Goal: Task Accomplishment & Management: Manage account settings

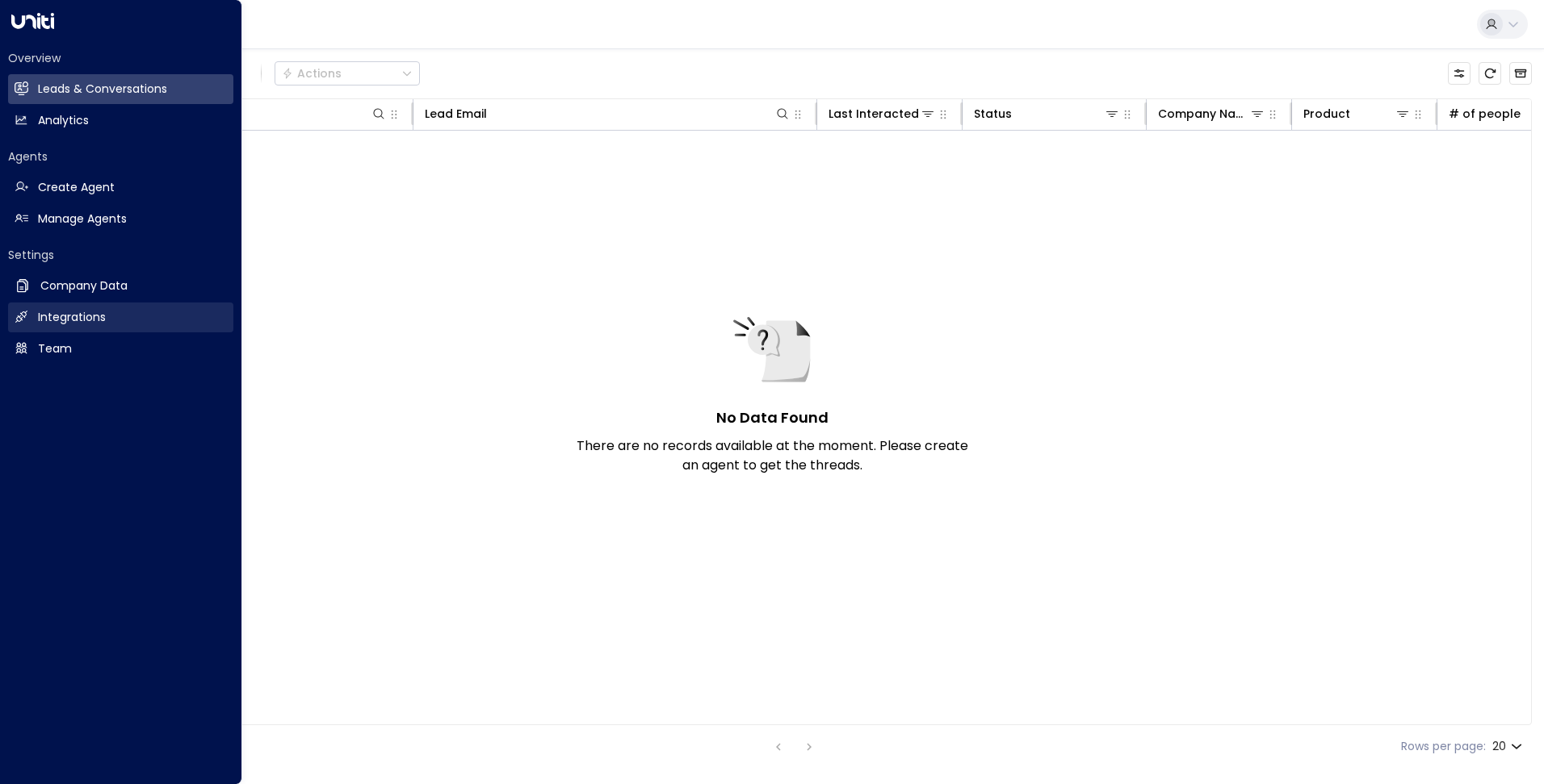
click at [53, 317] on h2 "Integrations" at bounding box center [71, 317] width 67 height 17
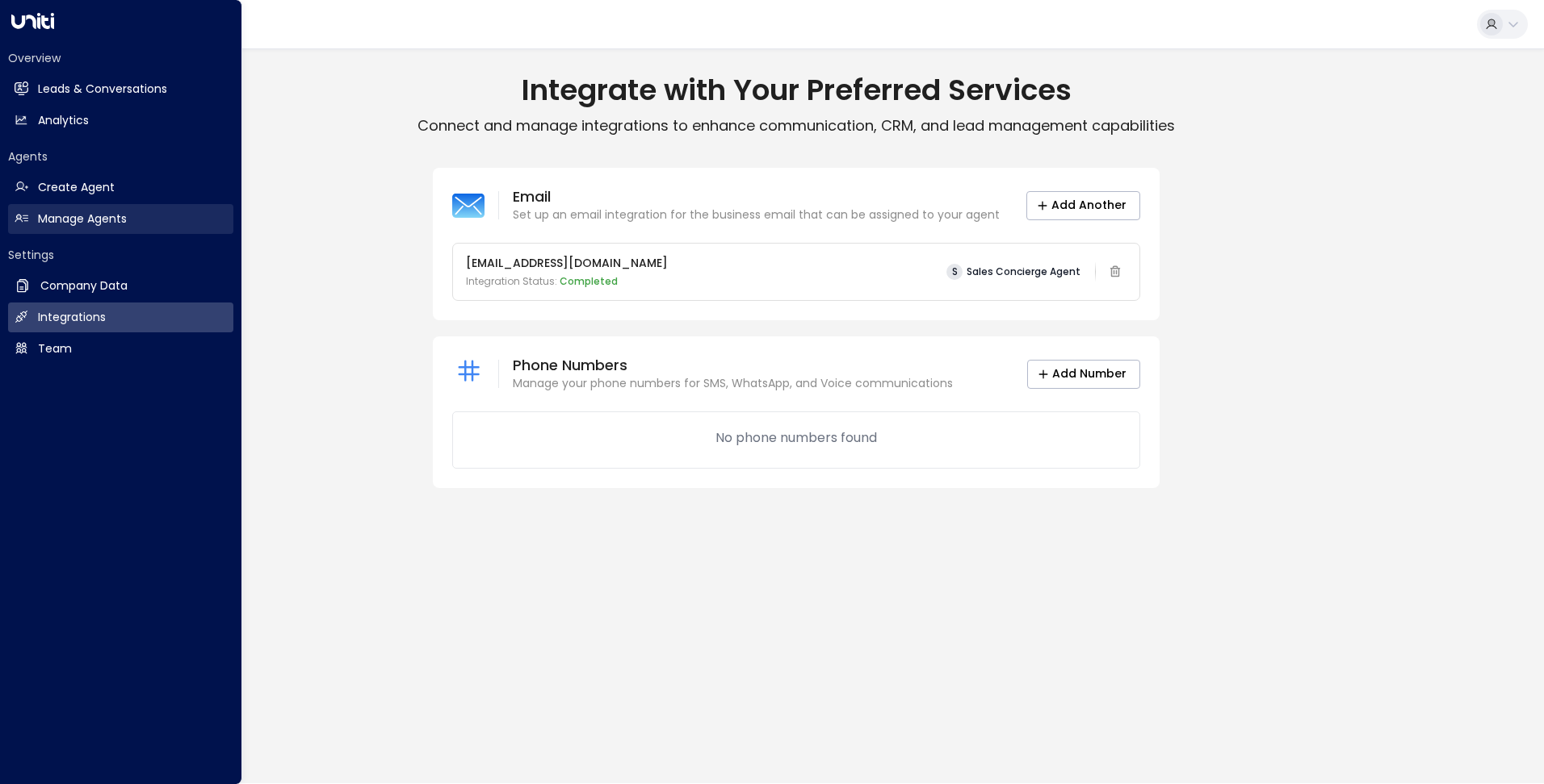
click at [93, 210] on link "Manage Agents Manage Agents" at bounding box center [120, 219] width 225 height 30
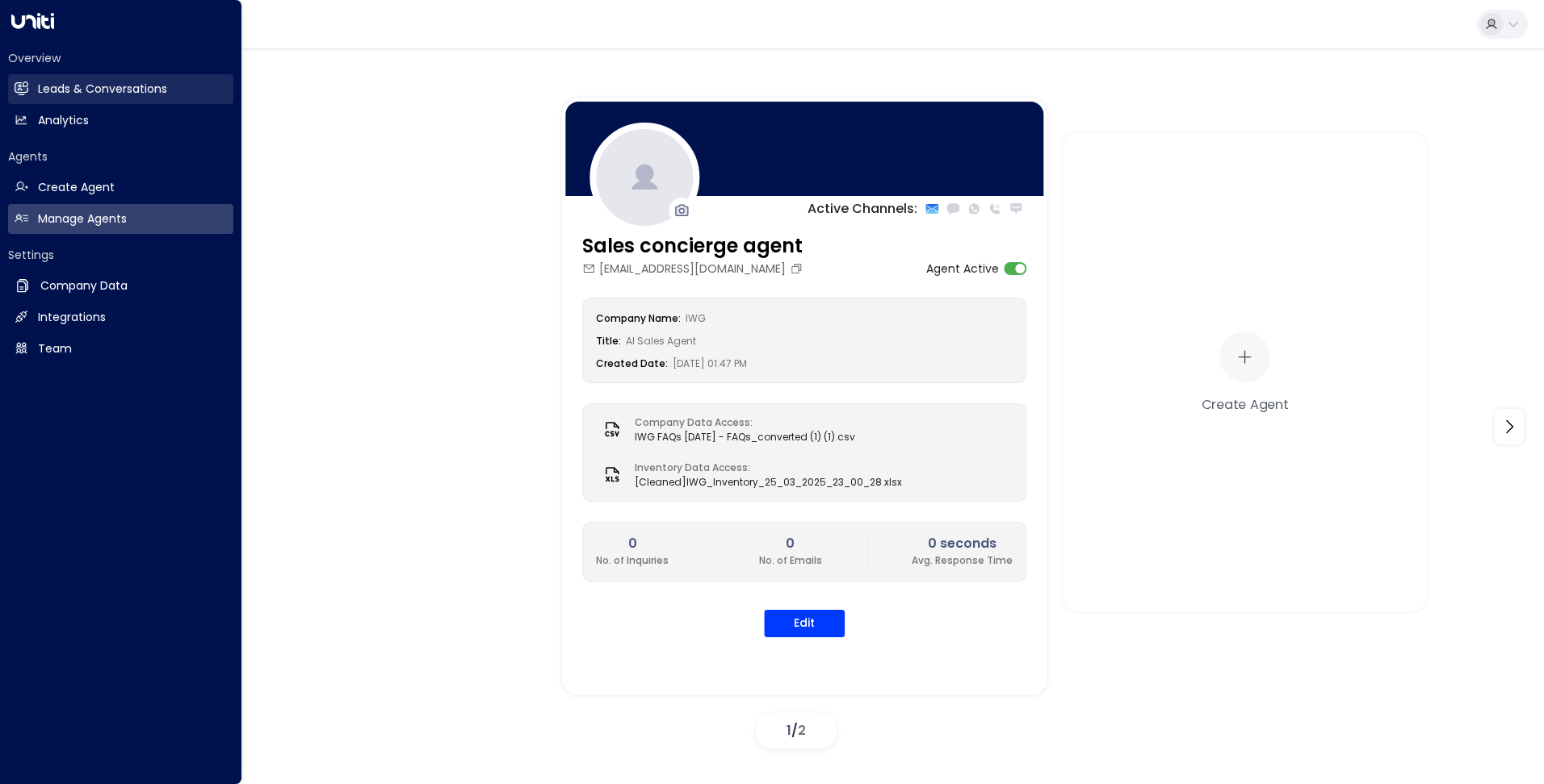
click at [113, 86] on h2 "Leads & Conversations" at bounding box center [102, 89] width 129 height 17
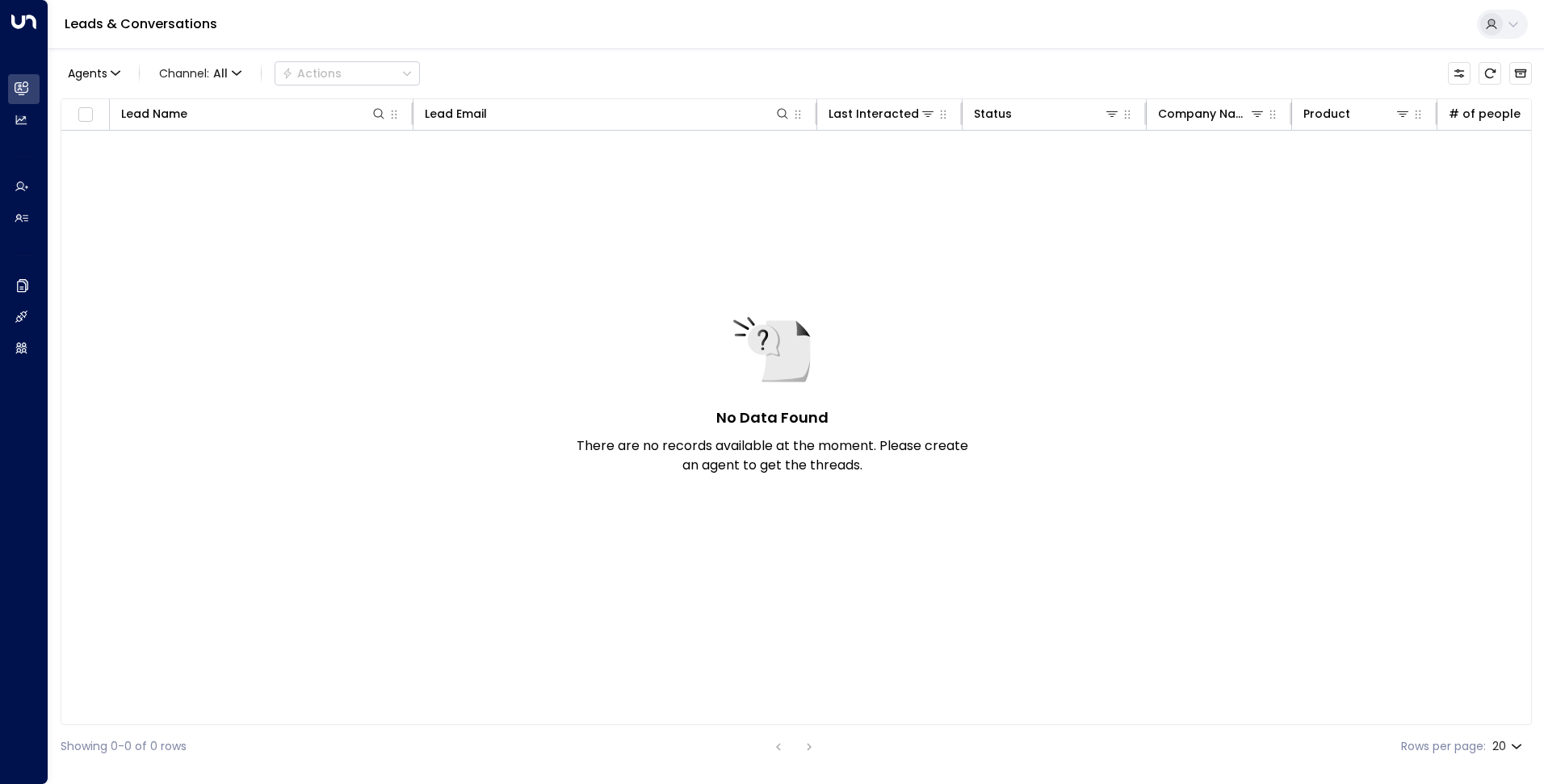
click at [1501, 20] on div at bounding box center [1491, 24] width 23 height 23
drag, startPoint x: 1220, startPoint y: 17, endPoint x: 806, endPoint y: 34, distance: 414.3
click at [1219, 17] on div at bounding box center [772, 392] width 1544 height 784
click at [1510, 30] on icon at bounding box center [1512, 24] width 13 height 13
click at [26, 347] on div at bounding box center [772, 392] width 1544 height 784
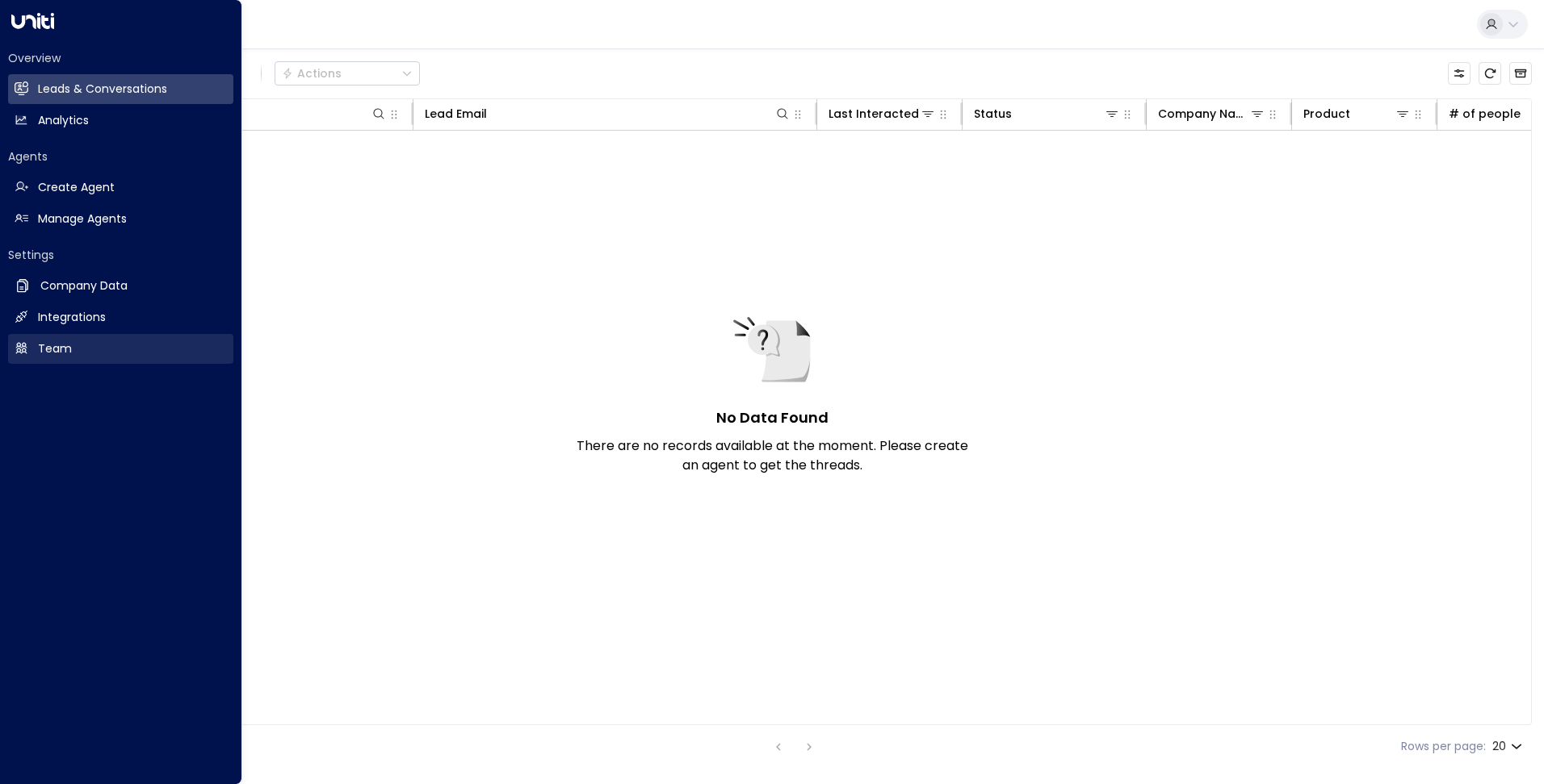
click at [22, 349] on icon at bounding box center [22, 348] width 14 height 14
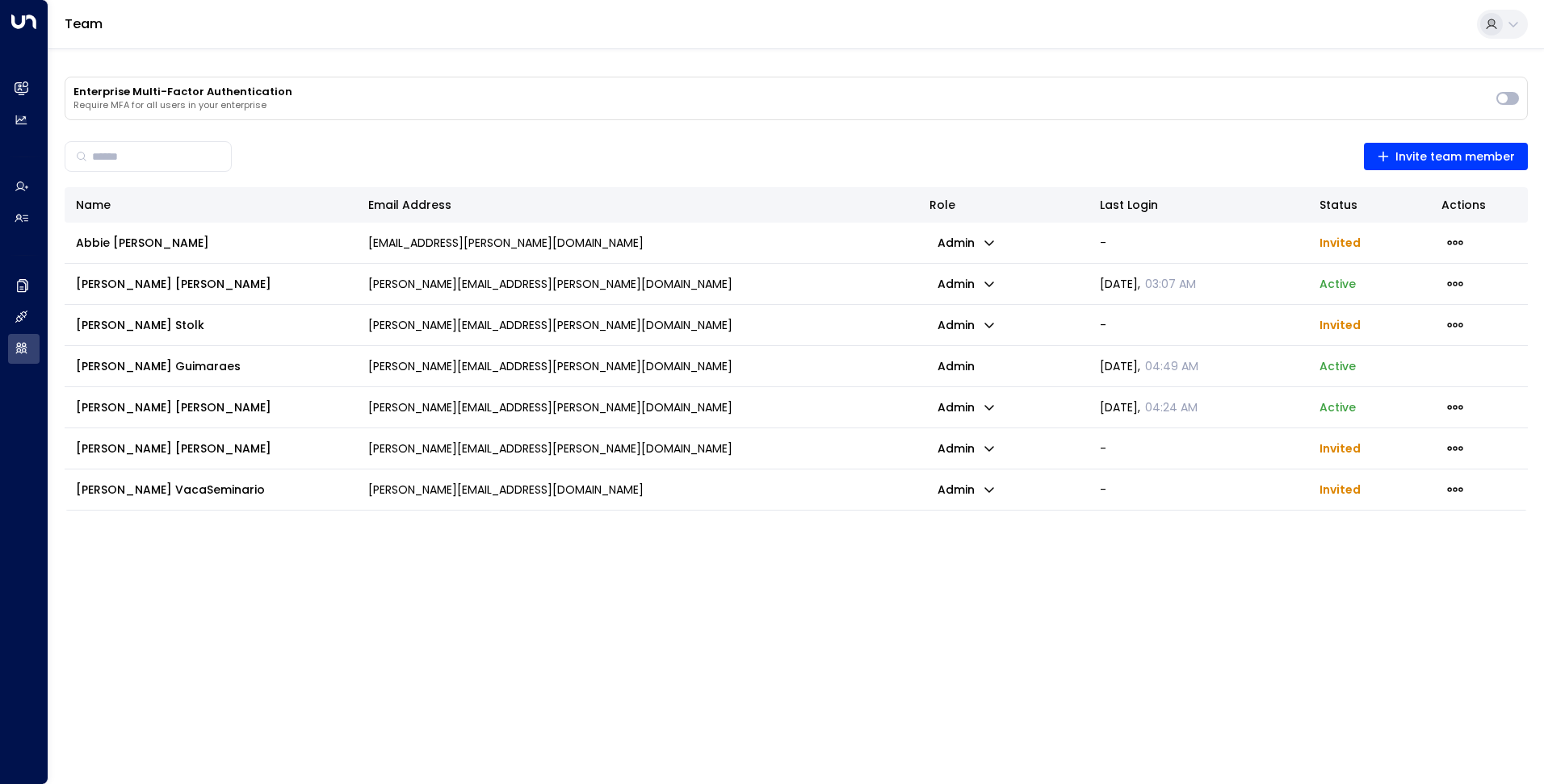
click at [1510, 13] on button at bounding box center [1501, 24] width 51 height 29
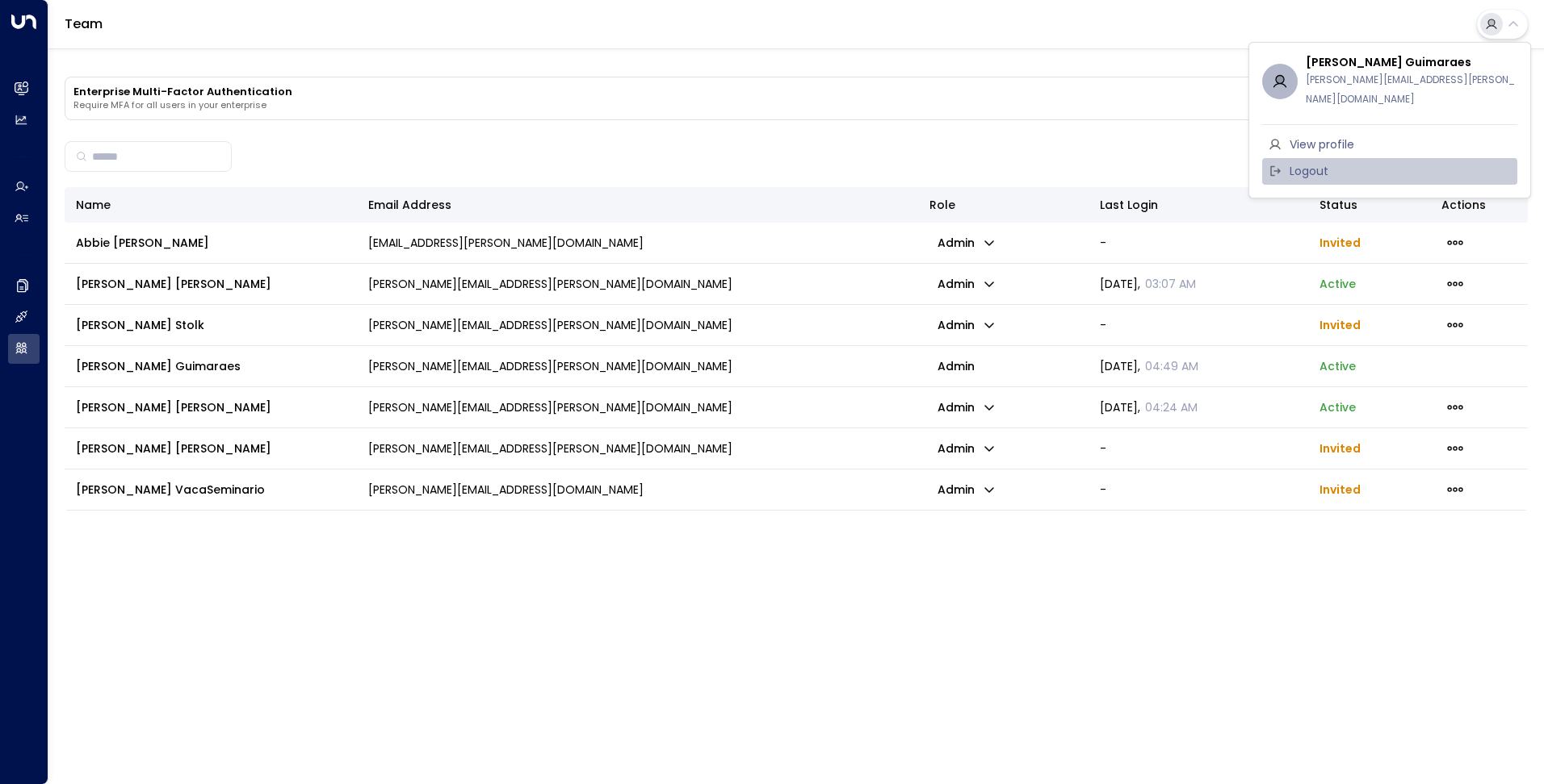
click at [1317, 163] on span "Logout" at bounding box center [1308, 171] width 39 height 17
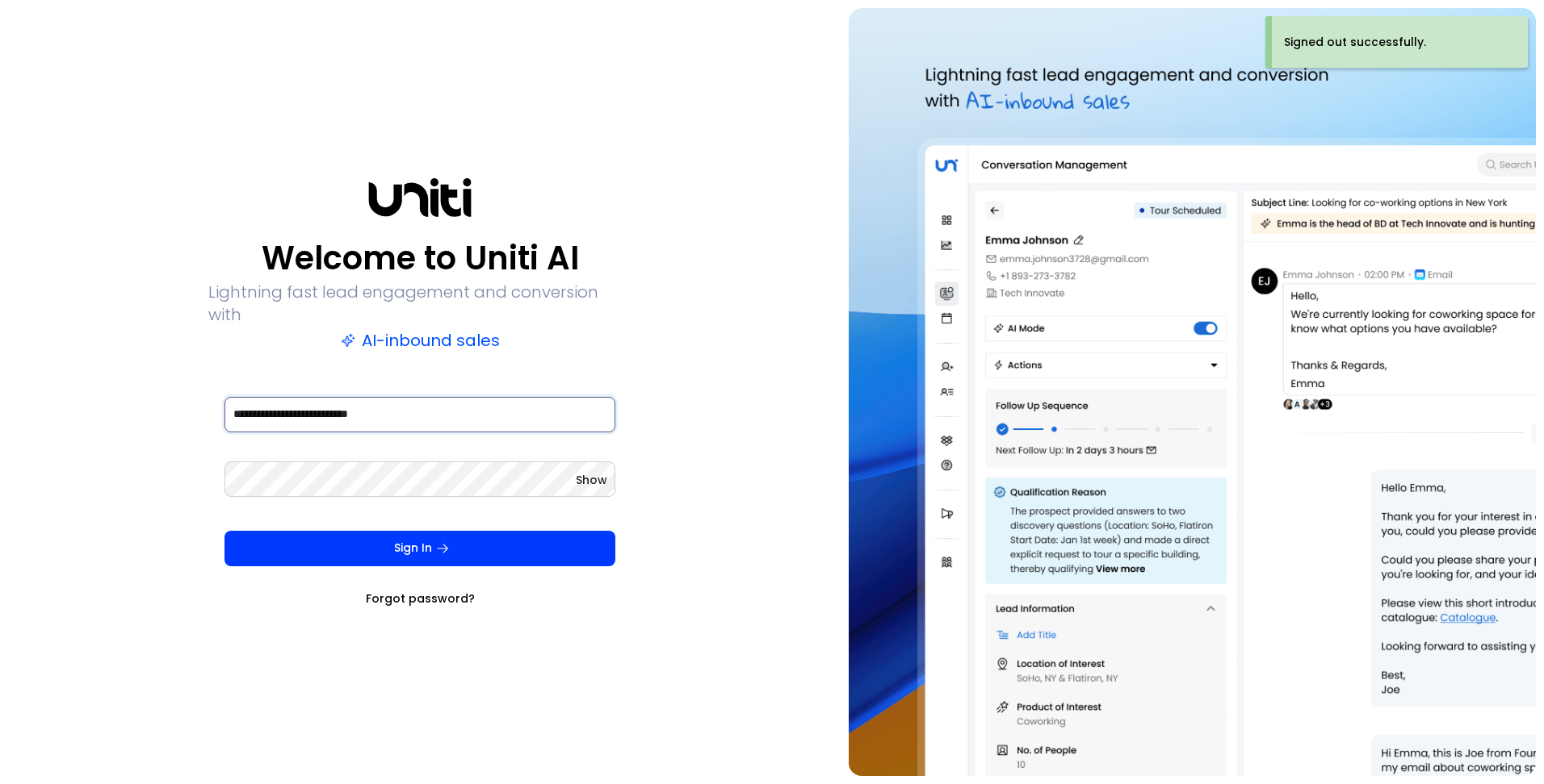
drag, startPoint x: 439, startPoint y: 401, endPoint x: -36, endPoint y: 396, distance: 475.0
click at [0, 396] on html "**********" at bounding box center [772, 392] width 1544 height 784
type input "**********"
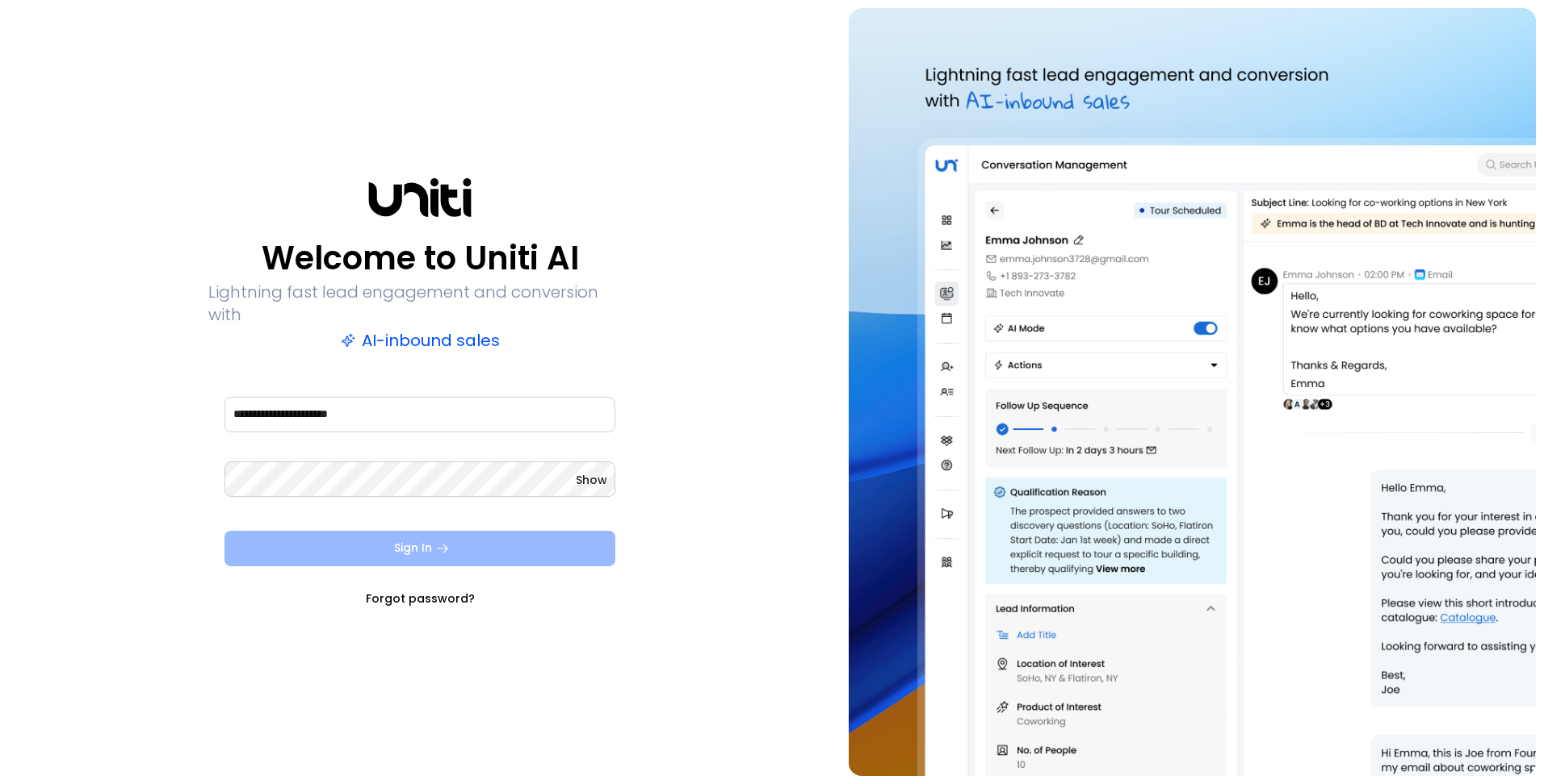
click at [390, 531] on button "Sign In" at bounding box center [420, 548] width 391 height 36
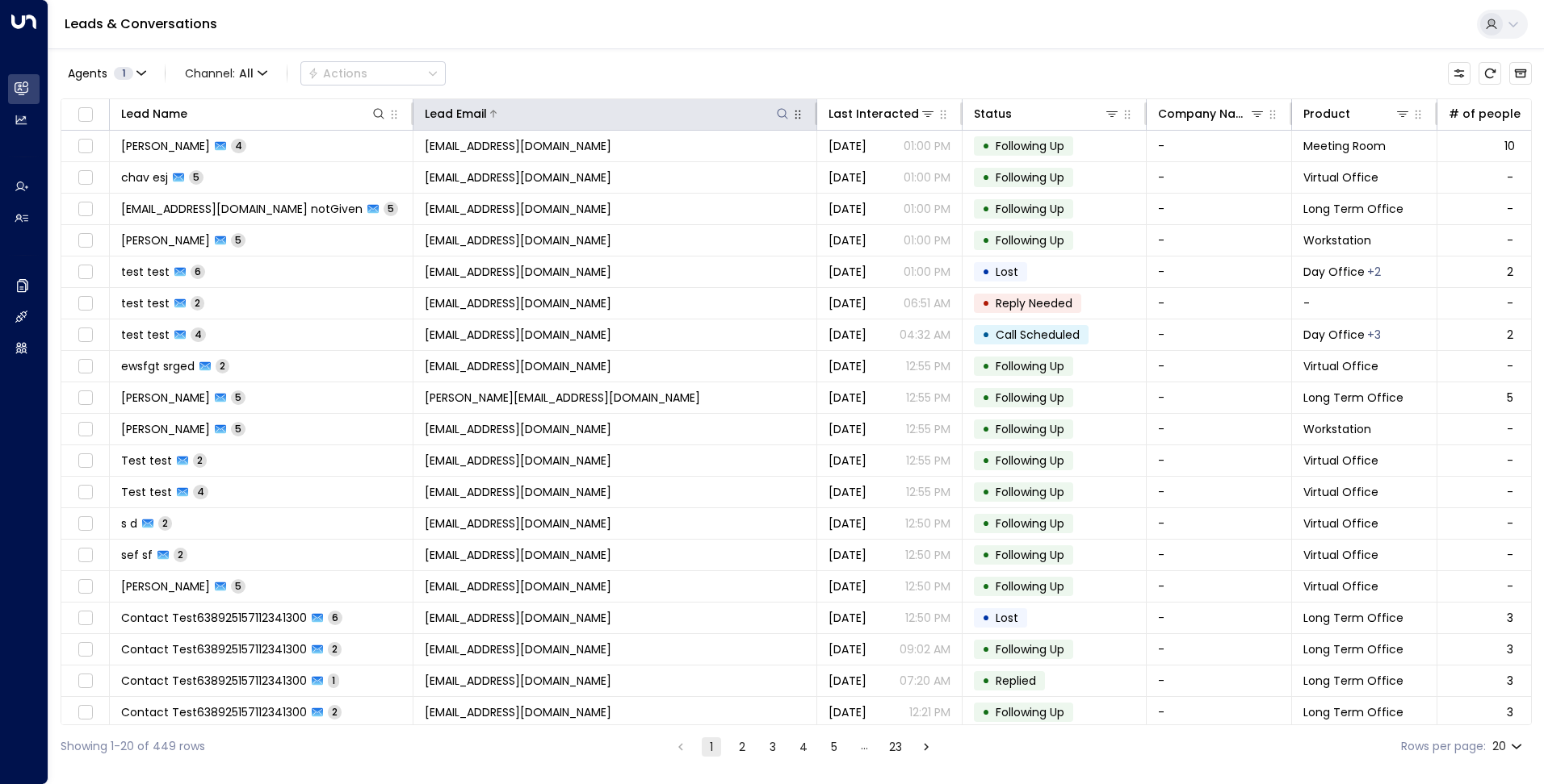
click at [784, 116] on icon at bounding box center [781, 113] width 13 height 13
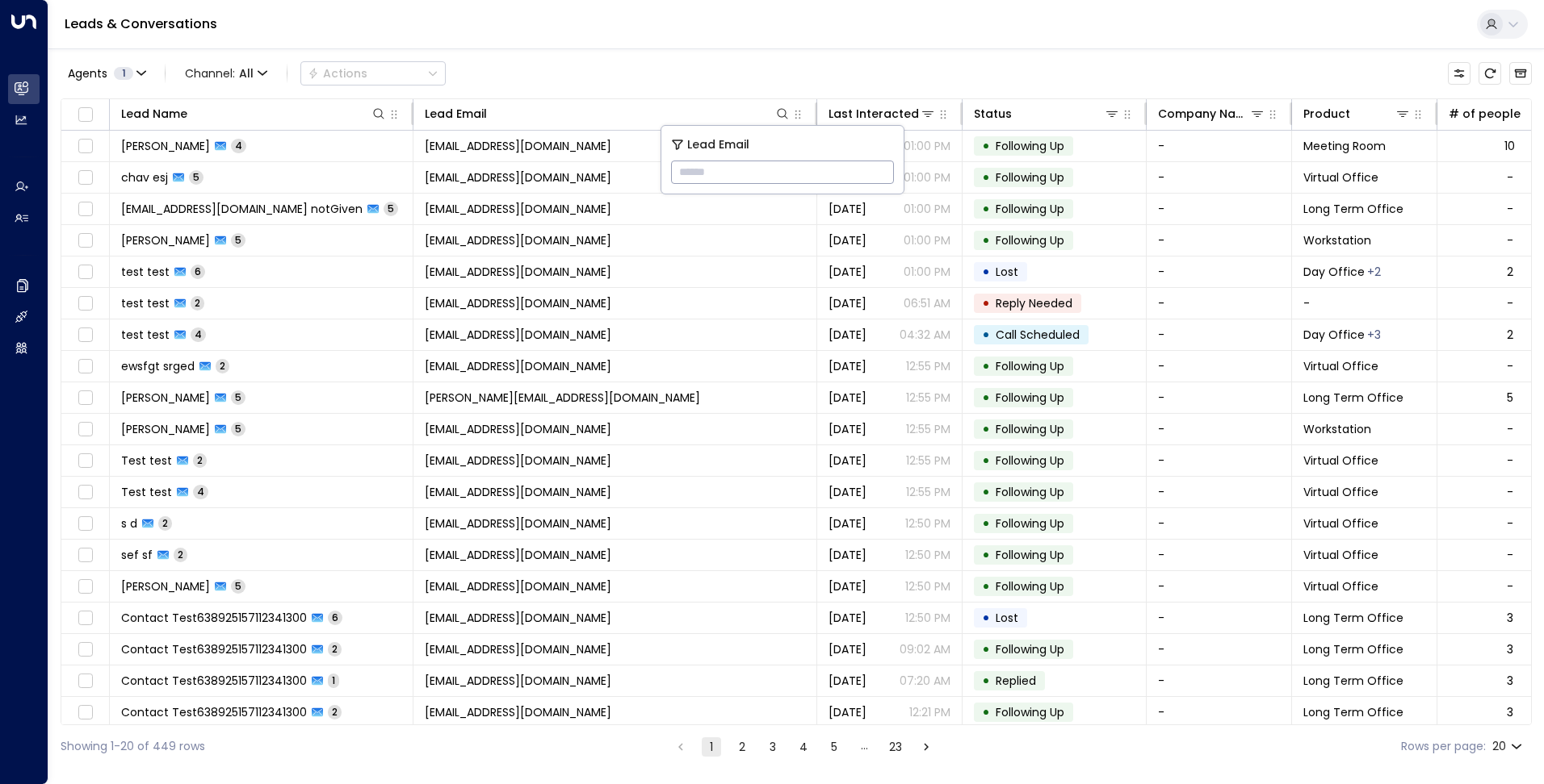
click at [746, 169] on input "text" at bounding box center [781, 172] width 223 height 30
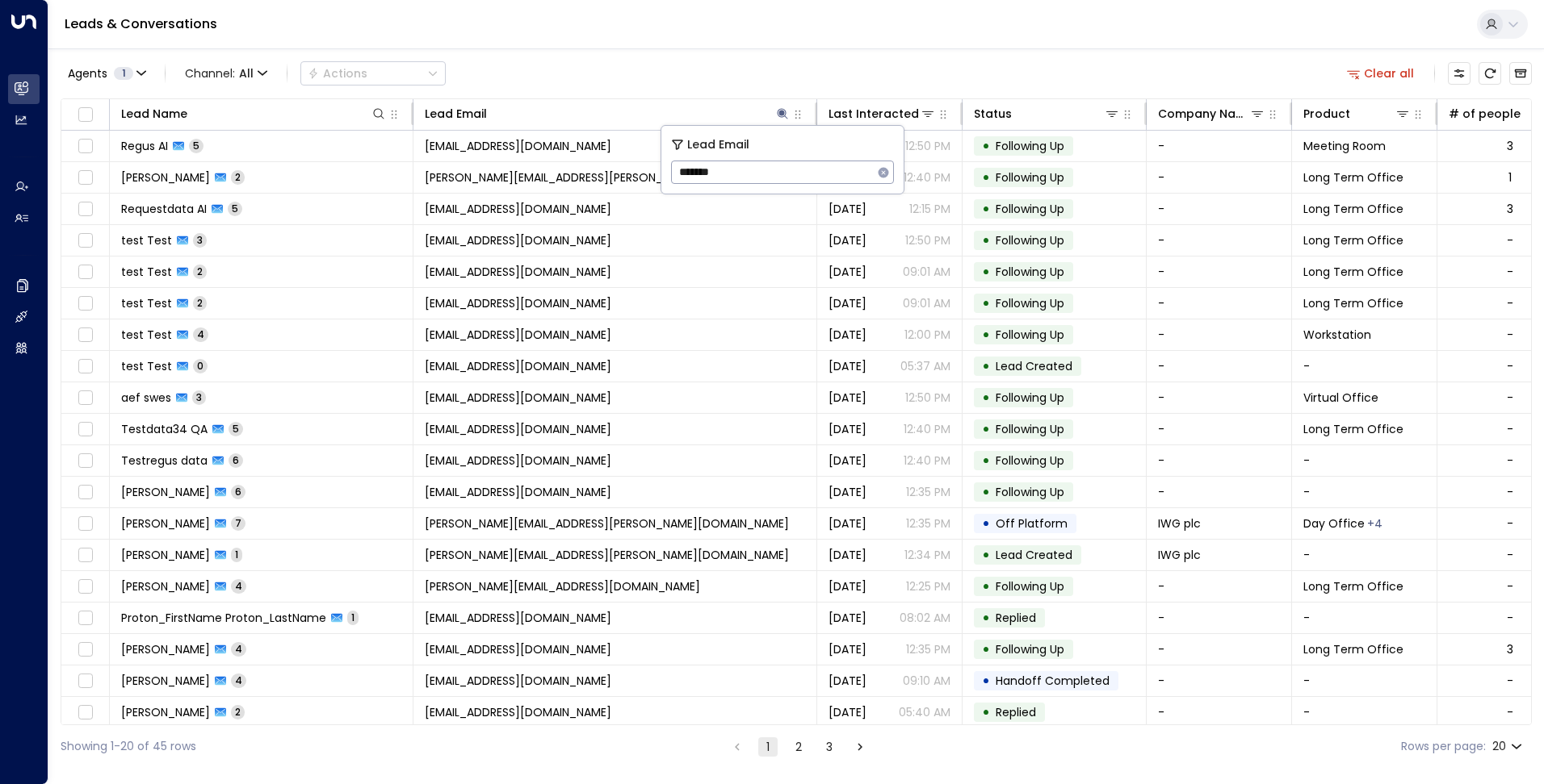
type input "********"
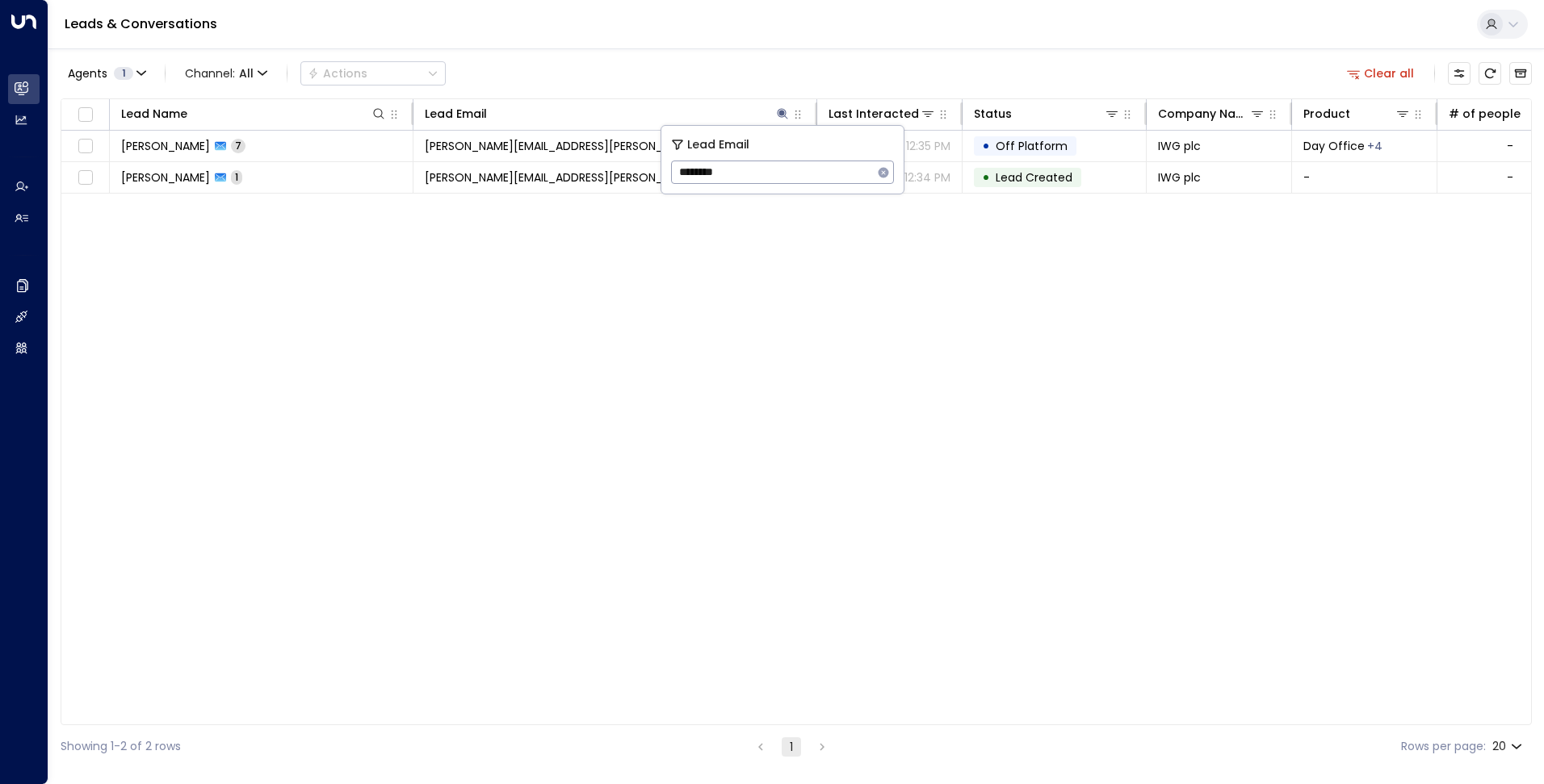
click at [754, 268] on div "Lead Name Lead Email Last Interacted Status Company Name Product # of people AI…" at bounding box center [795, 411] width 1471 height 627
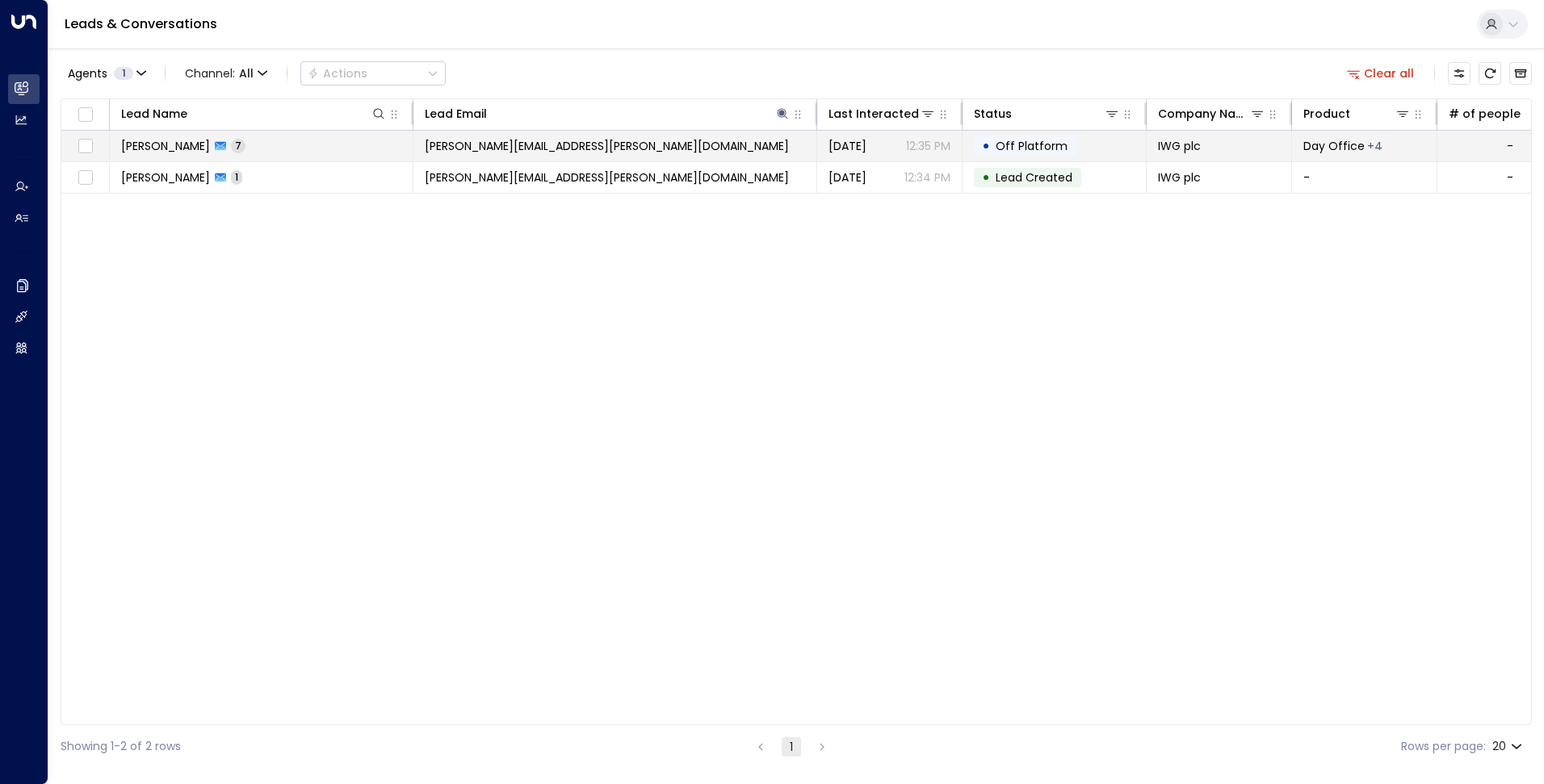
click at [461, 146] on span "[PERSON_NAME][EMAIL_ADDRESS][PERSON_NAME][DOMAIN_NAME]" at bounding box center [607, 146] width 364 height 16
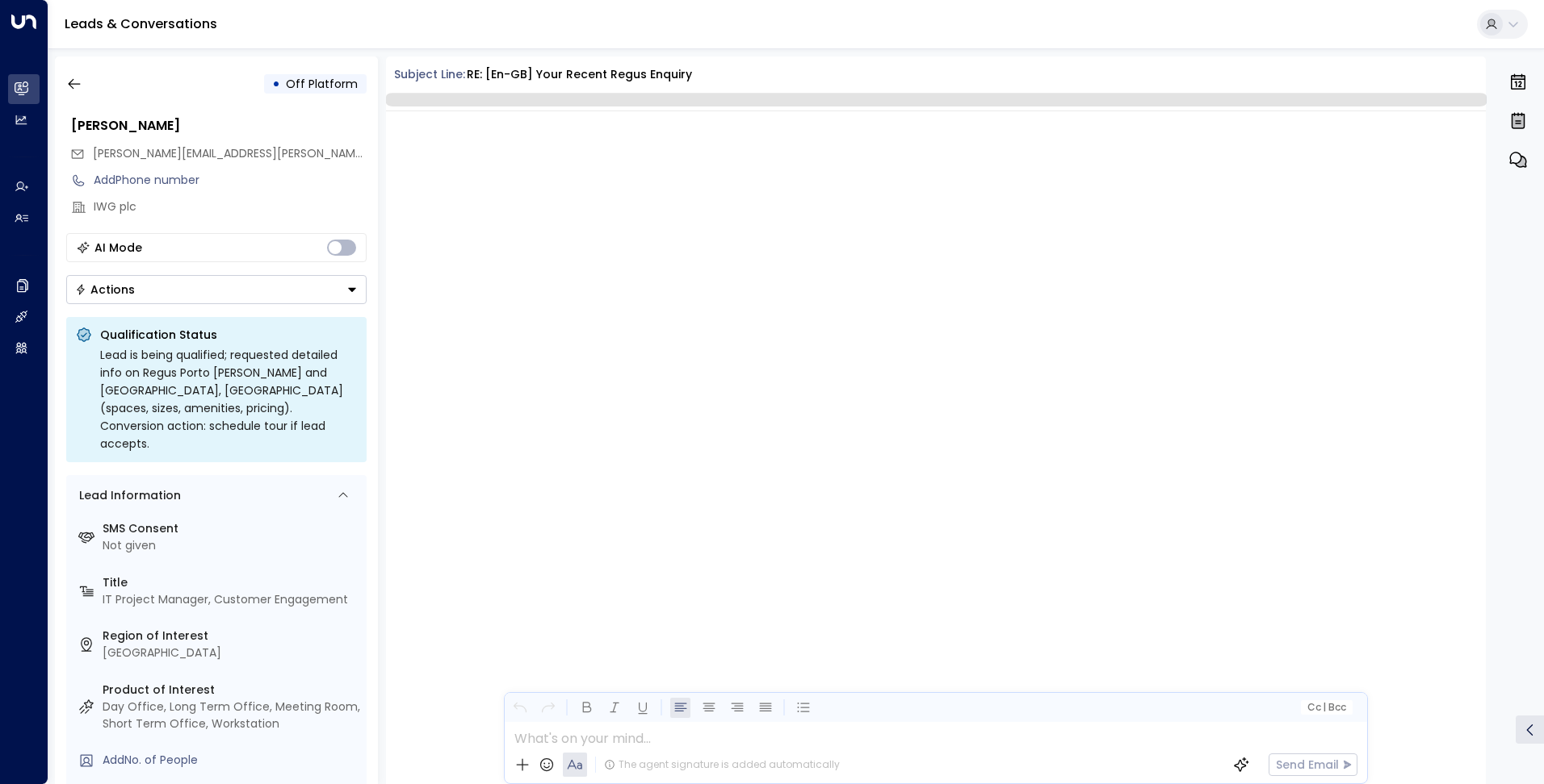
scroll to position [2104, 0]
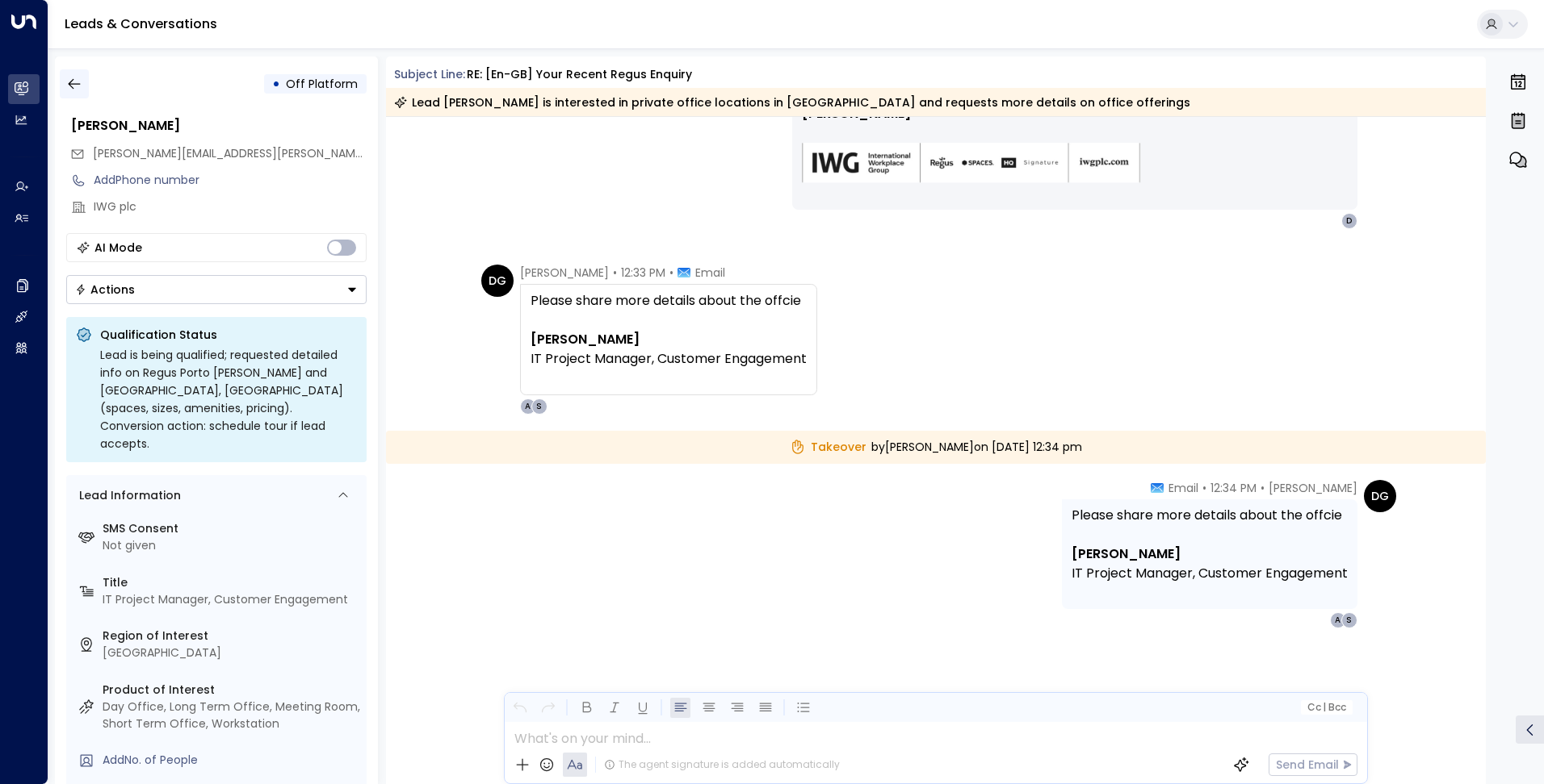
click at [79, 86] on icon "button" at bounding box center [74, 84] width 16 height 16
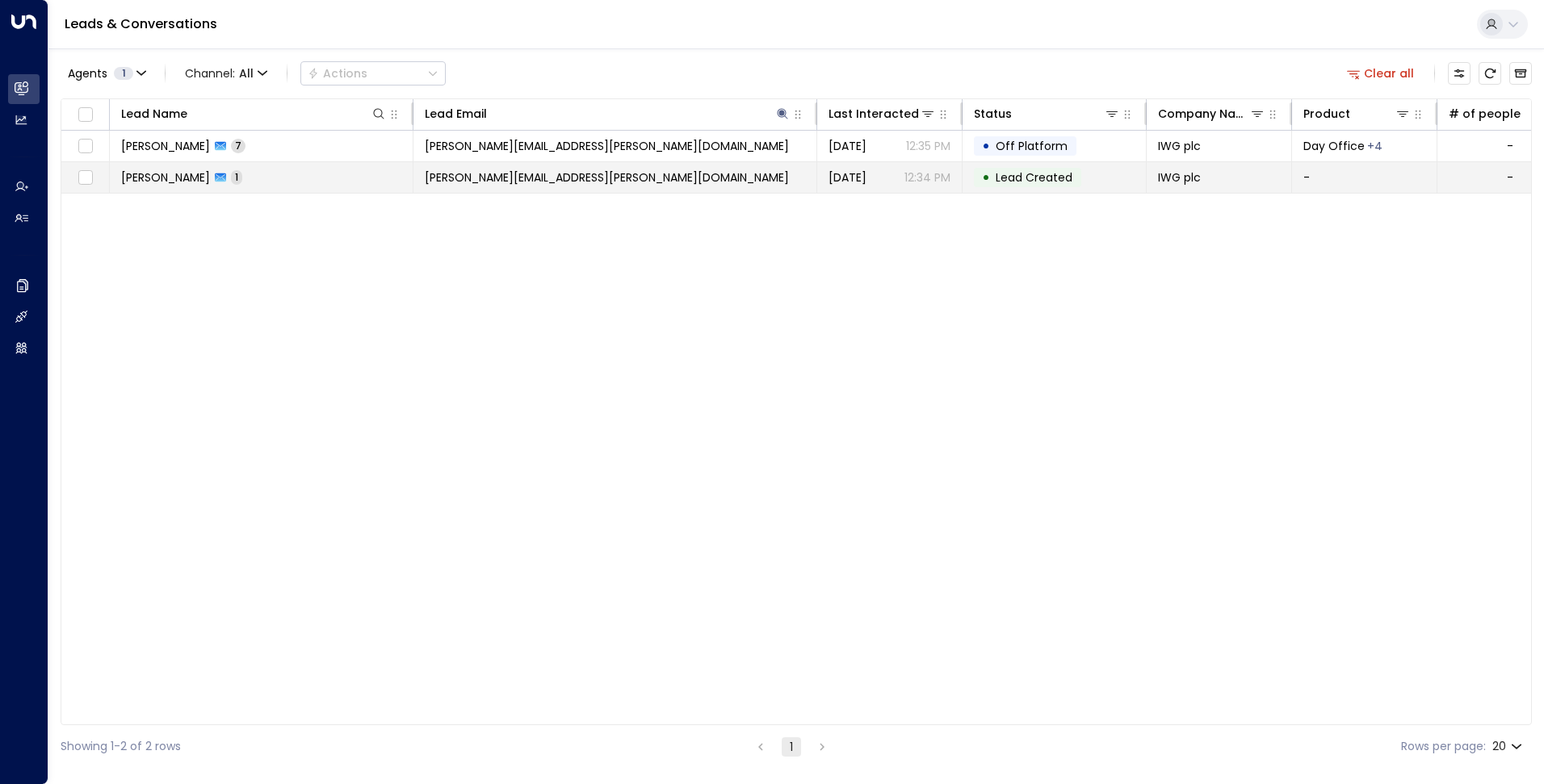
click at [317, 186] on td "[PERSON_NAME] 1" at bounding box center [261, 177] width 304 height 31
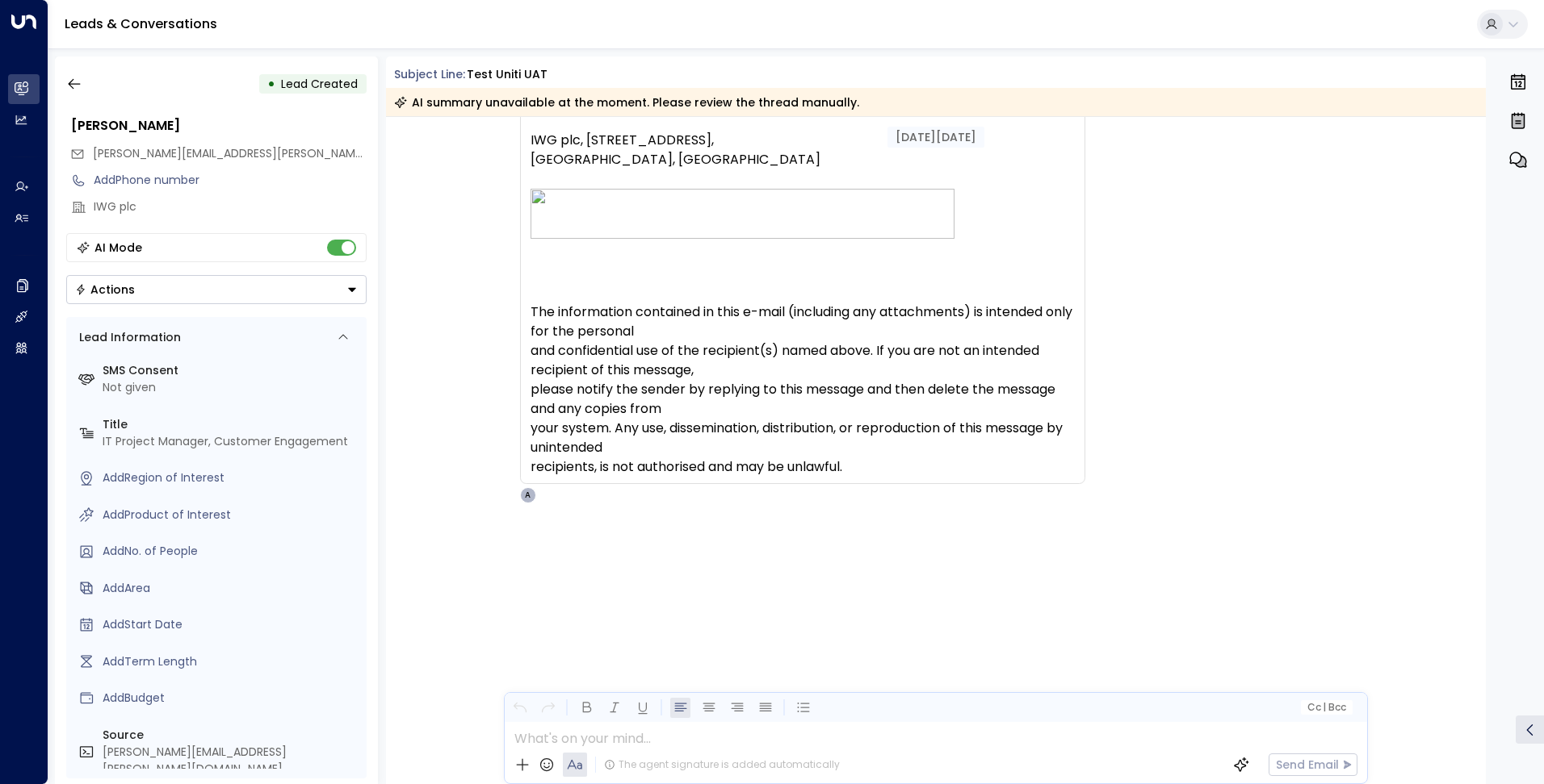
scroll to position [237, 0]
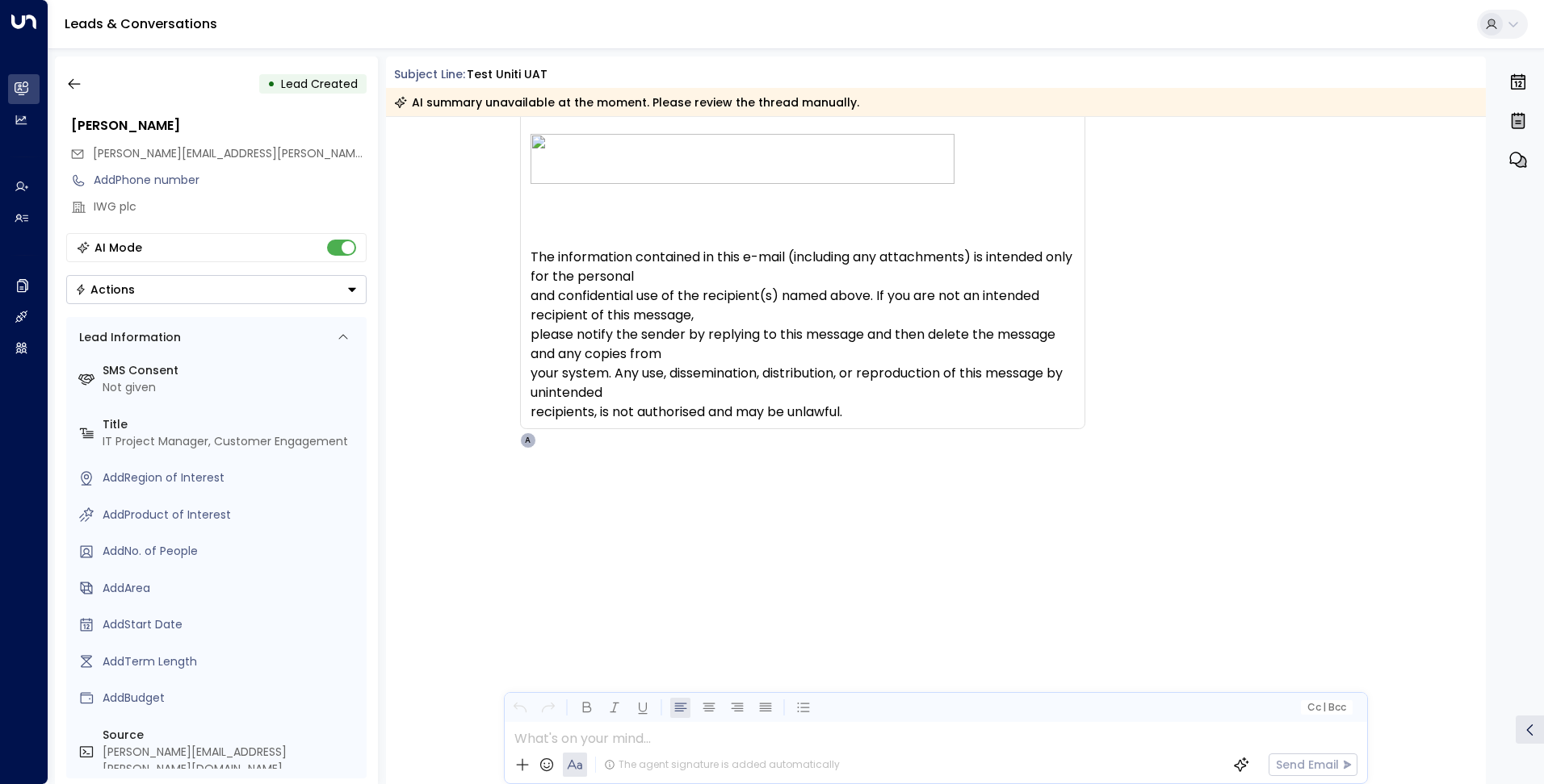
click at [757, 740] on div at bounding box center [935, 735] width 861 height 24
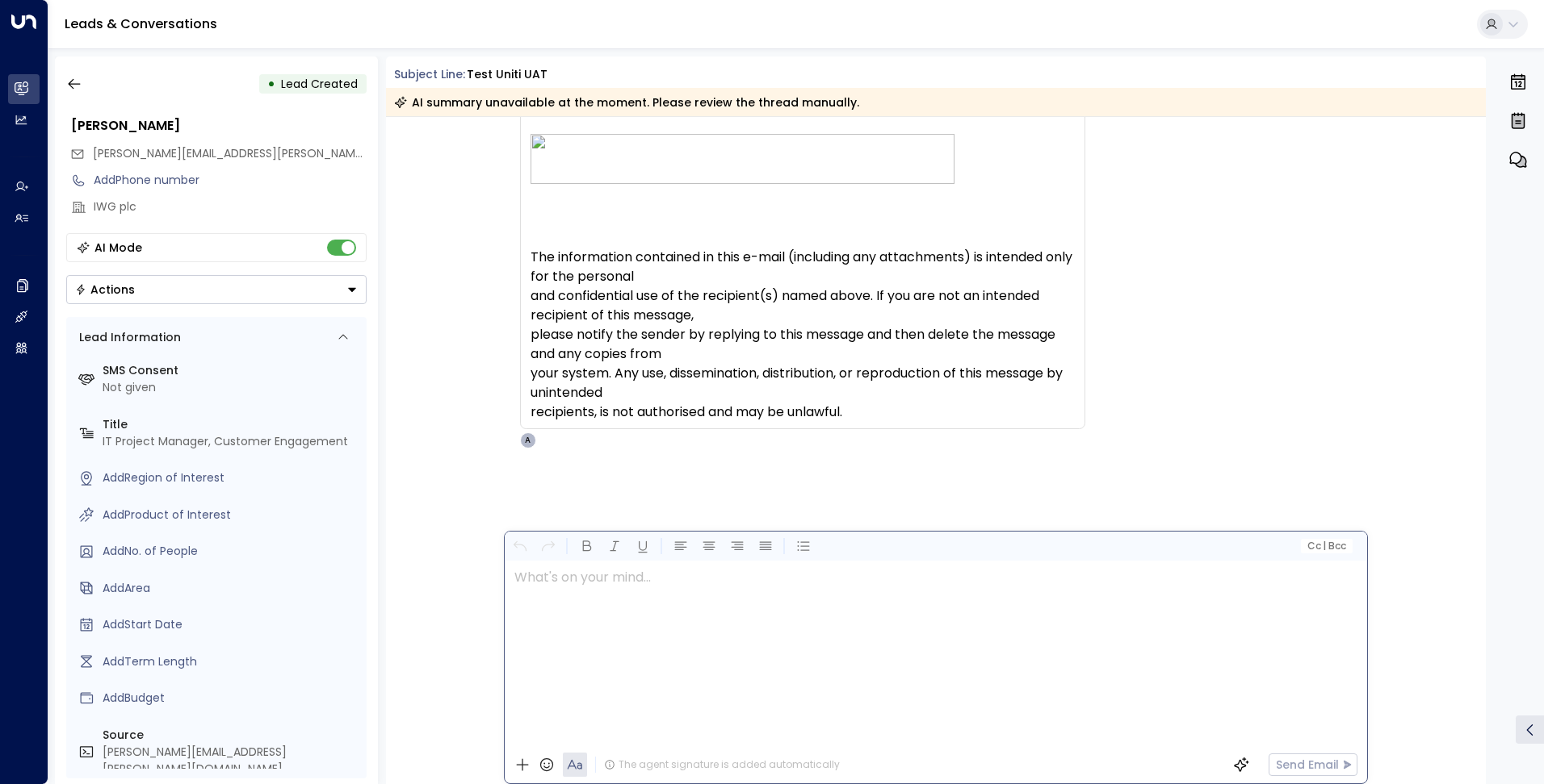
scroll to position [0, 0]
click at [1331, 761] on button "Send Email" at bounding box center [1313, 764] width 89 height 23
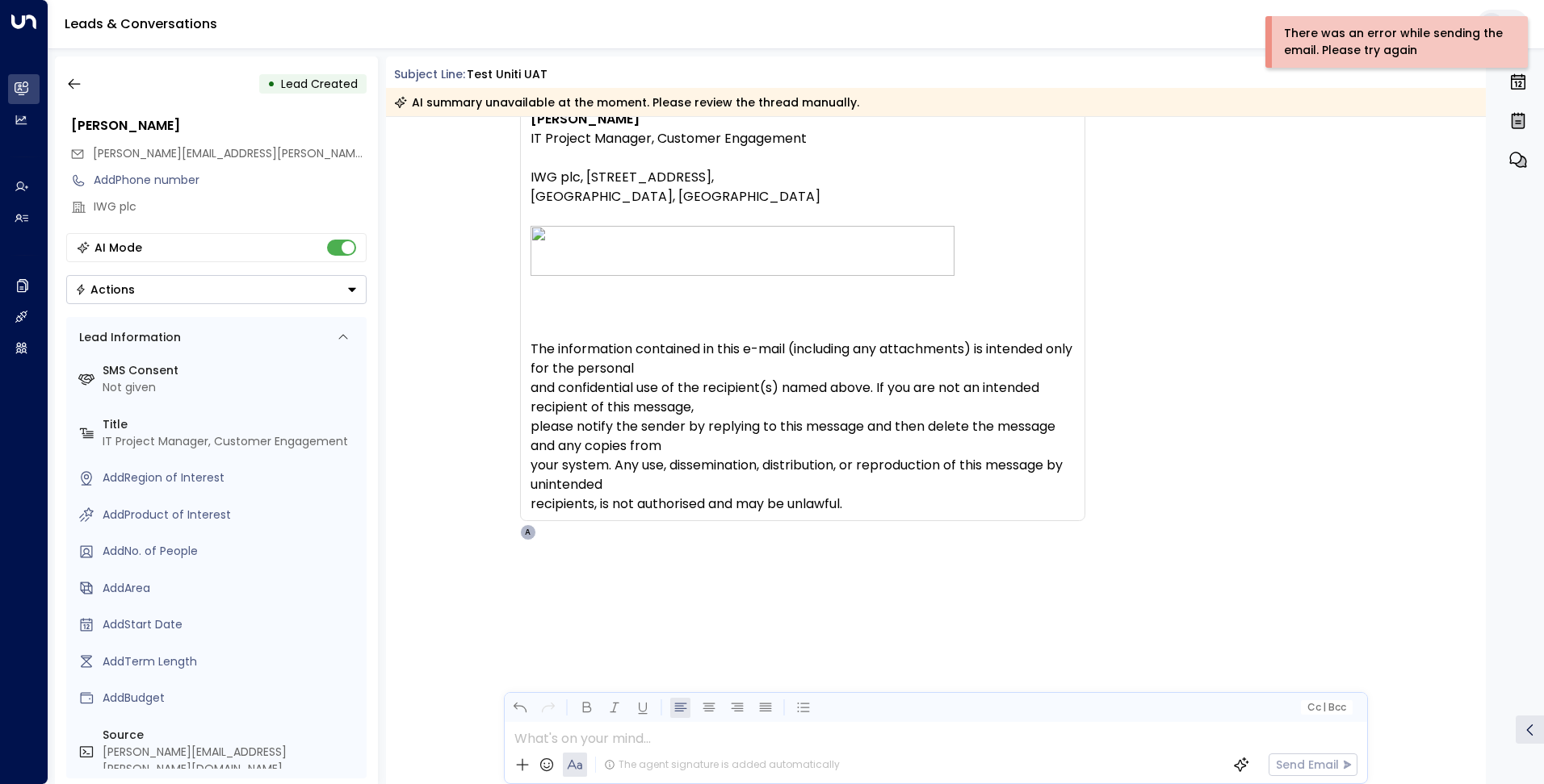
scroll to position [237, 0]
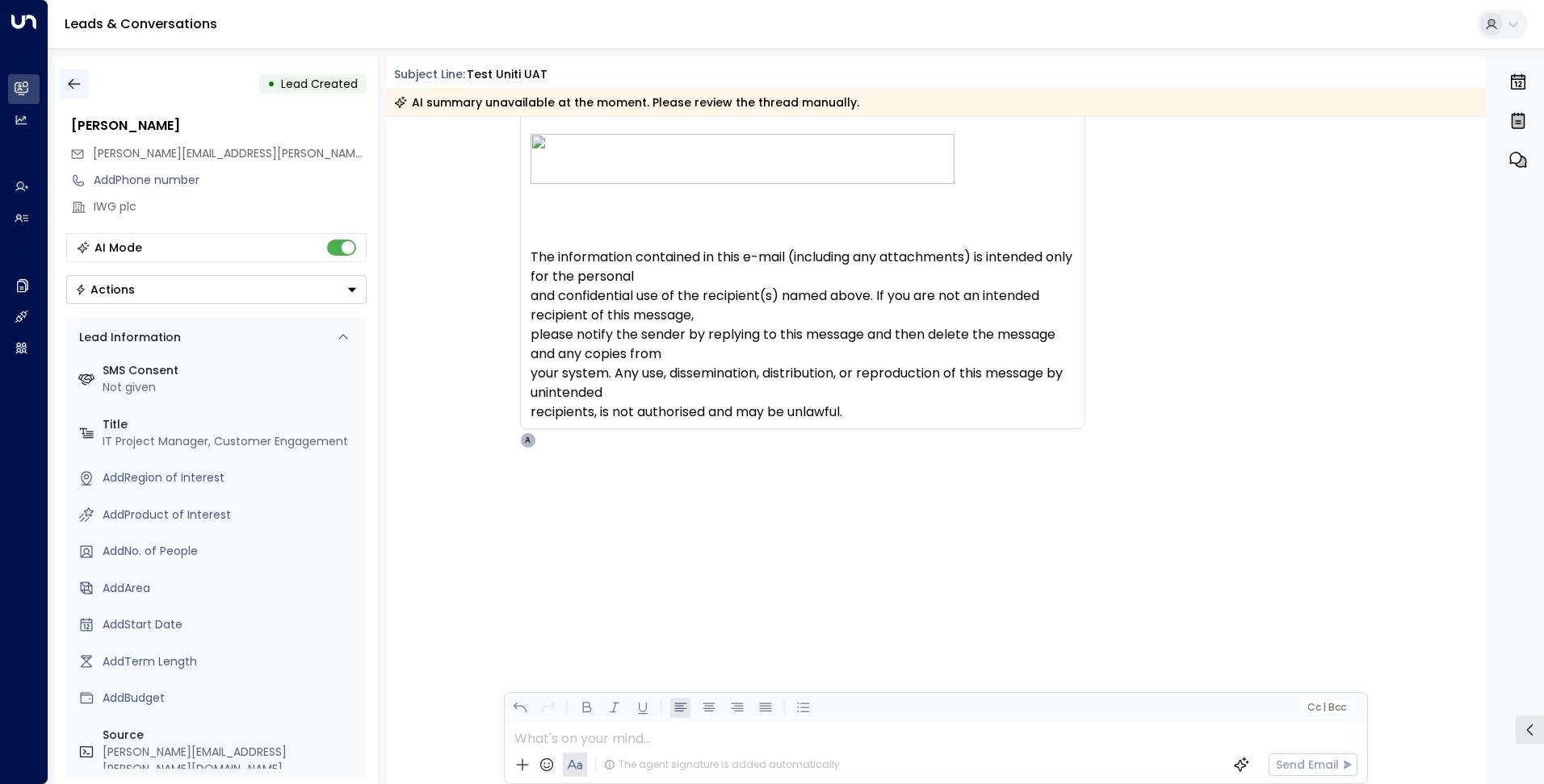
click at [72, 89] on icon "button" at bounding box center [74, 84] width 16 height 16
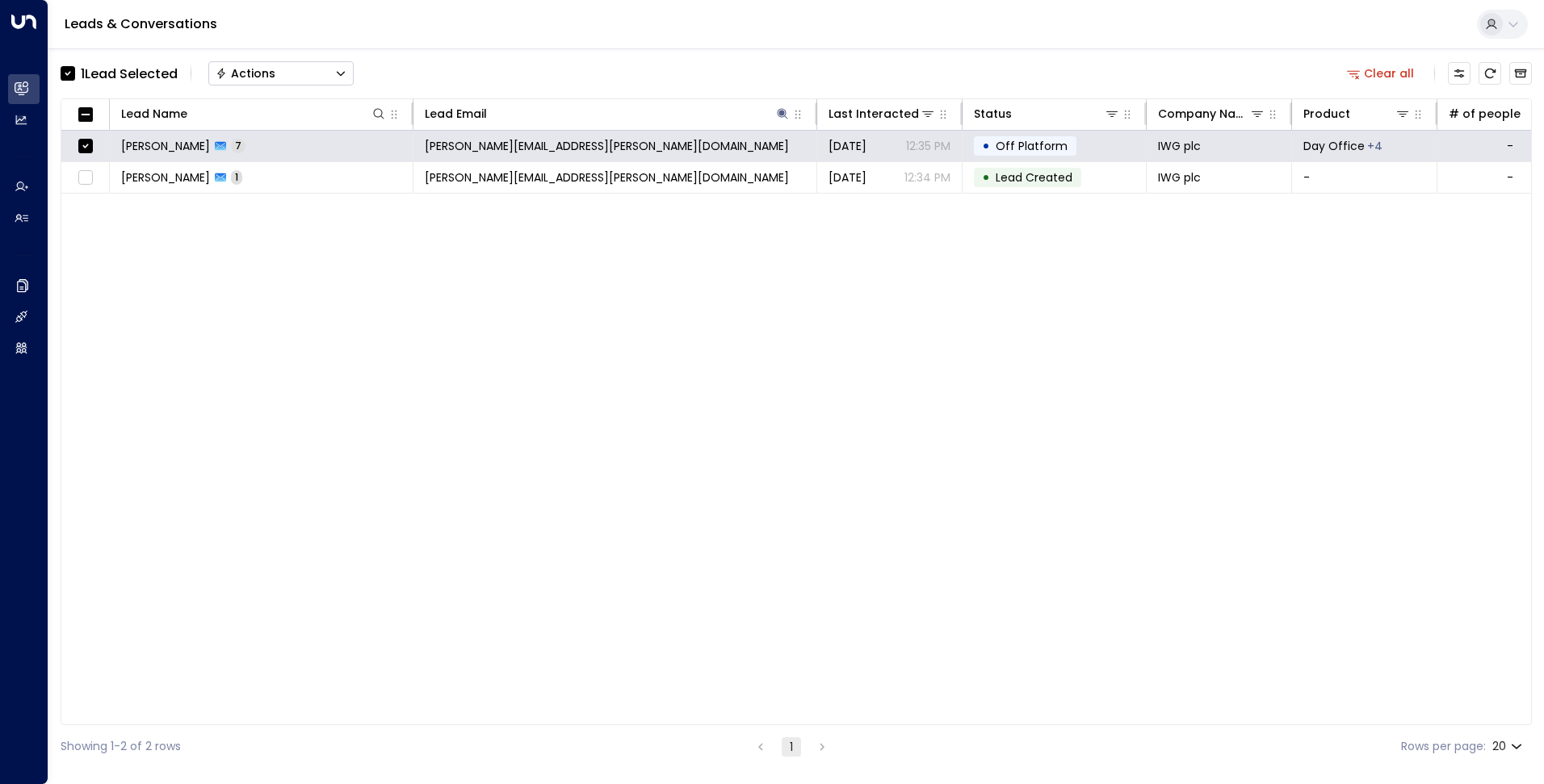
click at [293, 77] on button "Actions" at bounding box center [280, 73] width 146 height 24
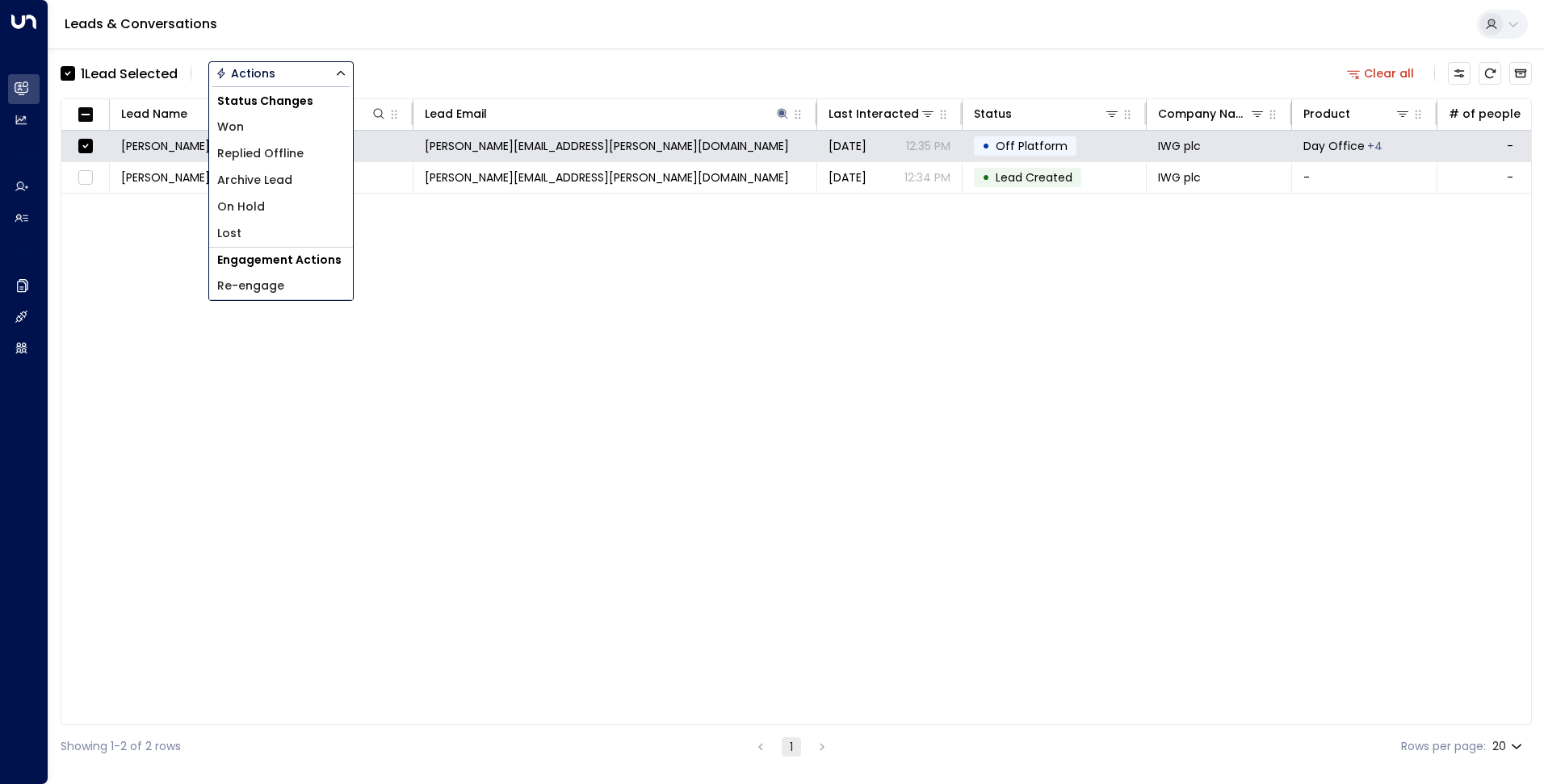
click at [290, 180] on span "Archive Lead" at bounding box center [255, 180] width 75 height 17
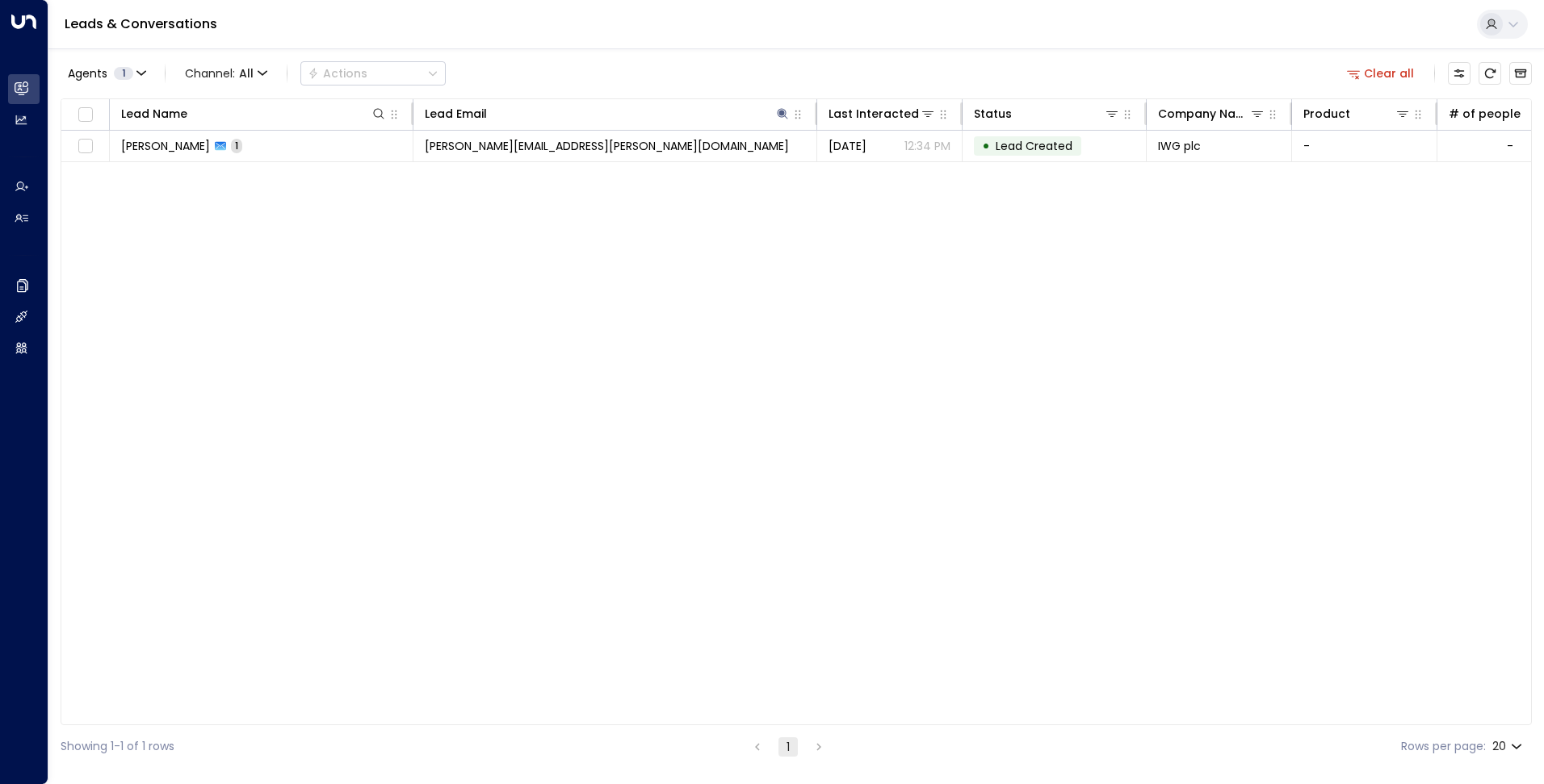
click at [1507, 22] on icon at bounding box center [1512, 24] width 13 height 13
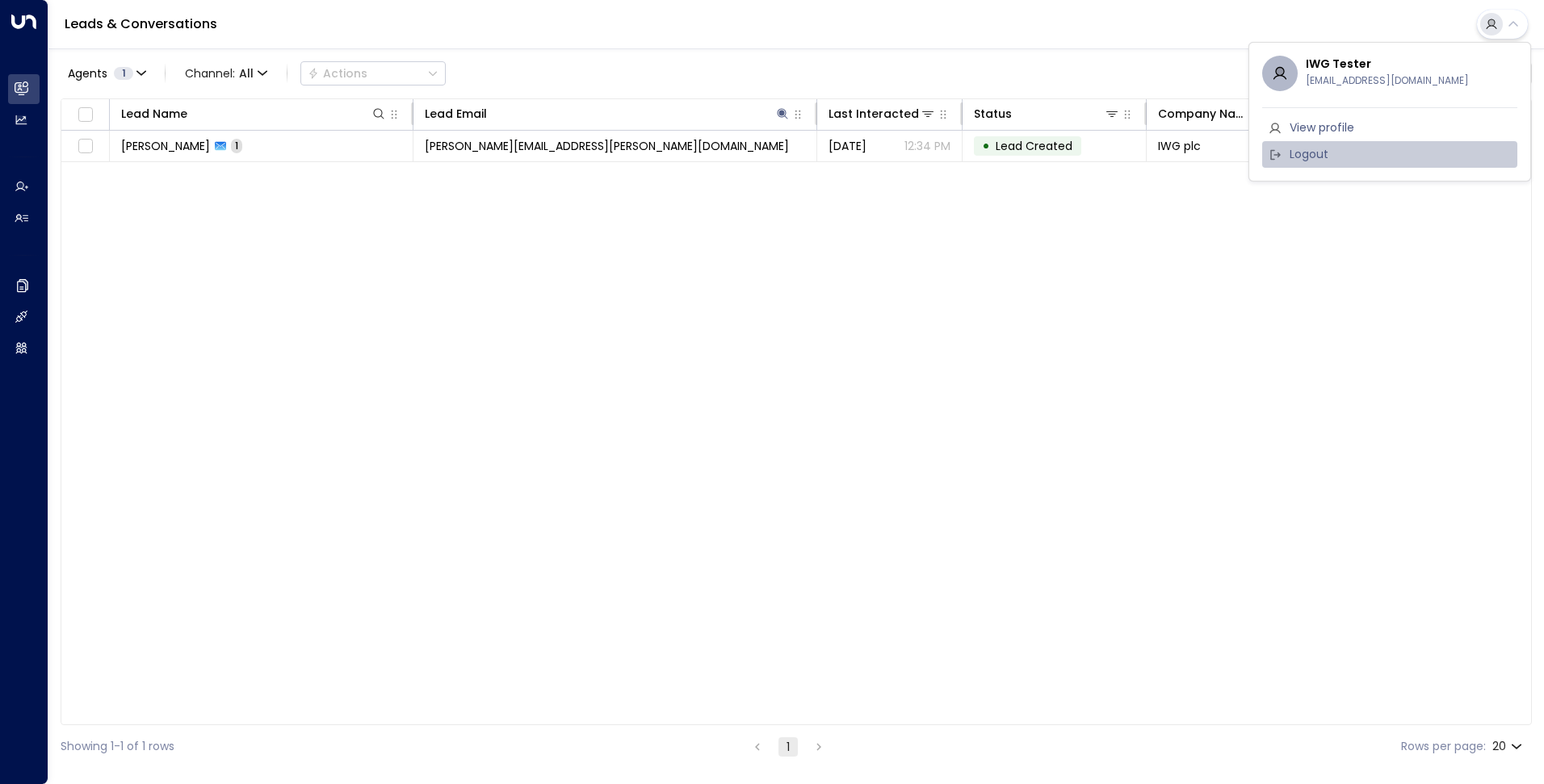
click at [1310, 150] on span "Logout" at bounding box center [1308, 154] width 39 height 17
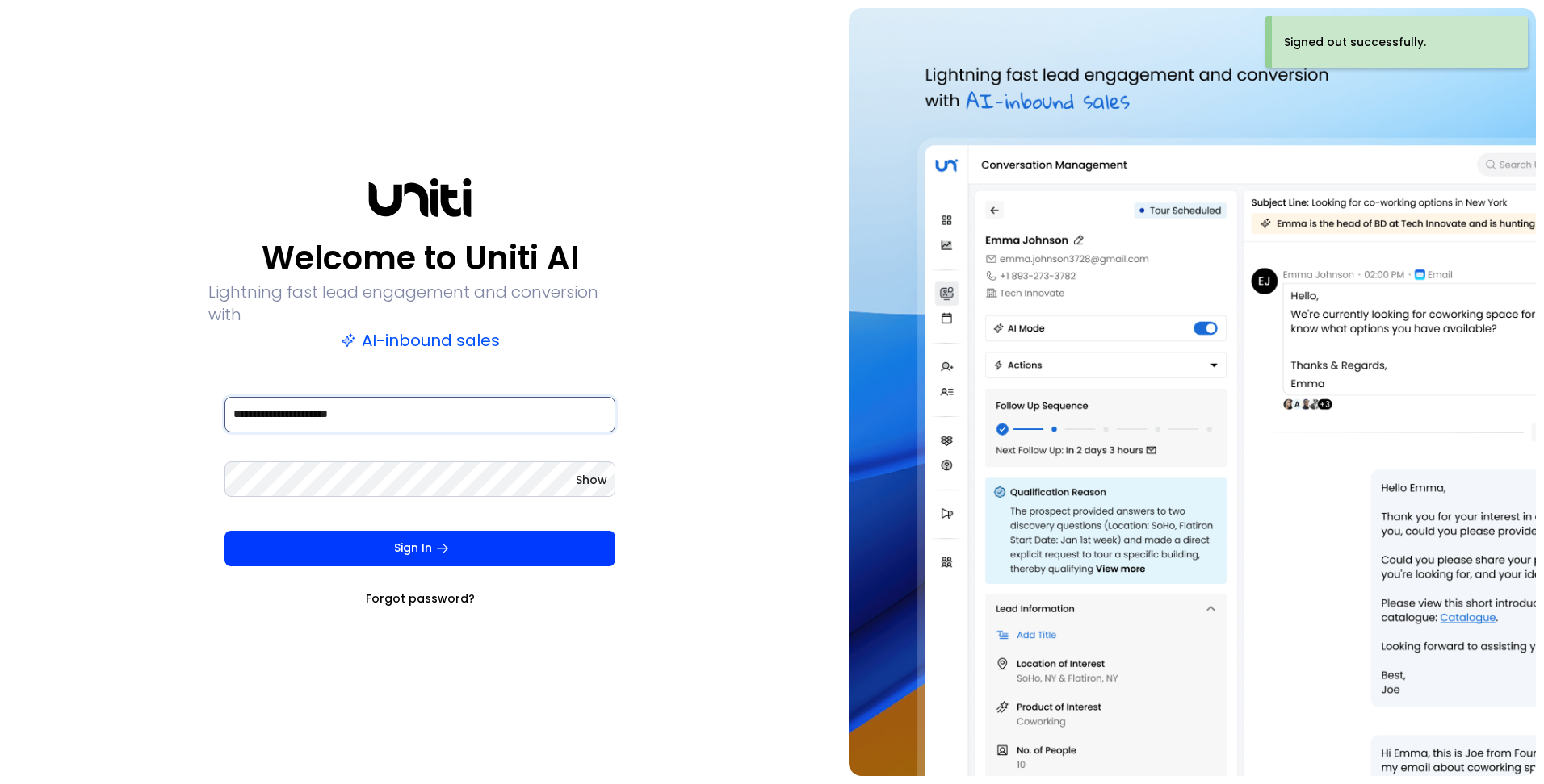
drag, startPoint x: 395, startPoint y: 392, endPoint x: 111, endPoint y: 339, distance: 288.9
click at [111, 339] on div "**********" at bounding box center [420, 392] width 824 height 768
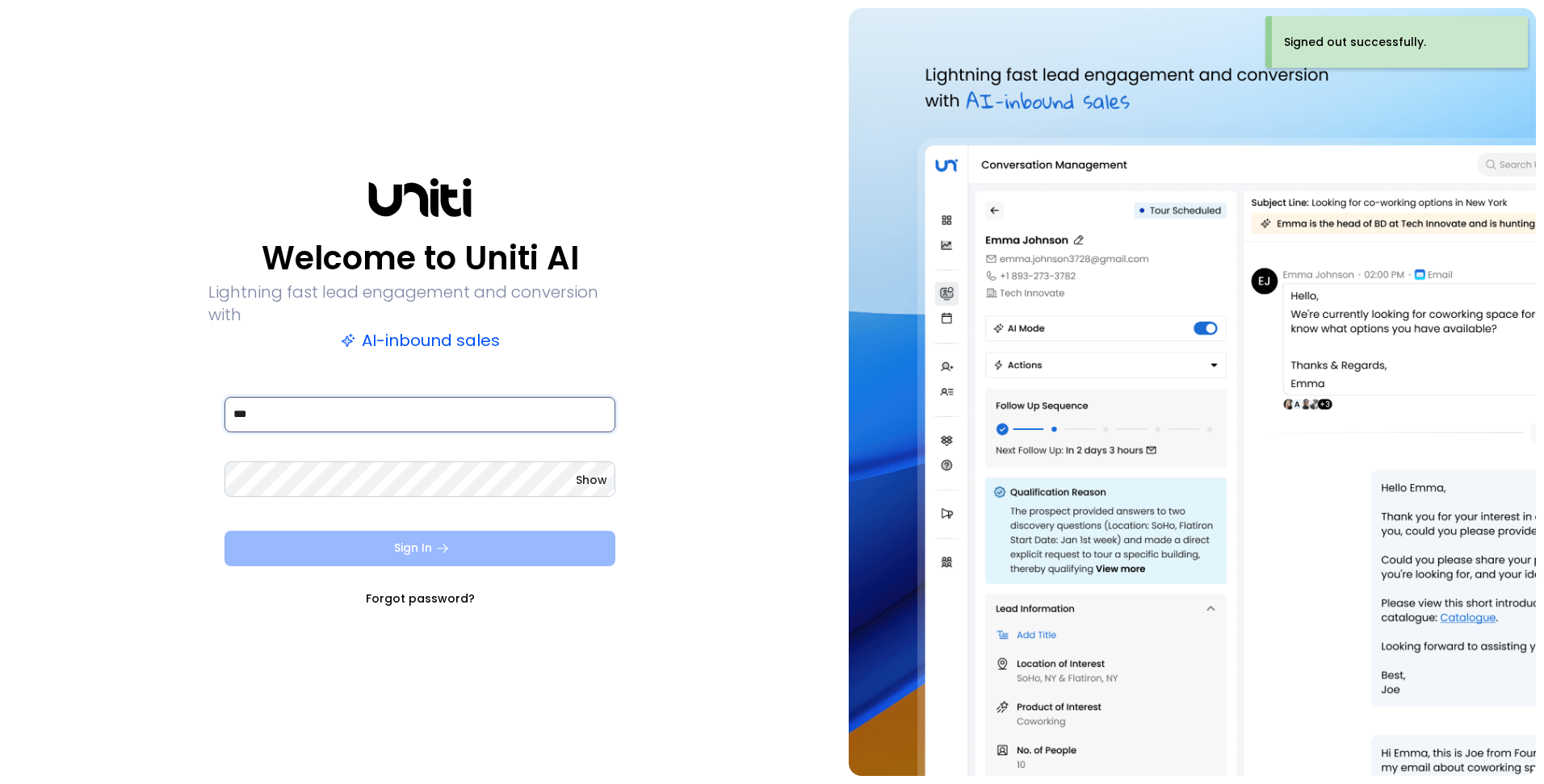
type input "**********"
click at [423, 539] on button "Sign In" at bounding box center [420, 548] width 391 height 36
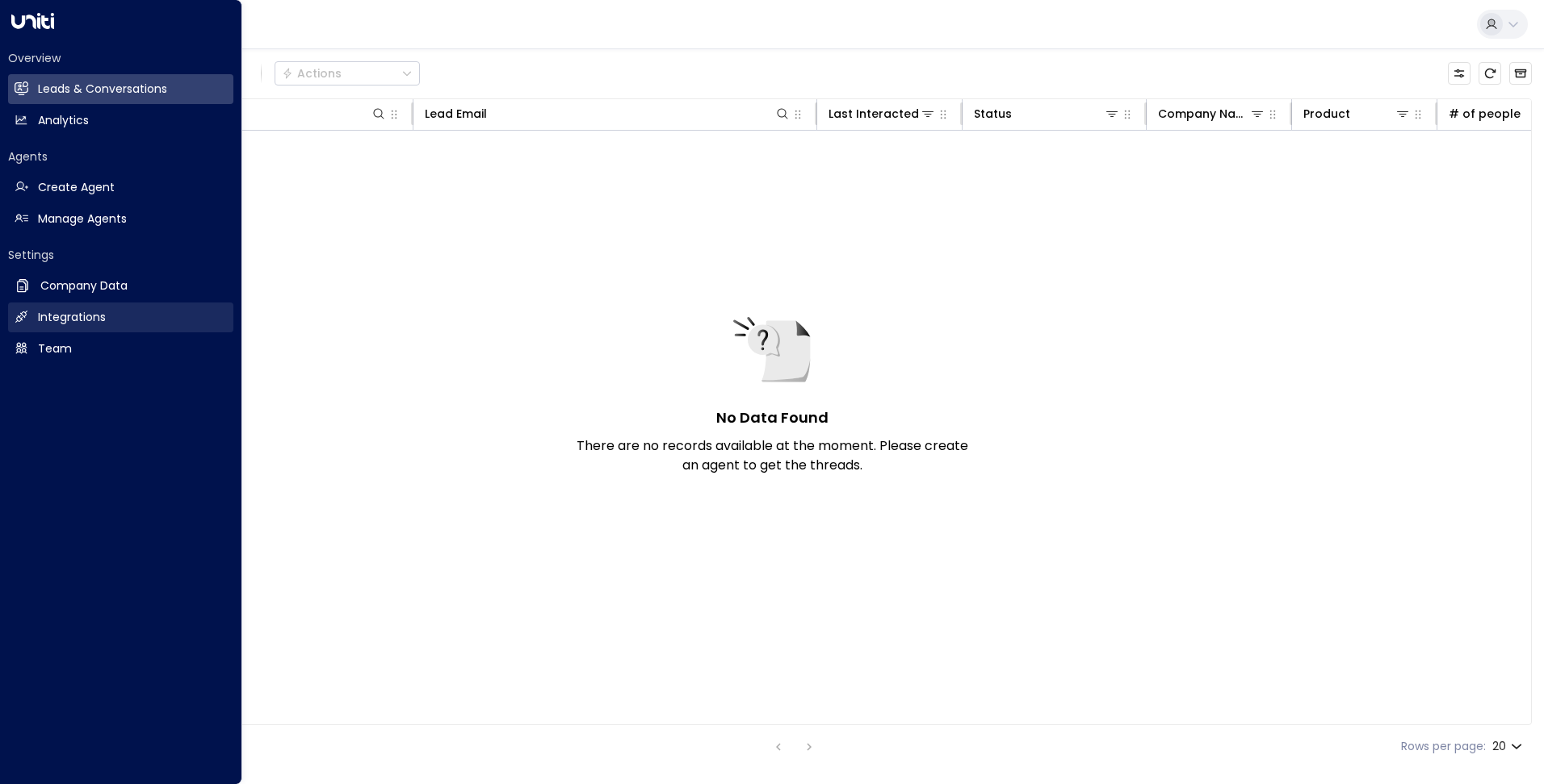
click at [59, 322] on h2 "Integrations" at bounding box center [71, 317] width 67 height 17
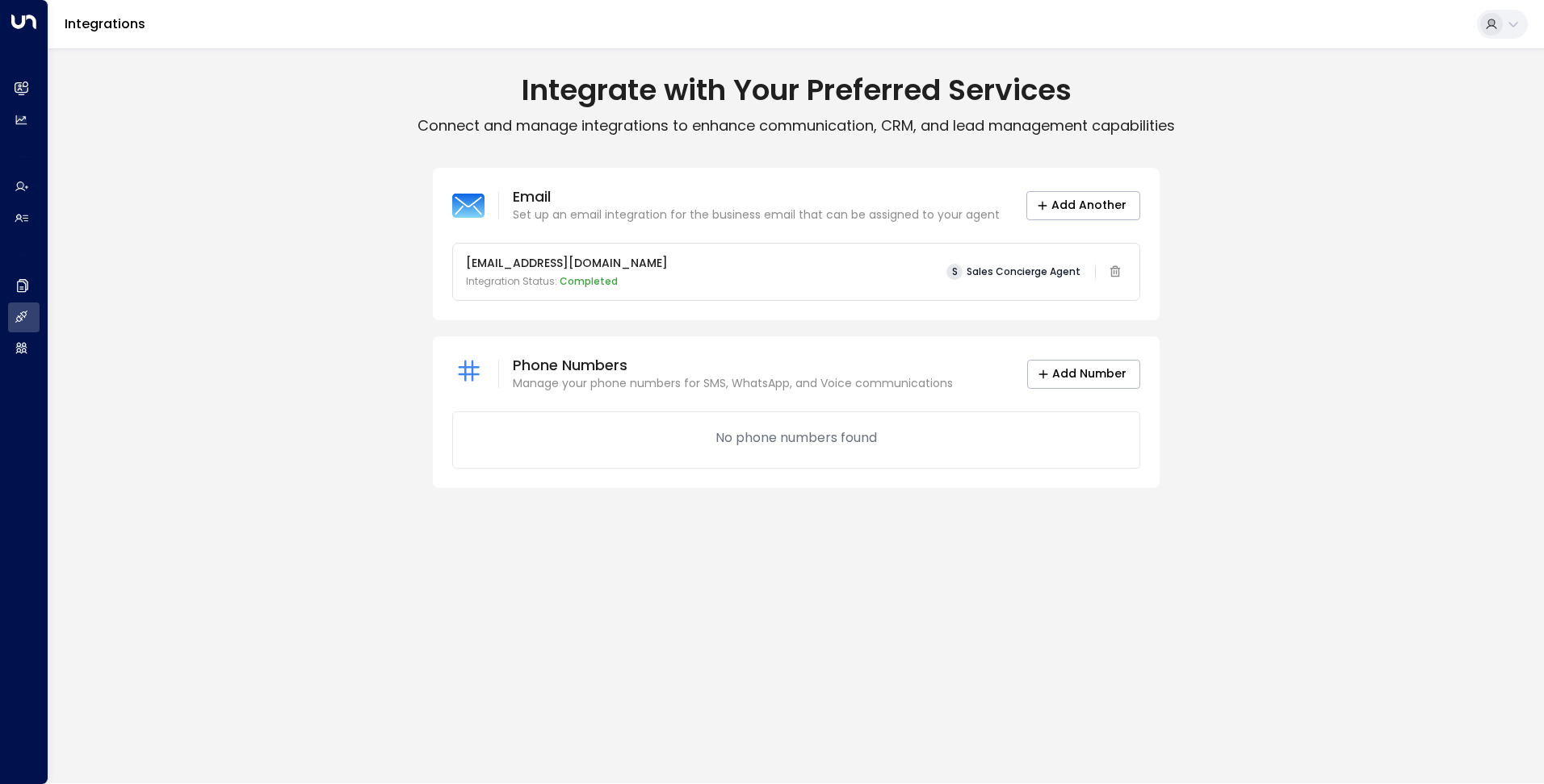
click at [1506, 20] on icon at bounding box center [1512, 24] width 13 height 13
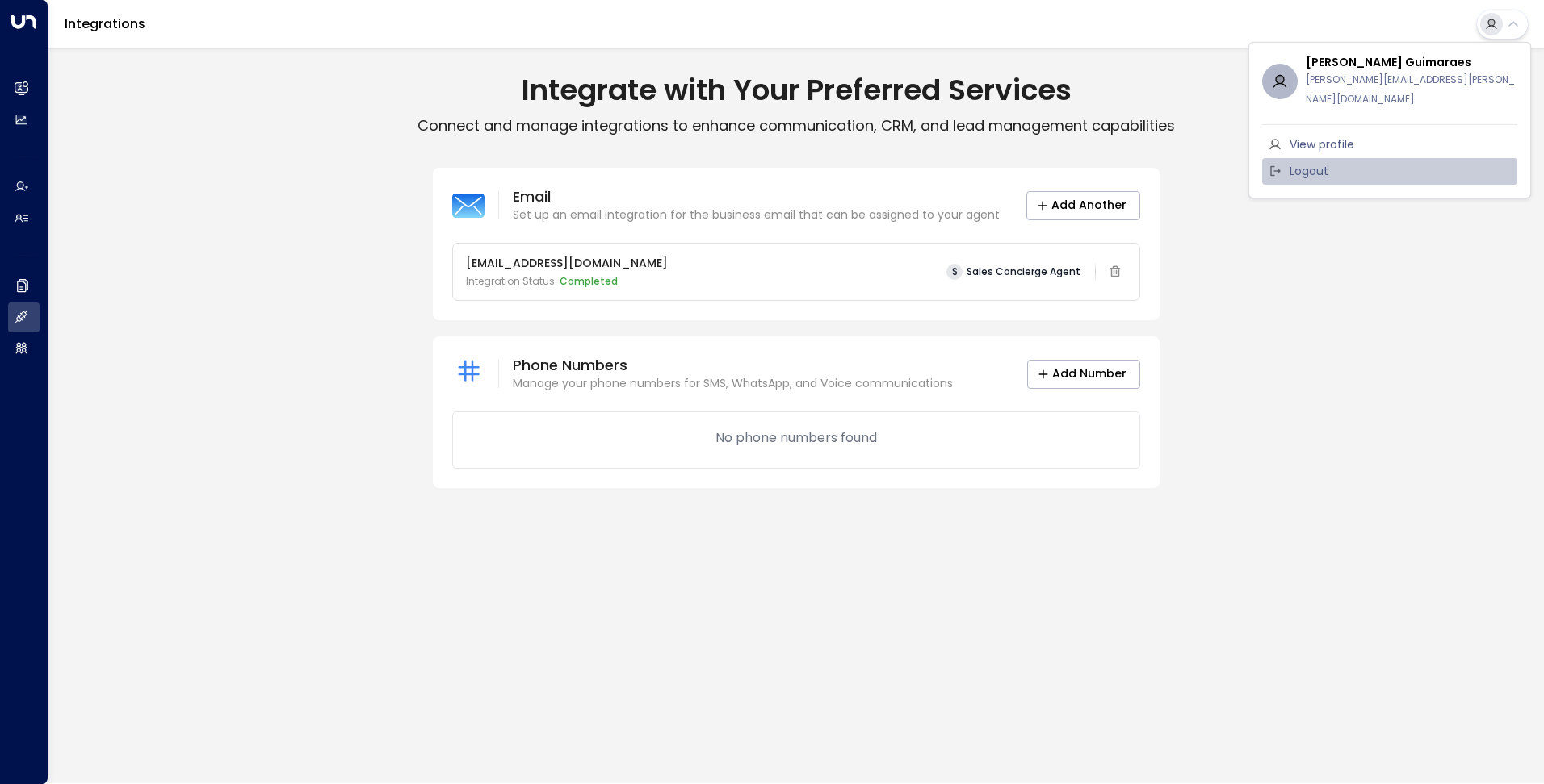
click at [1304, 163] on span "Logout" at bounding box center [1308, 171] width 39 height 17
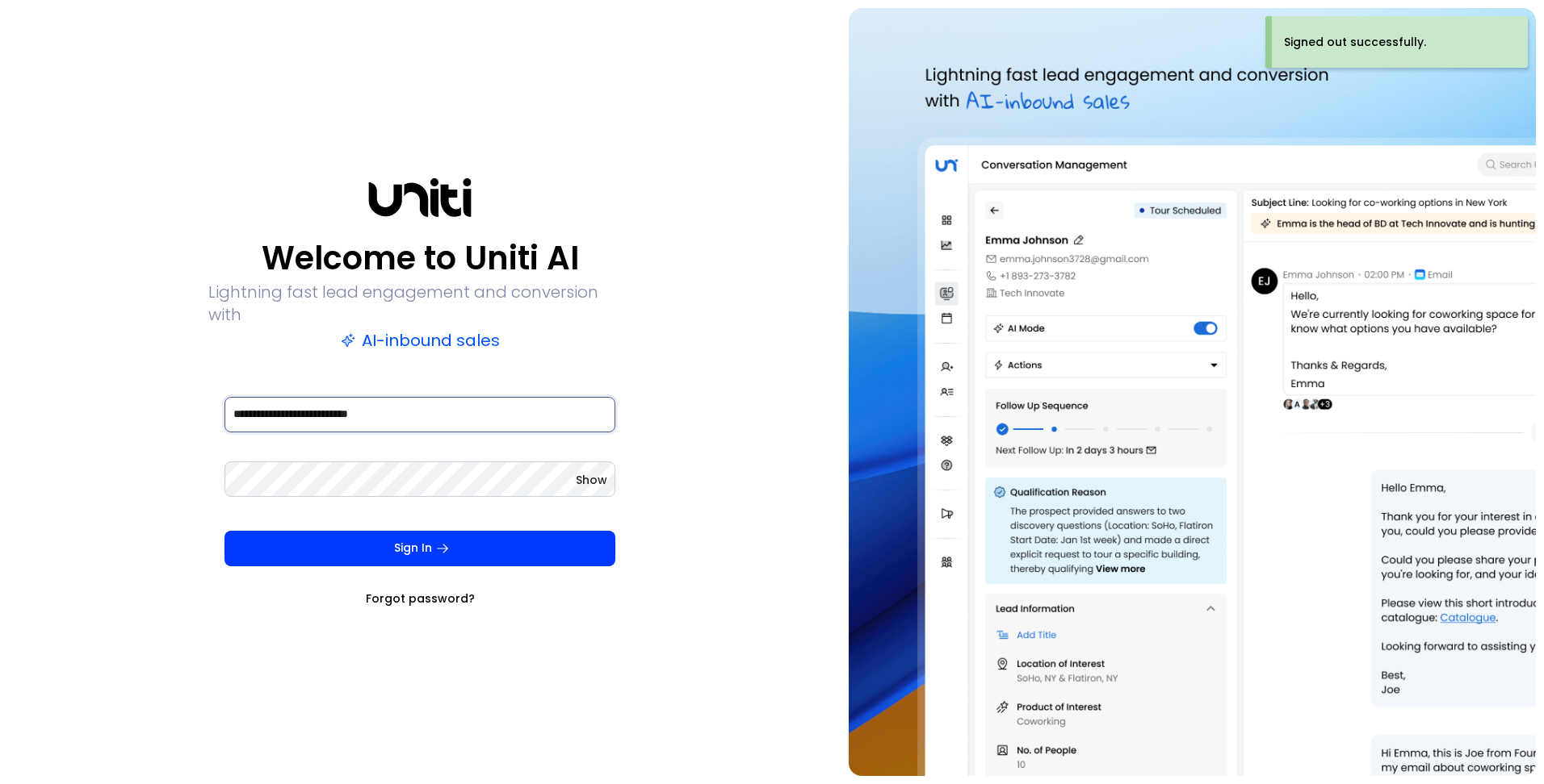
click at [469, 402] on input "**********" at bounding box center [420, 415] width 391 height 36
type input "**********"
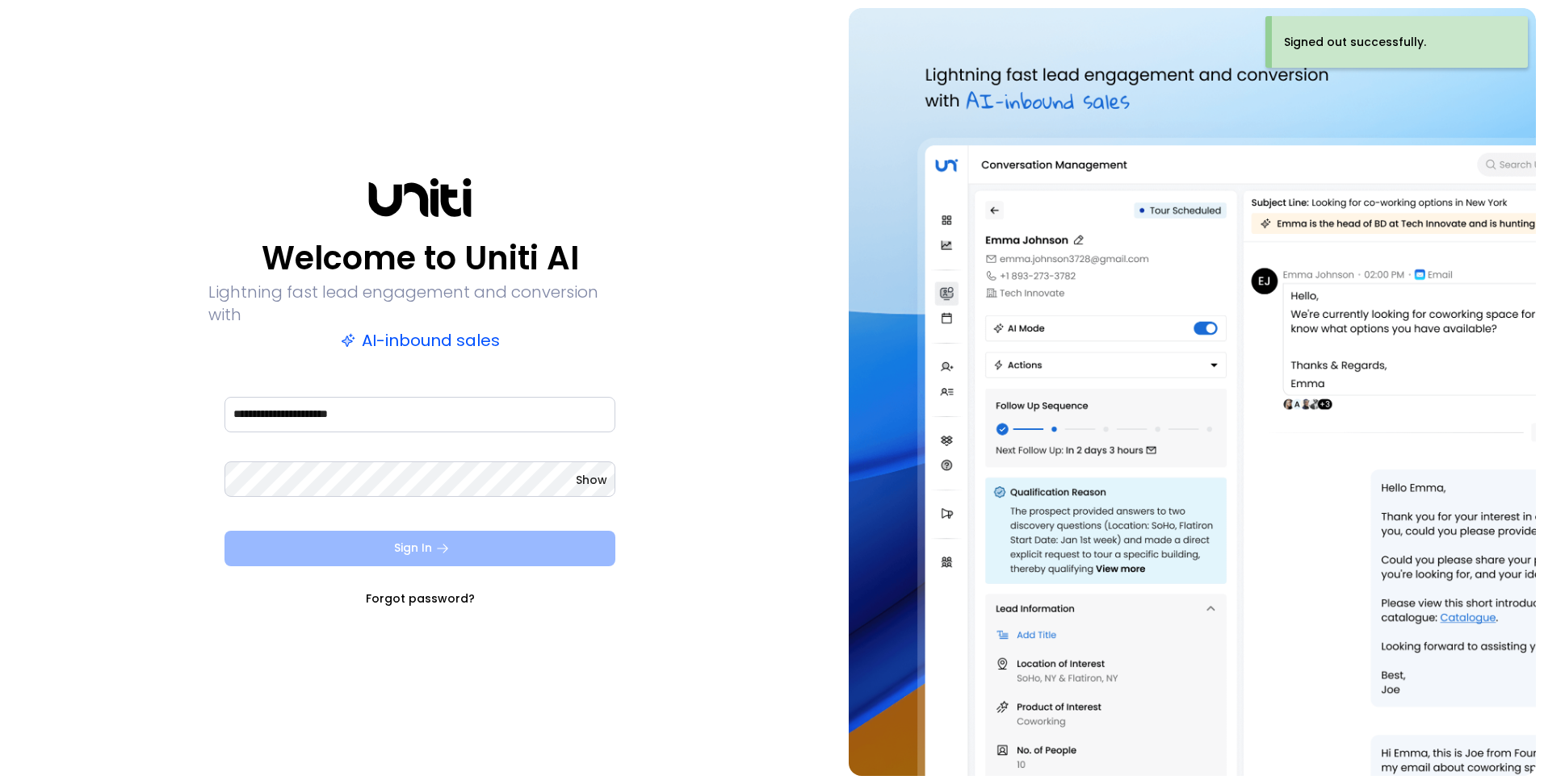
click at [436, 541] on icon "submit" at bounding box center [442, 548] width 15 height 15
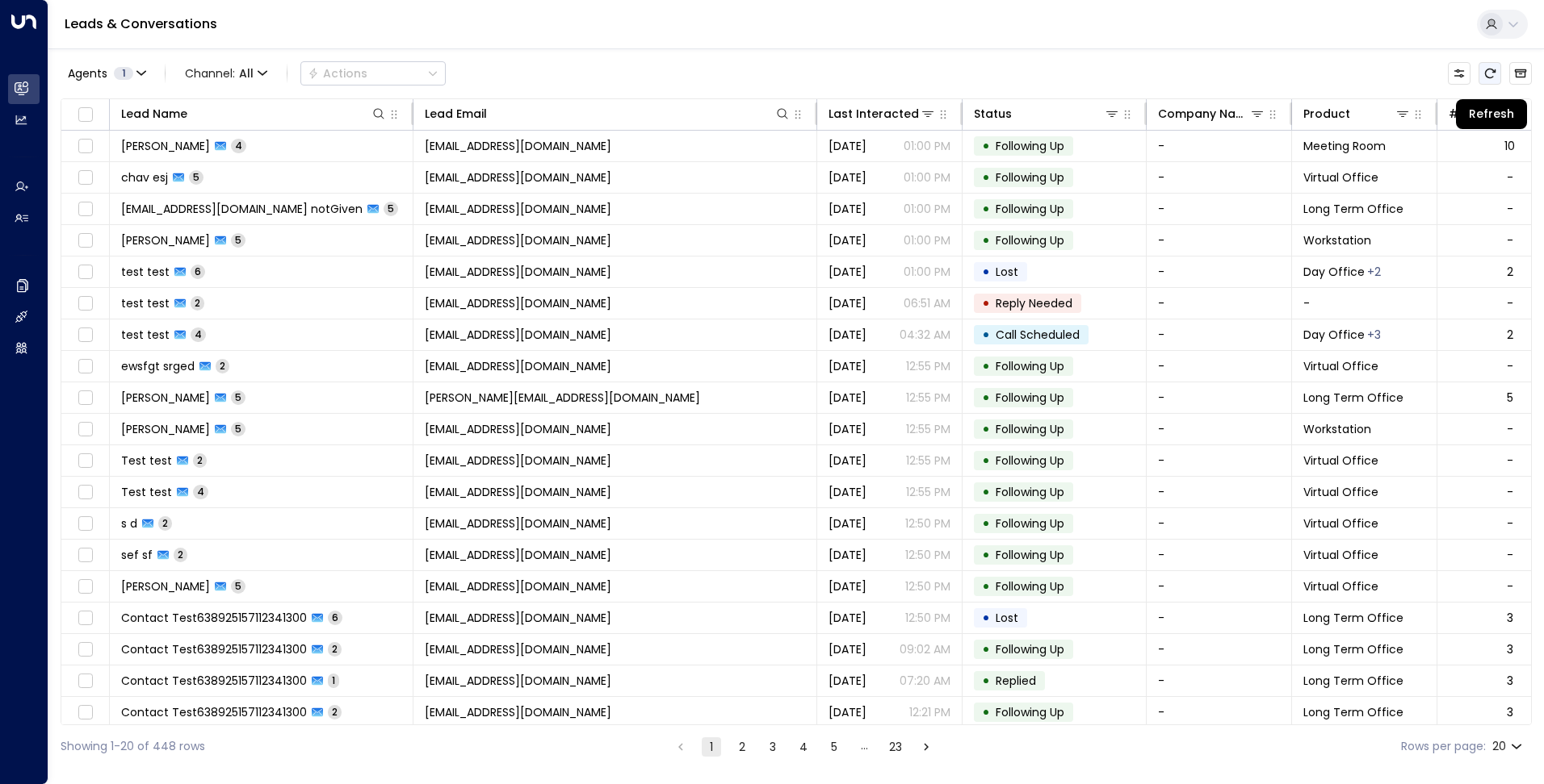
click at [1484, 67] on icon "Refresh" at bounding box center [1490, 73] width 13 height 13
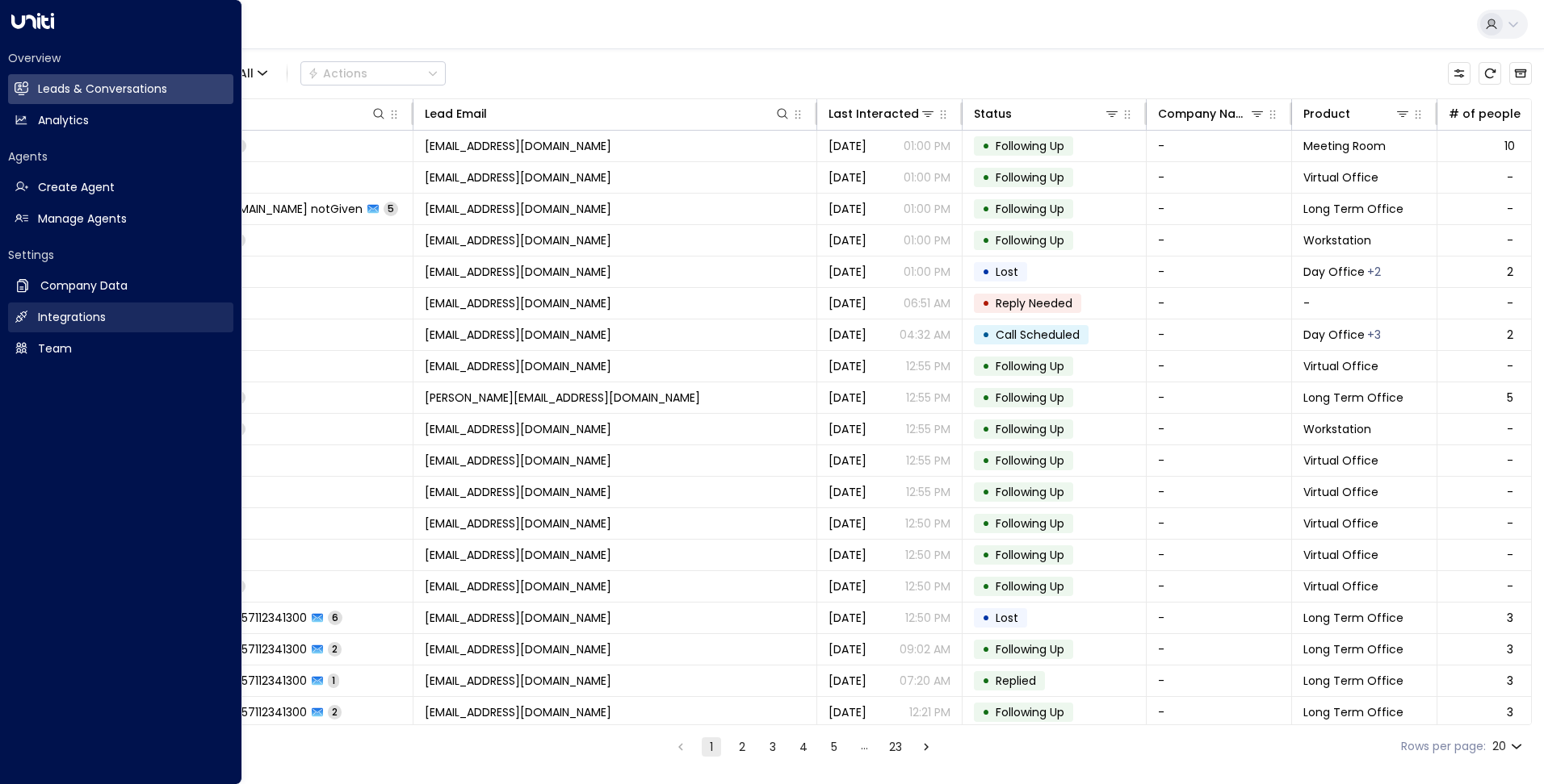
click at [32, 316] on link "Integrations Integrations" at bounding box center [120, 318] width 225 height 30
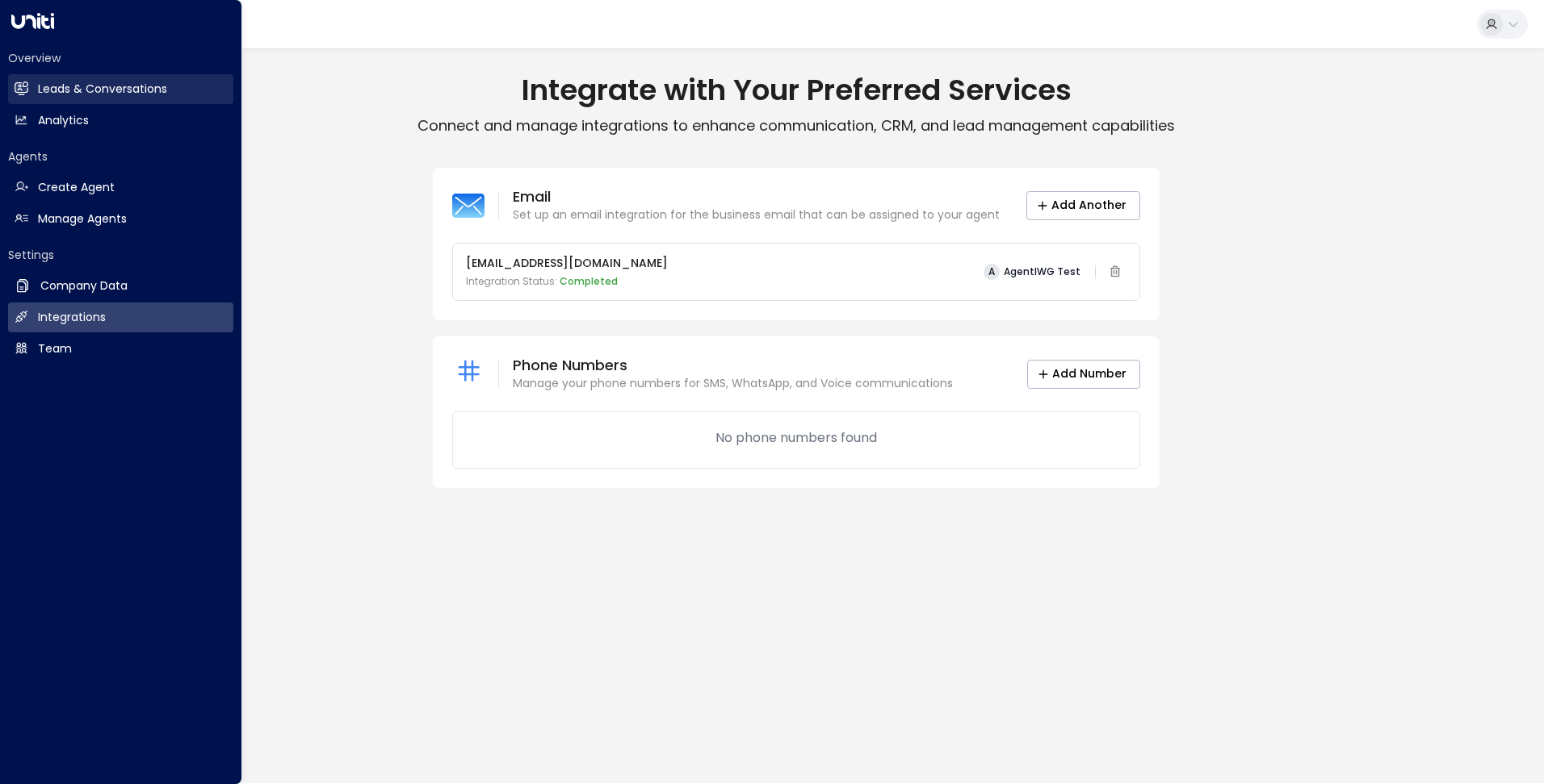
click at [113, 84] on h2 "Leads & Conversations" at bounding box center [102, 89] width 129 height 17
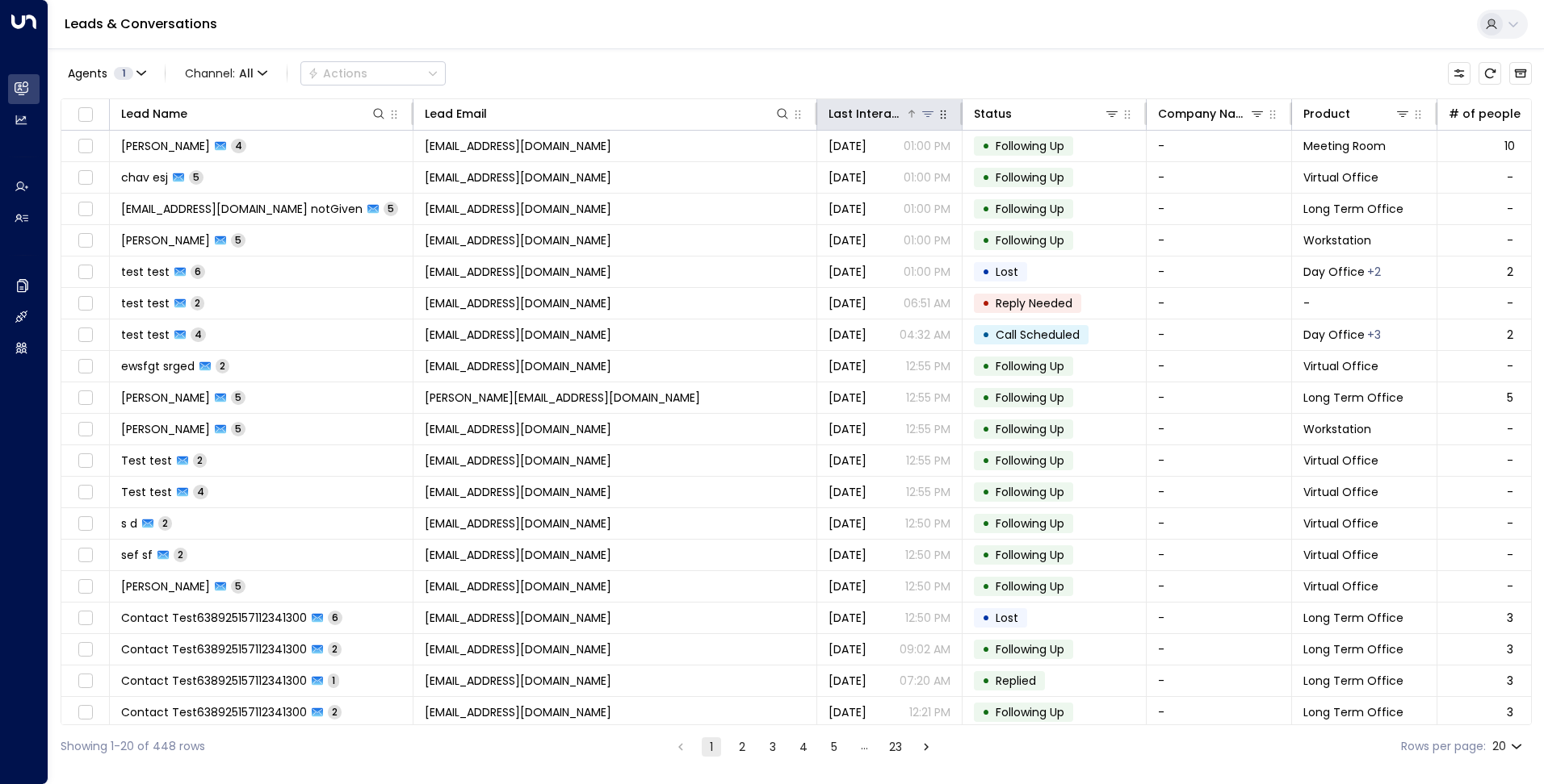
click at [932, 116] on icon at bounding box center [927, 113] width 13 height 13
click at [911, 115] on icon at bounding box center [912, 114] width 10 height 10
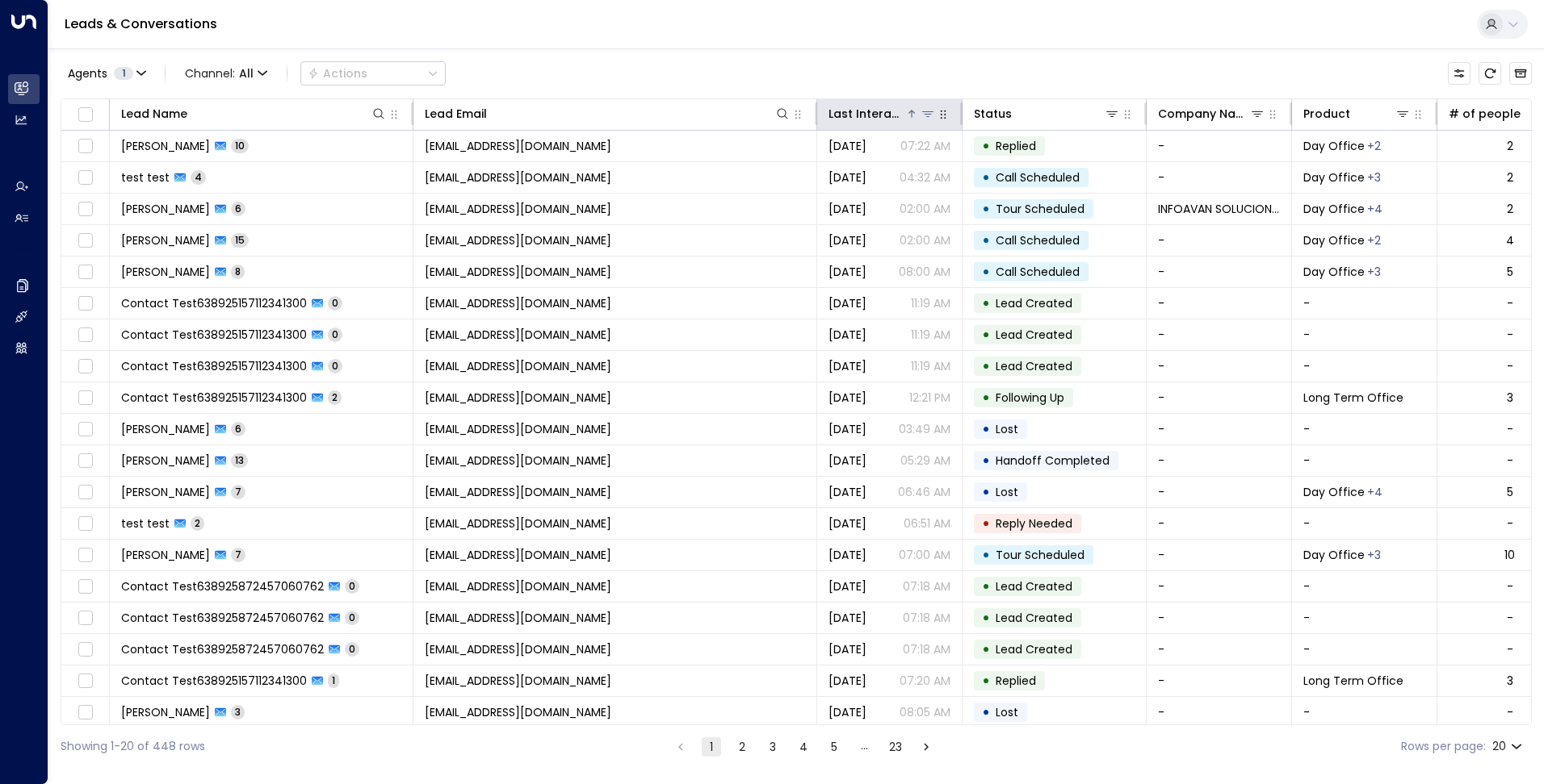
click at [911, 115] on icon at bounding box center [912, 114] width 10 height 10
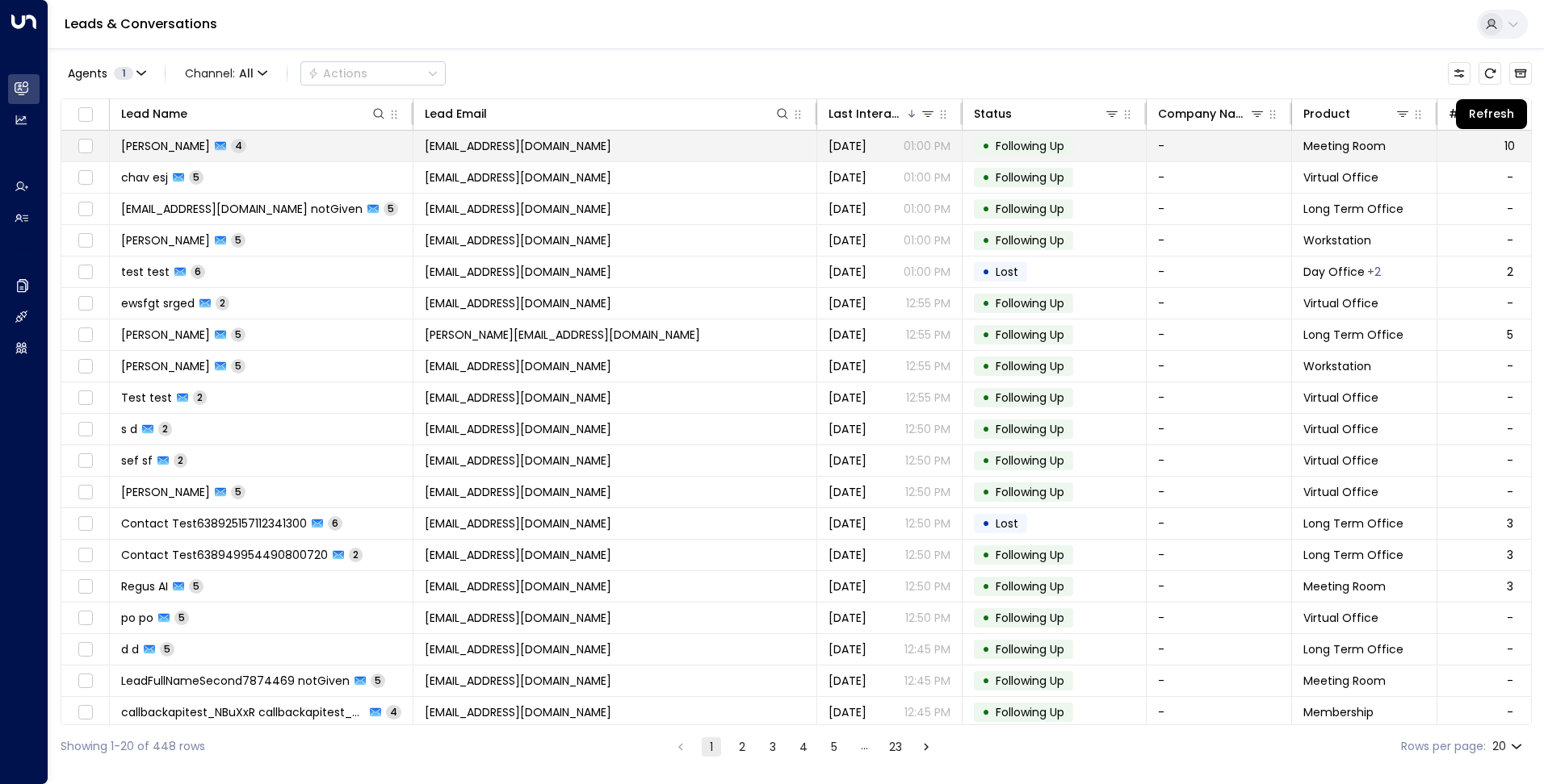
click at [1487, 72] on icon "Refresh" at bounding box center [1490, 73] width 13 height 13
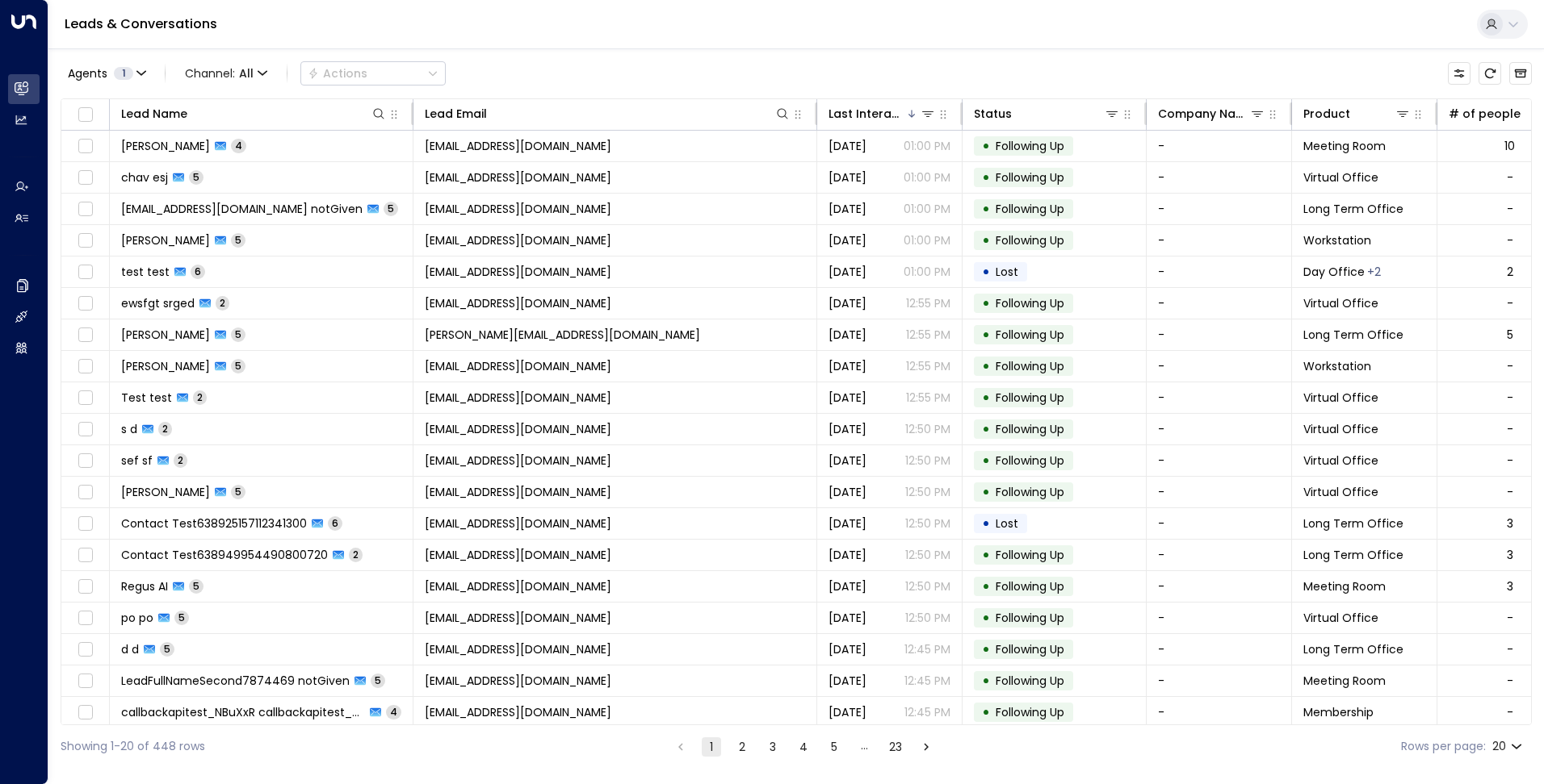
click at [1510, 24] on icon at bounding box center [1513, 25] width 10 height 6
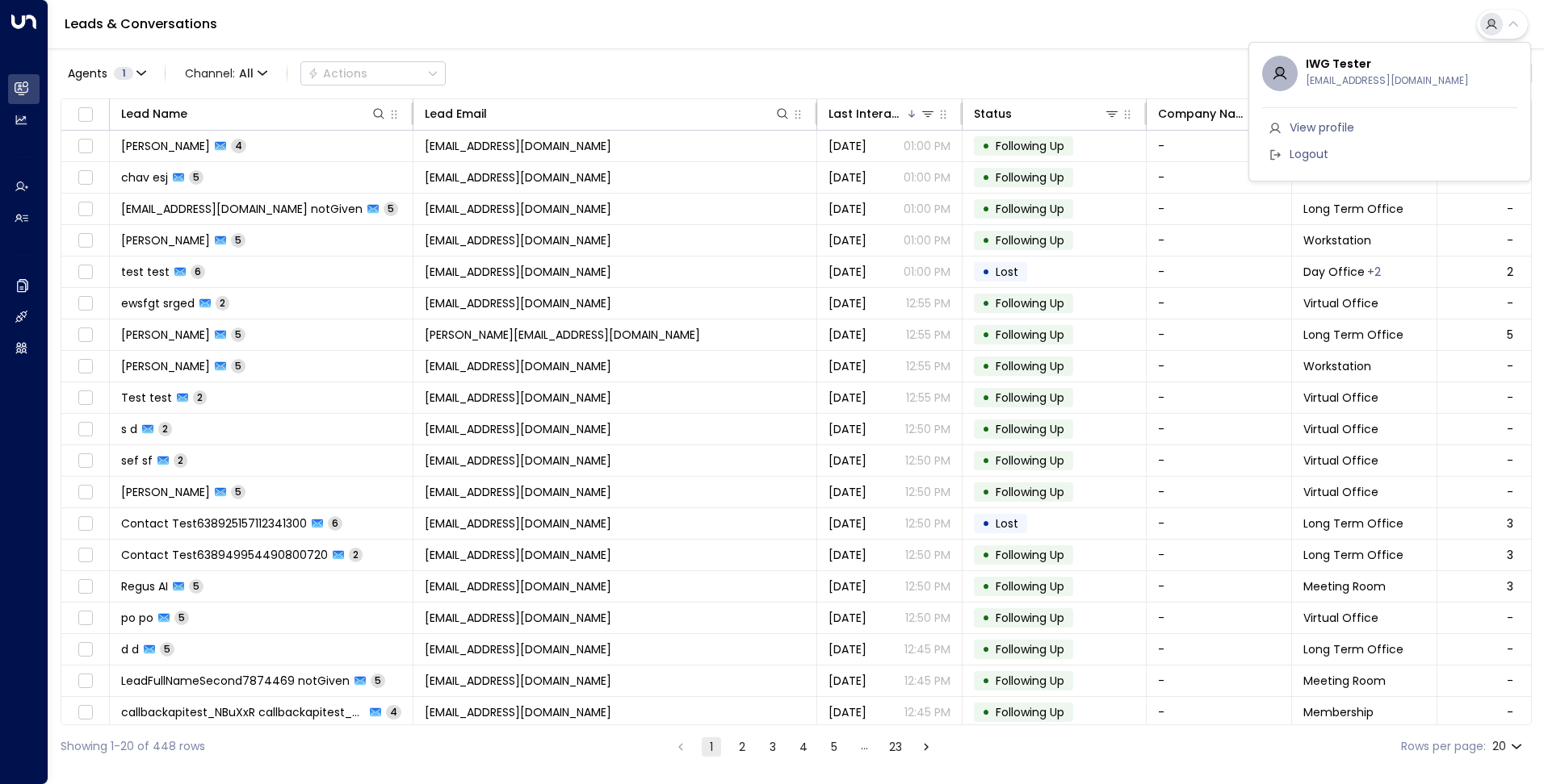
click at [1054, 38] on div at bounding box center [772, 392] width 1544 height 784
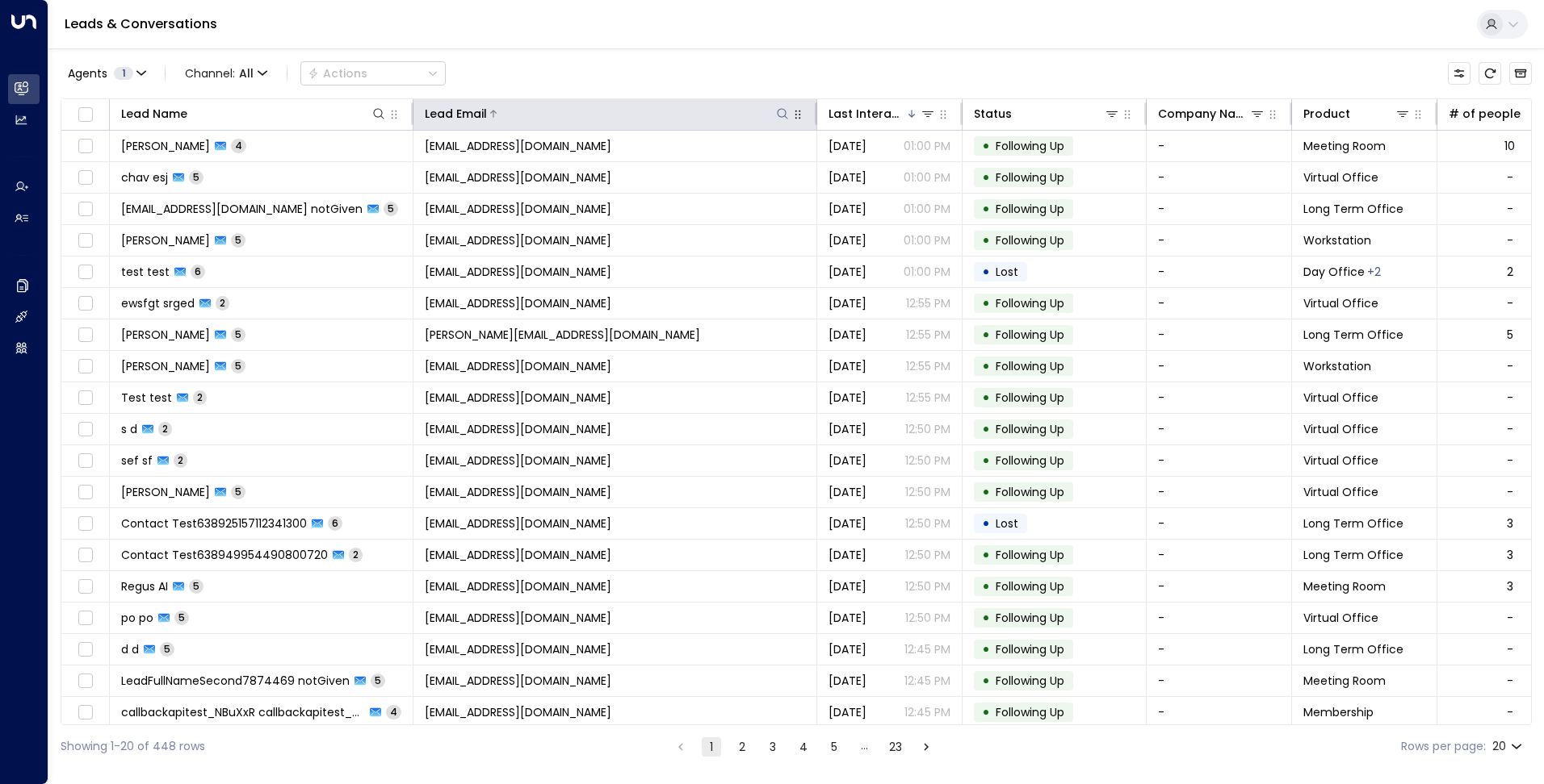
click at [780, 111] on icon at bounding box center [781, 113] width 13 height 13
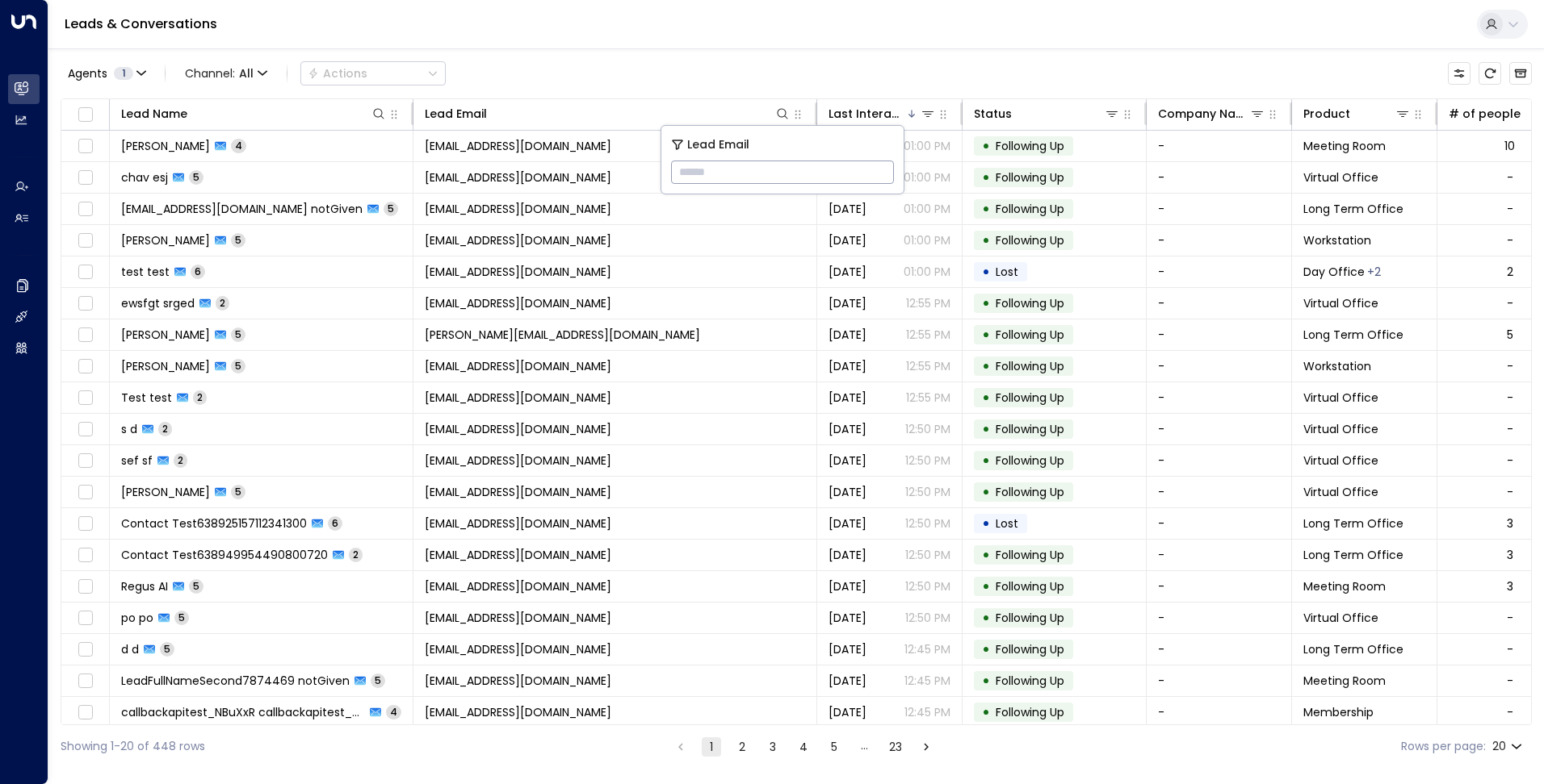
click at [753, 164] on input "text" at bounding box center [781, 172] width 223 height 30
click at [745, 168] on input "text" at bounding box center [781, 172] width 223 height 30
type input "***"
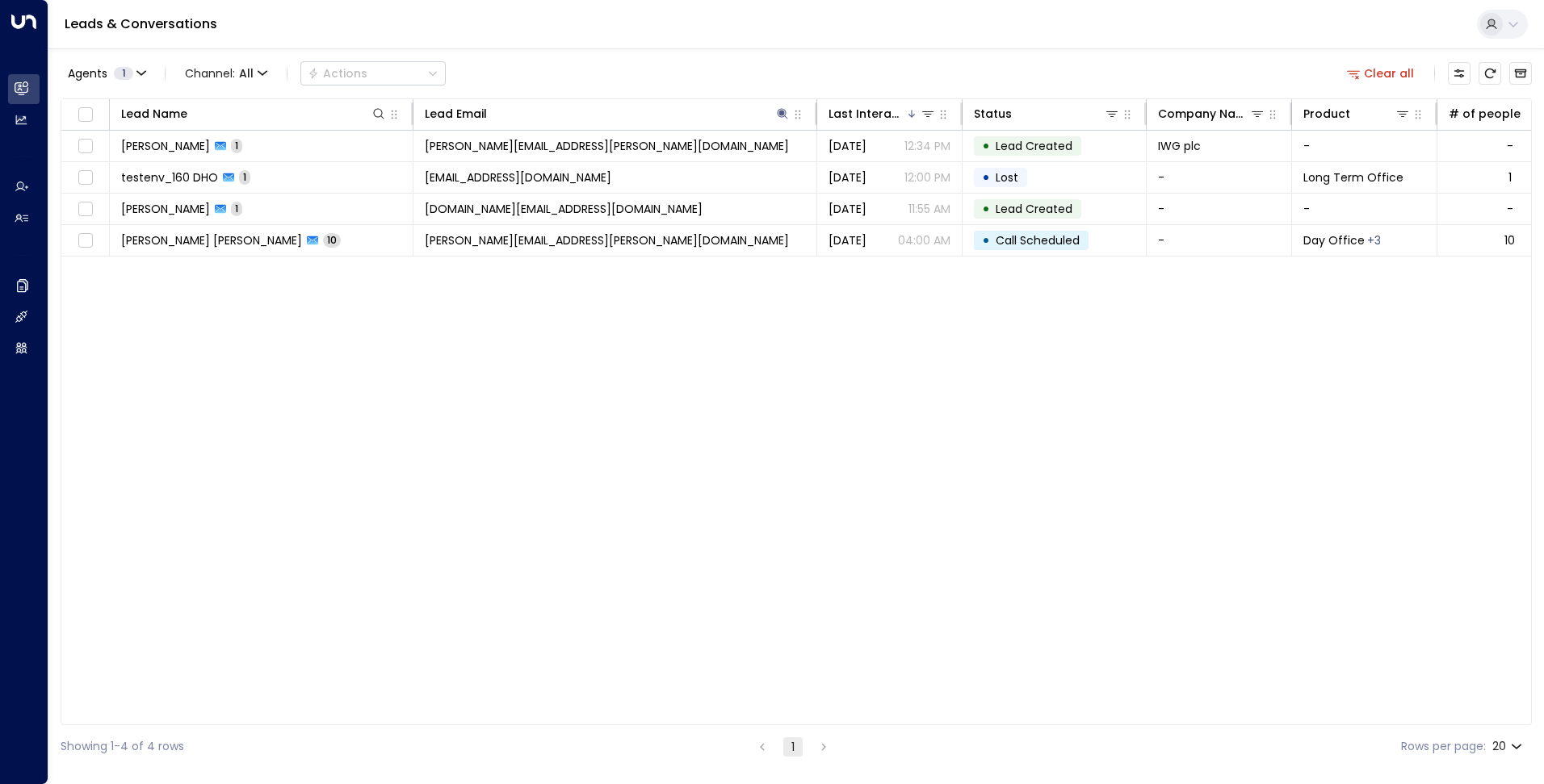
click at [636, 87] on div "Agents 1 Channel: All Actions Clear all" at bounding box center [795, 73] width 1471 height 34
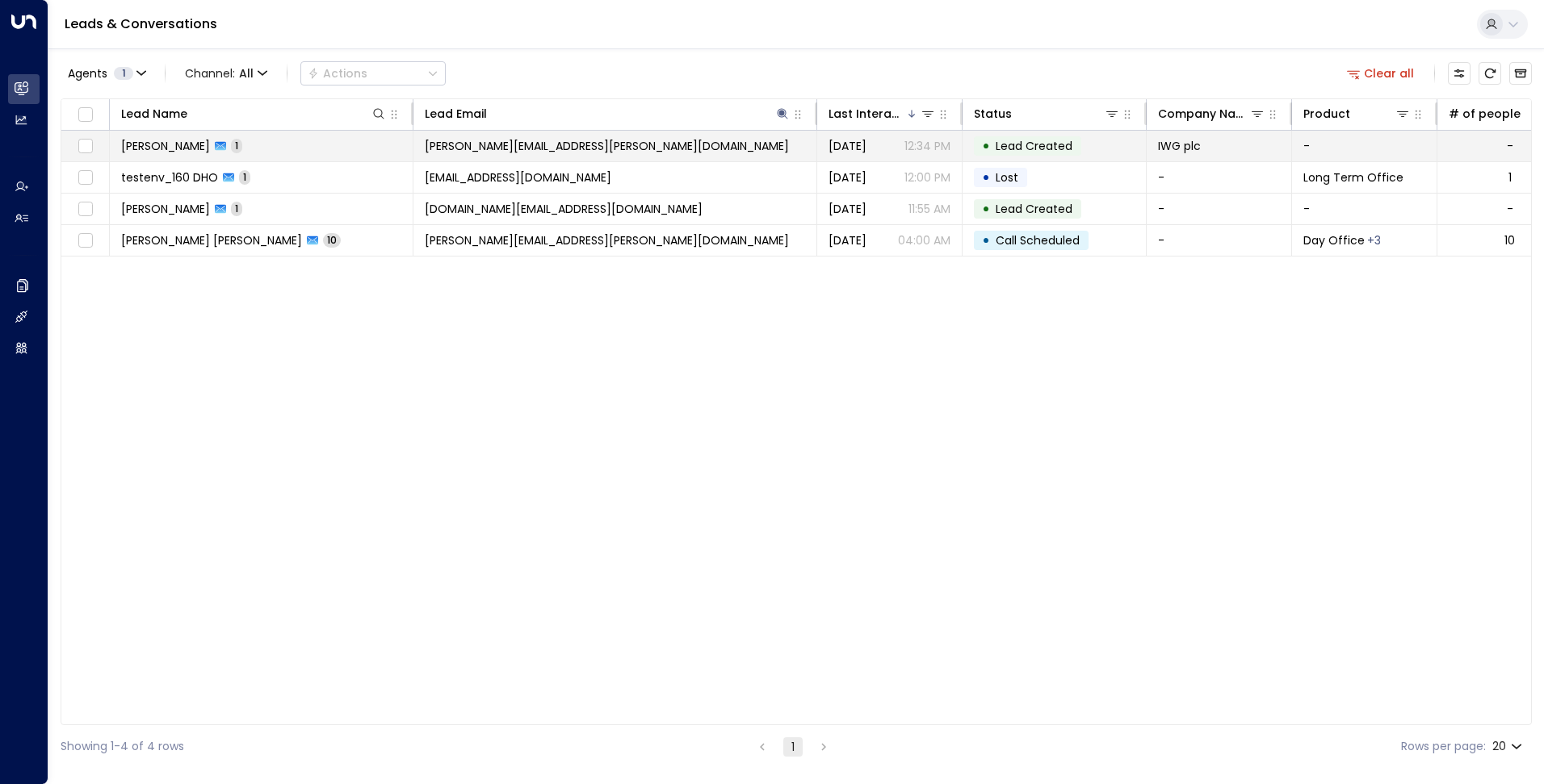
click at [627, 143] on td "[PERSON_NAME][EMAIL_ADDRESS][PERSON_NAME][DOMAIN_NAME]" at bounding box center [615, 146] width 404 height 31
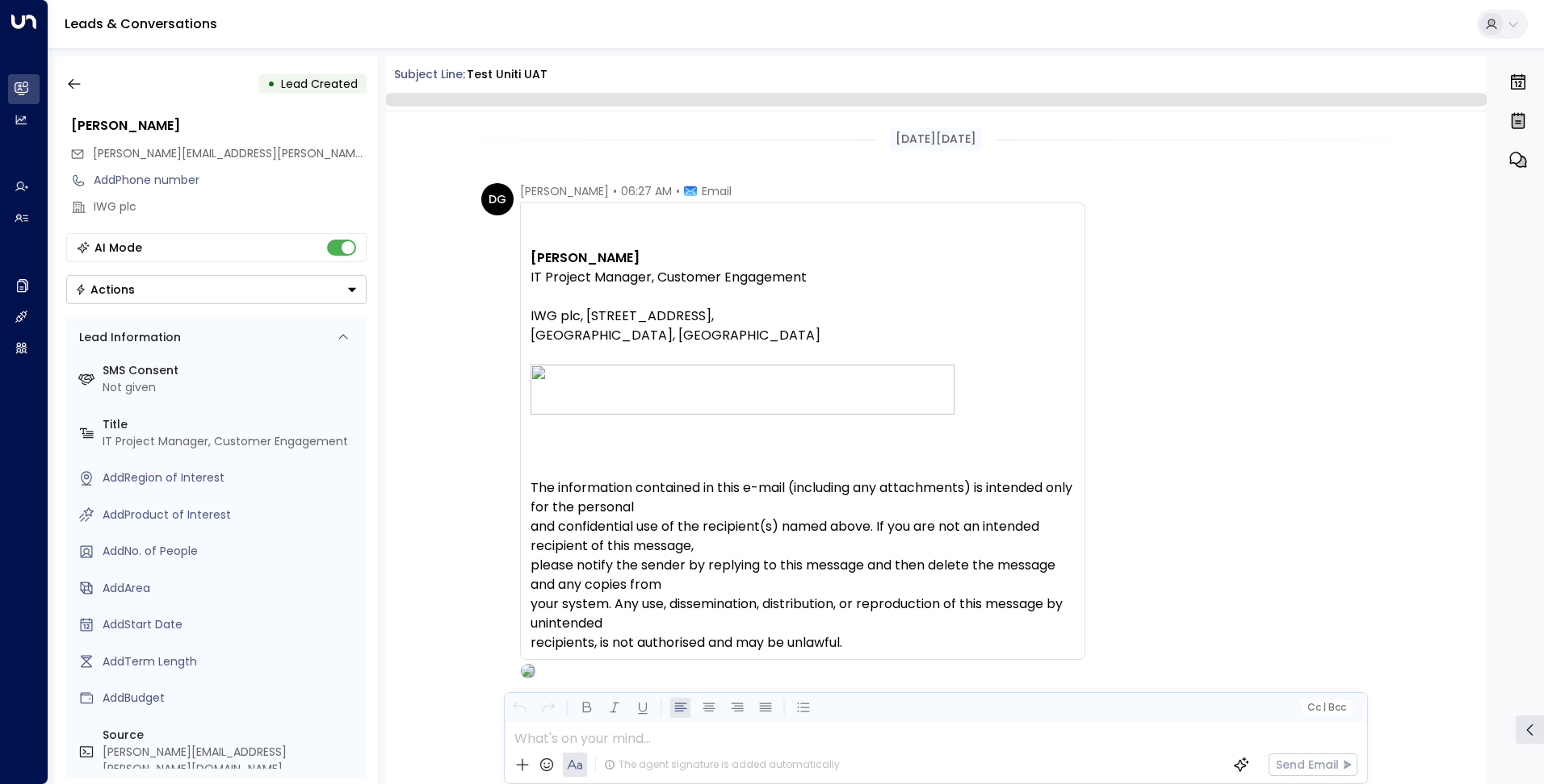
scroll to position [150, 0]
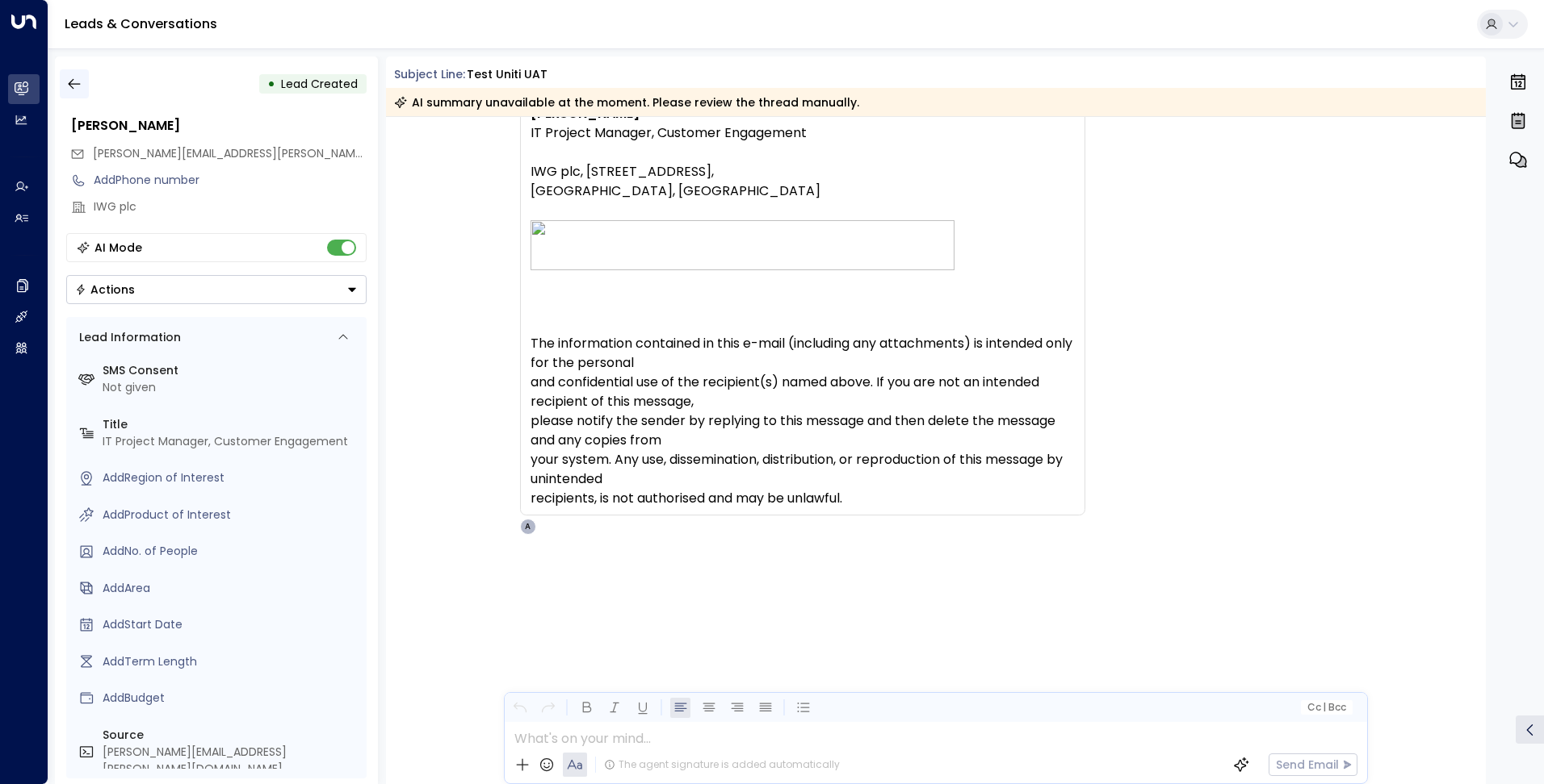
click at [80, 88] on icon "button" at bounding box center [74, 84] width 16 height 16
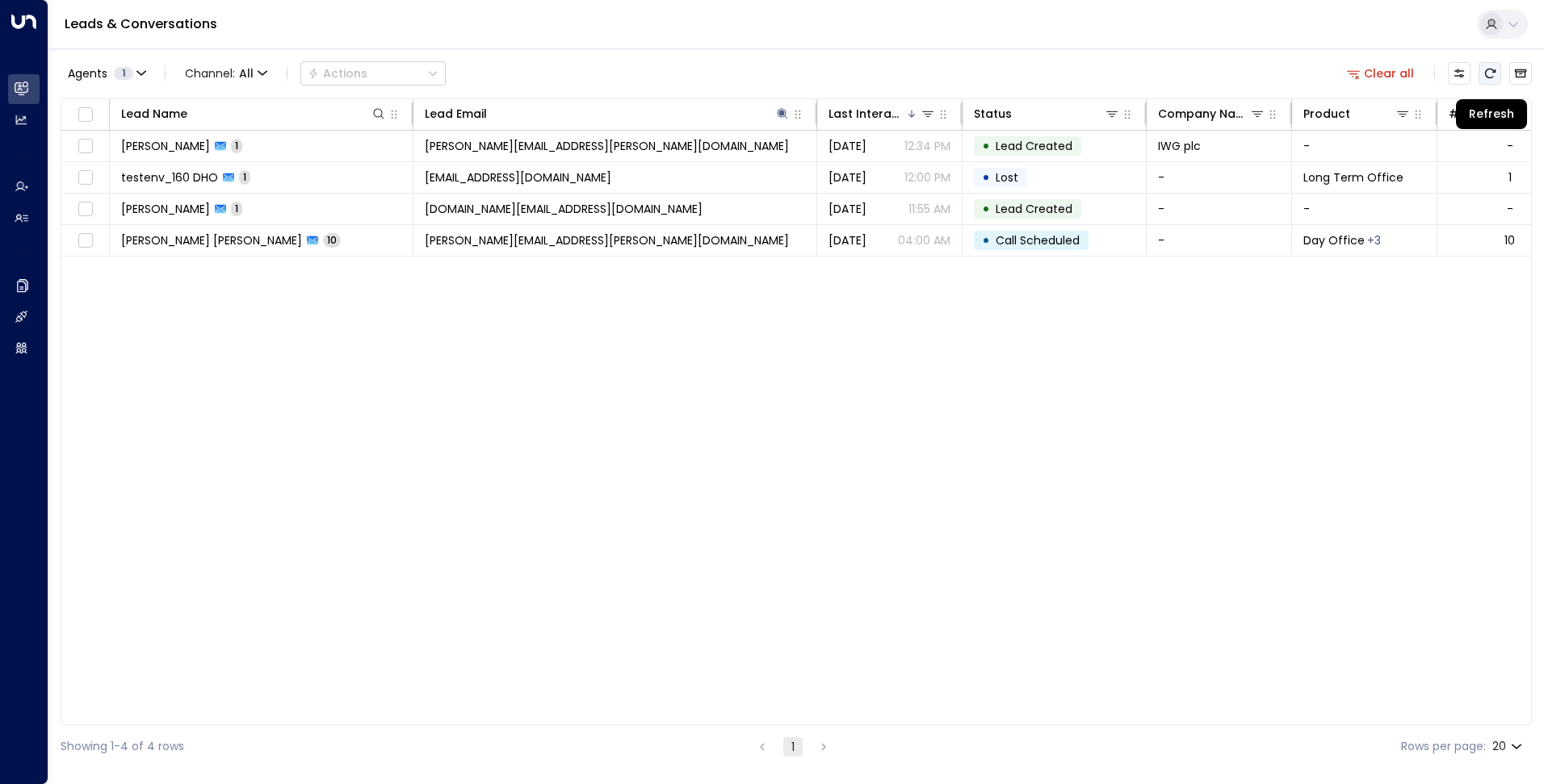
click at [1493, 75] on icon "Refresh" at bounding box center [1490, 73] width 13 height 13
click at [150, 69] on button "Agents 1" at bounding box center [106, 73] width 91 height 23
click at [33, 91] on div at bounding box center [772, 392] width 1544 height 784
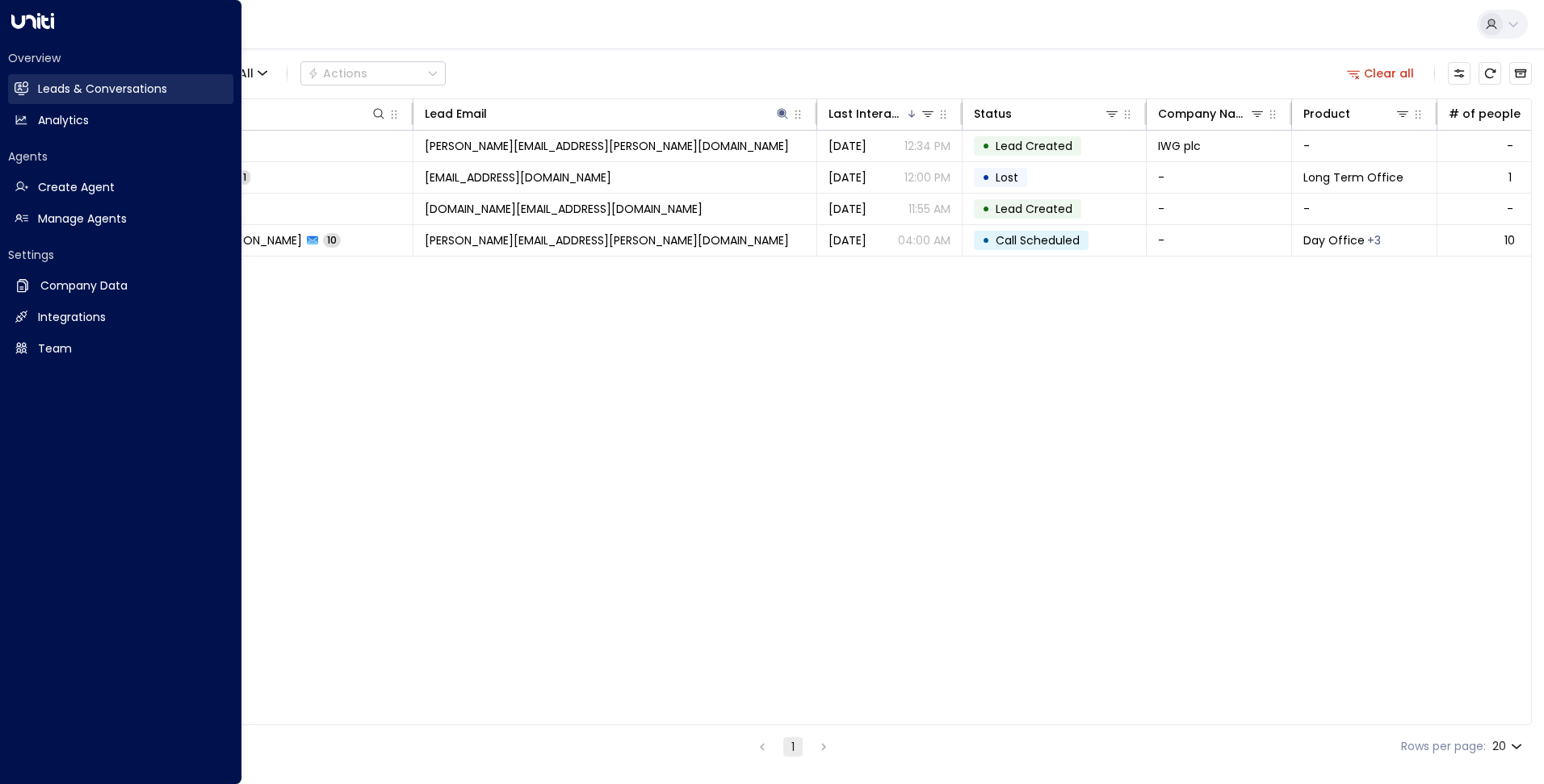
click at [24, 91] on icon at bounding box center [21, 88] width 13 height 10
click at [154, 86] on h2 "Leads & Conversations" at bounding box center [102, 89] width 129 height 17
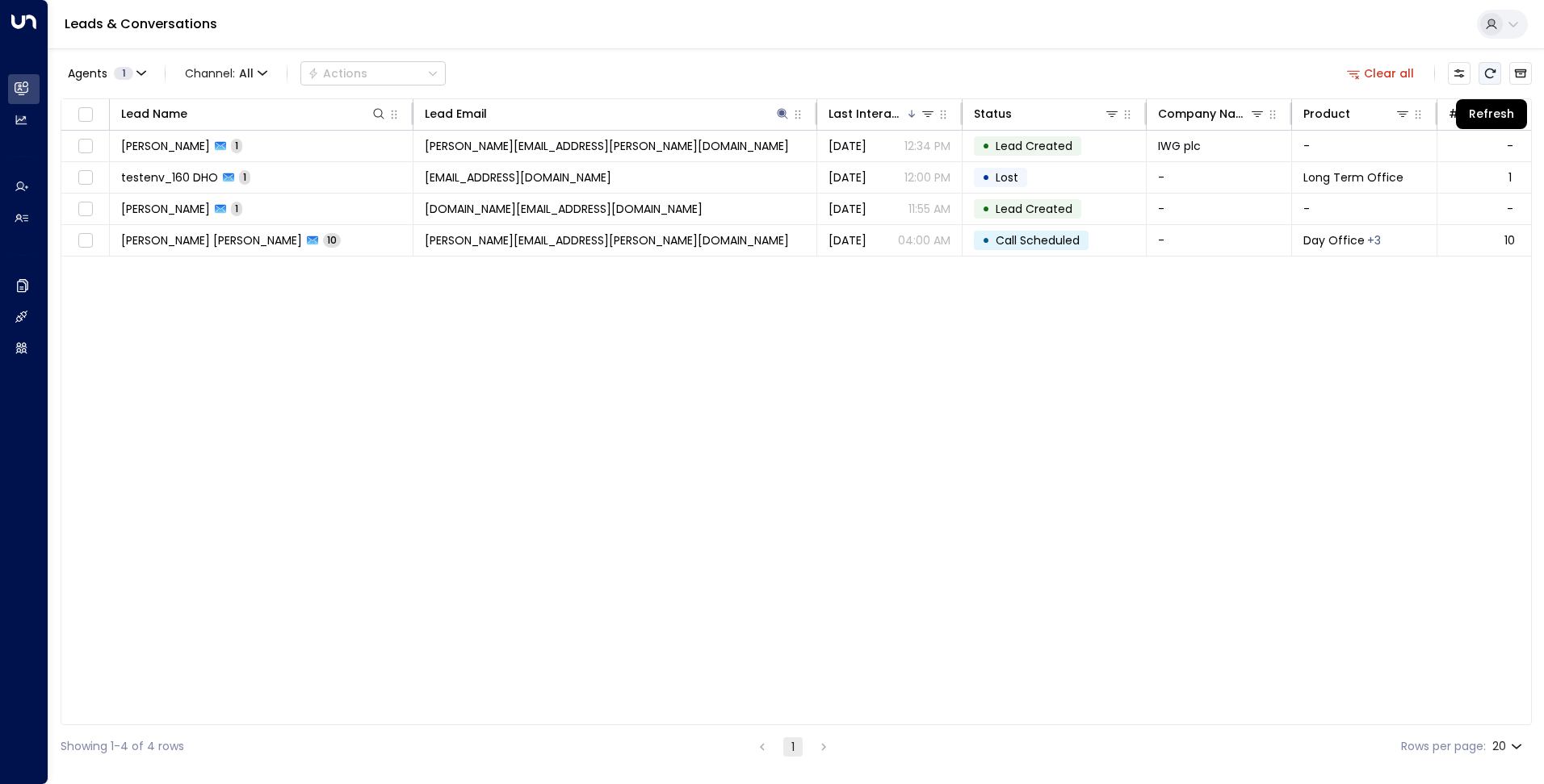
click at [1486, 72] on icon "Refresh" at bounding box center [1490, 73] width 11 height 10
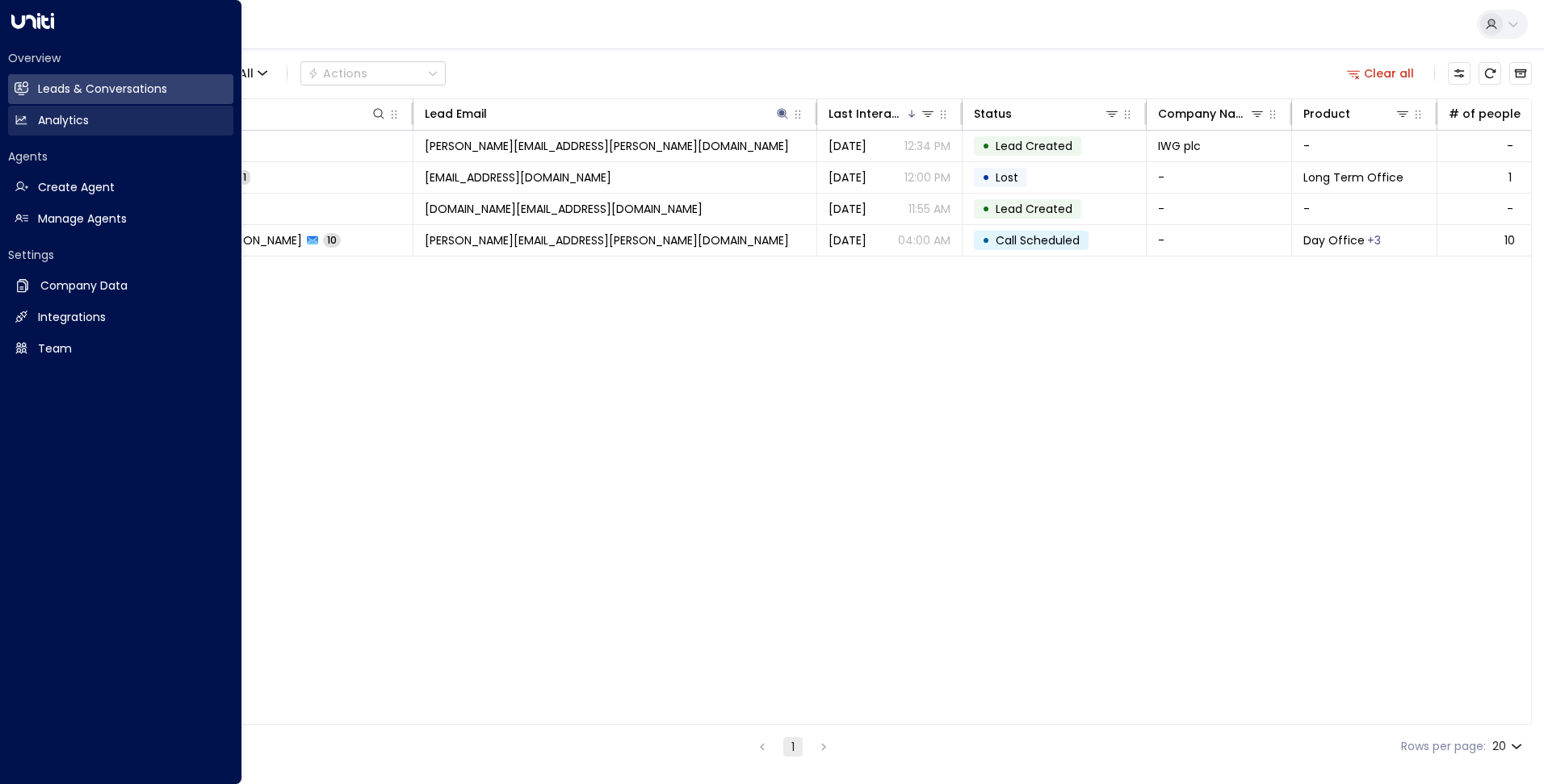
click at [57, 119] on h2 "Analytics" at bounding box center [62, 120] width 51 height 17
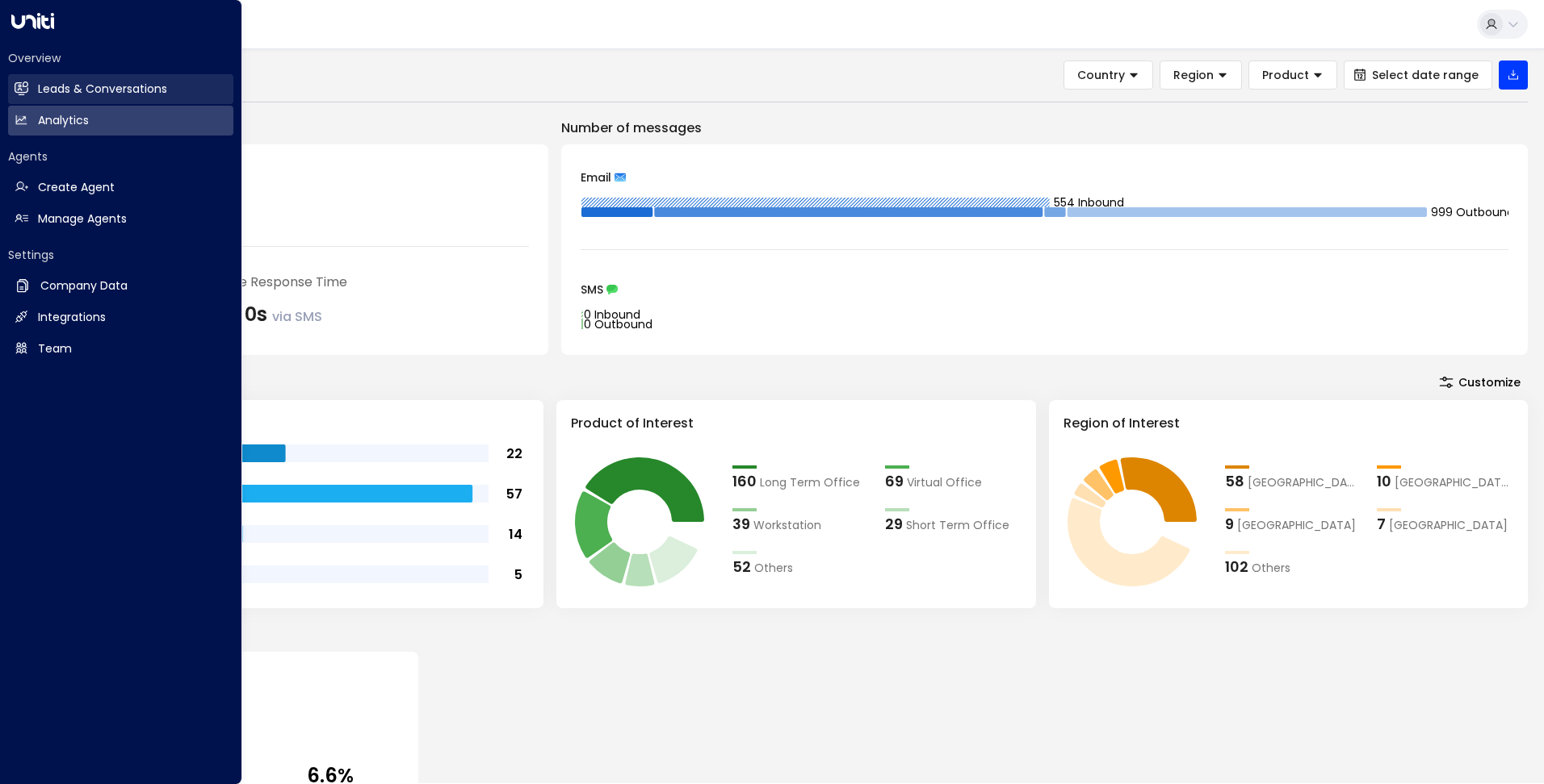
click at [13, 93] on link "Leads & Conversations Leads & Conversations" at bounding box center [120, 89] width 225 height 30
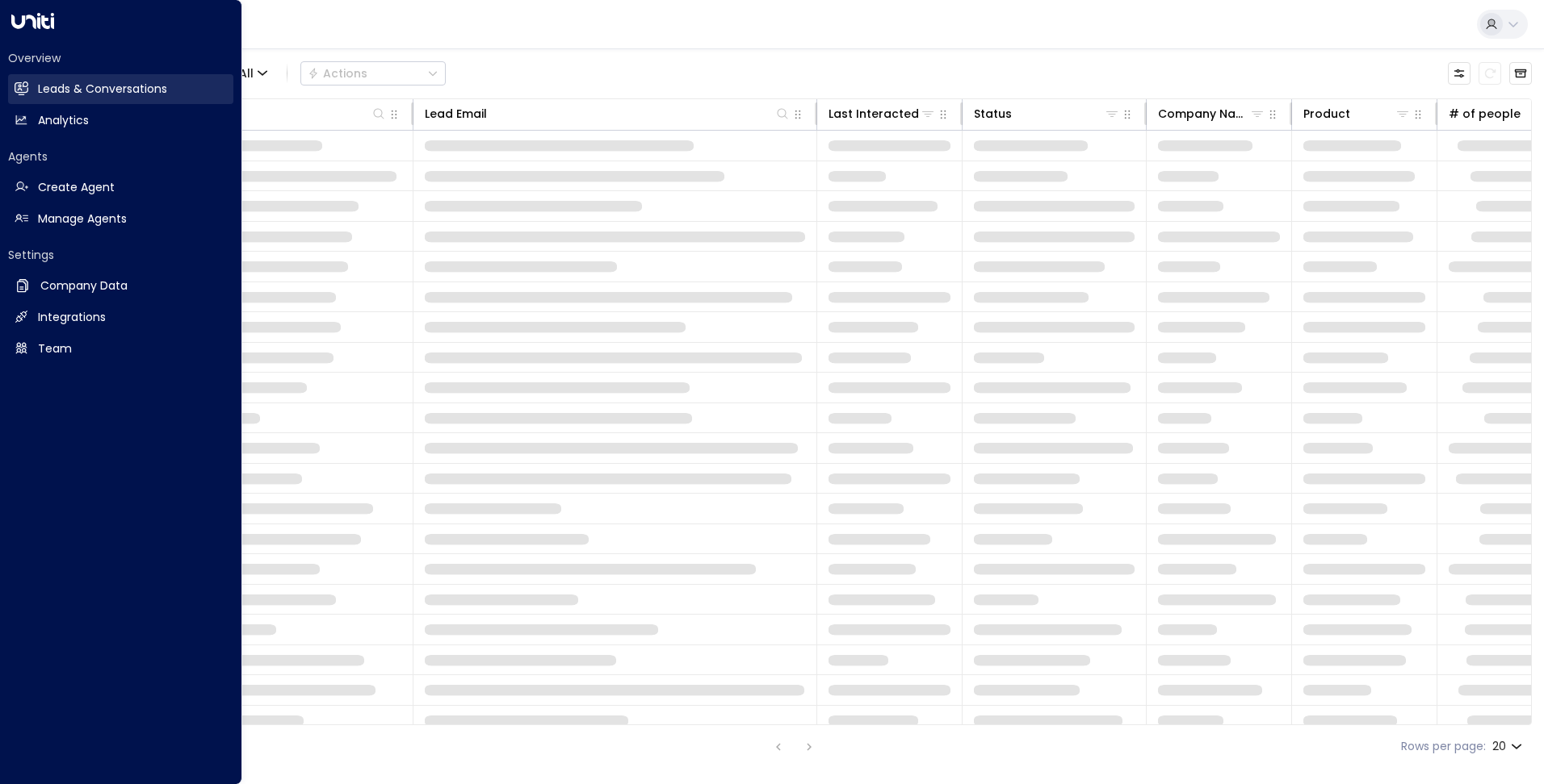
click at [63, 91] on h2 "Leads & Conversations" at bounding box center [102, 89] width 129 height 17
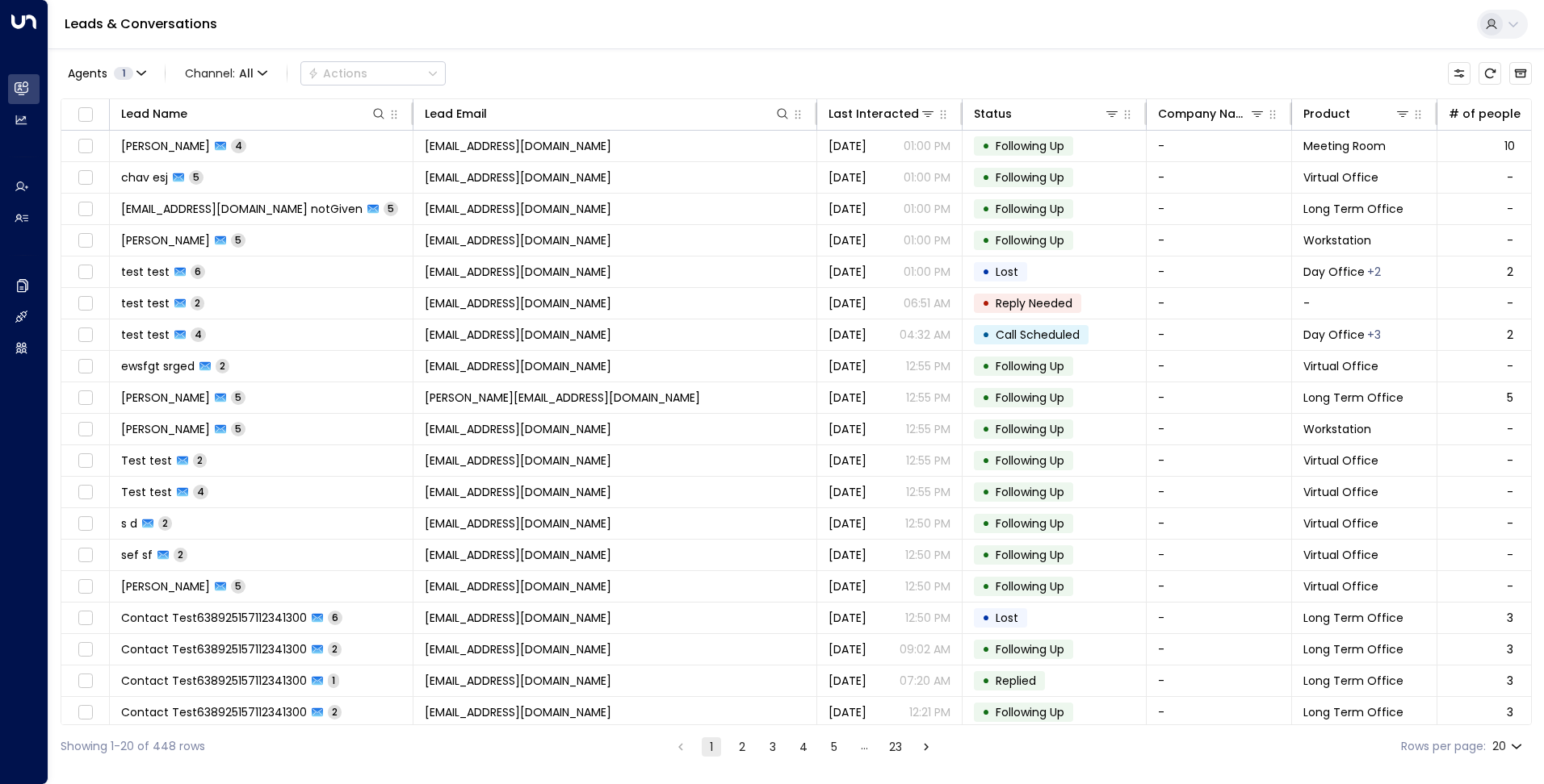
click at [602, 69] on div "Agents 1 Channel: All Actions" at bounding box center [795, 73] width 1471 height 34
click at [1493, 75] on icon "Refresh" at bounding box center [1490, 73] width 13 height 13
click at [1487, 67] on icon "Refresh" at bounding box center [1490, 73] width 13 height 13
click at [1498, 73] on button "Refresh" at bounding box center [1490, 73] width 23 height 23
click at [1491, 75] on icon "Refresh" at bounding box center [1490, 73] width 13 height 13
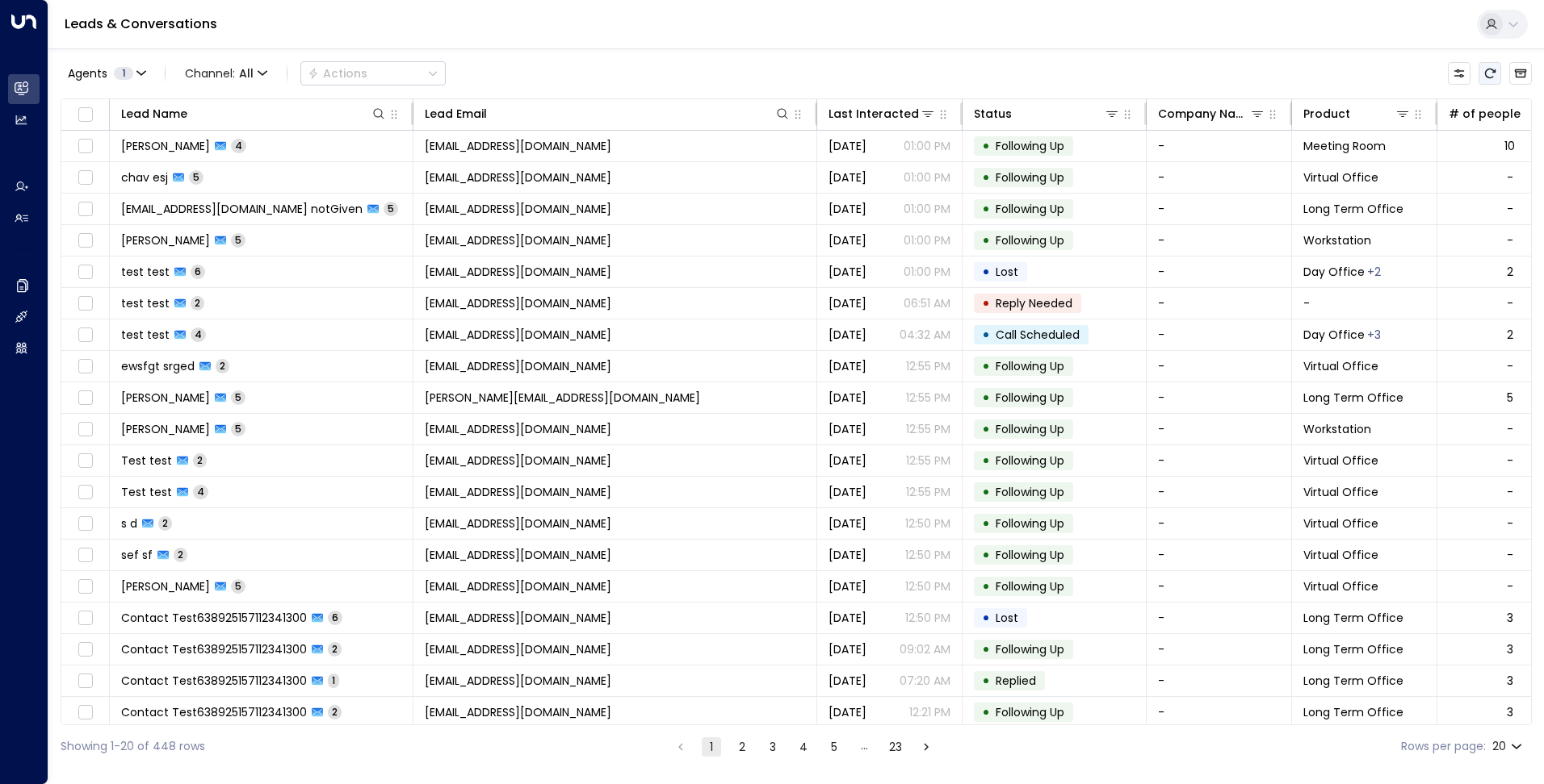
drag, startPoint x: 1495, startPoint y: 75, endPoint x: 1261, endPoint y: 88, distance: 234.4
click at [1495, 75] on icon "Refresh" at bounding box center [1490, 73] width 13 height 13
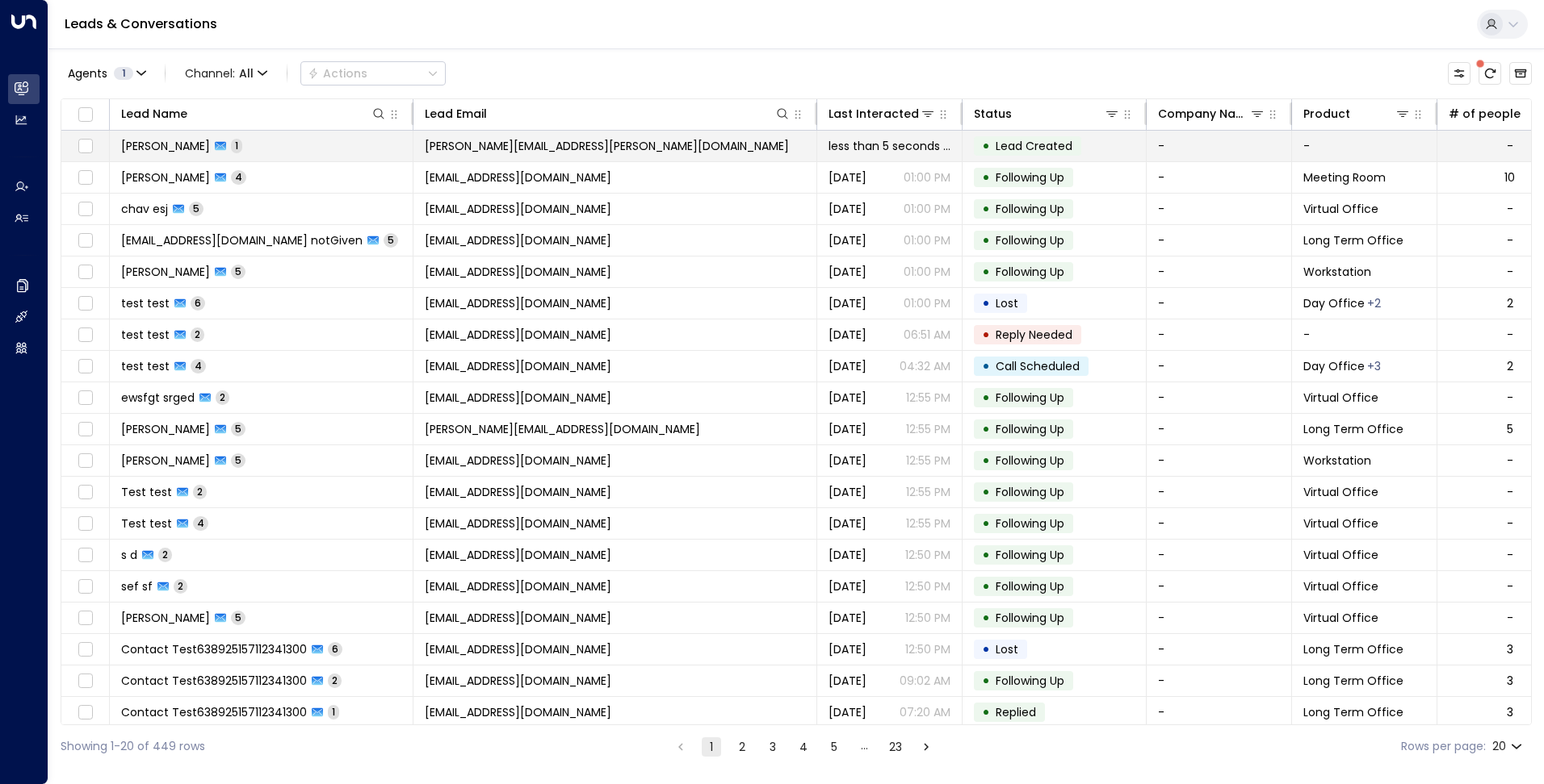
click at [630, 138] on td "[PERSON_NAME][EMAIL_ADDRESS][PERSON_NAME][DOMAIN_NAME]" at bounding box center [615, 146] width 404 height 31
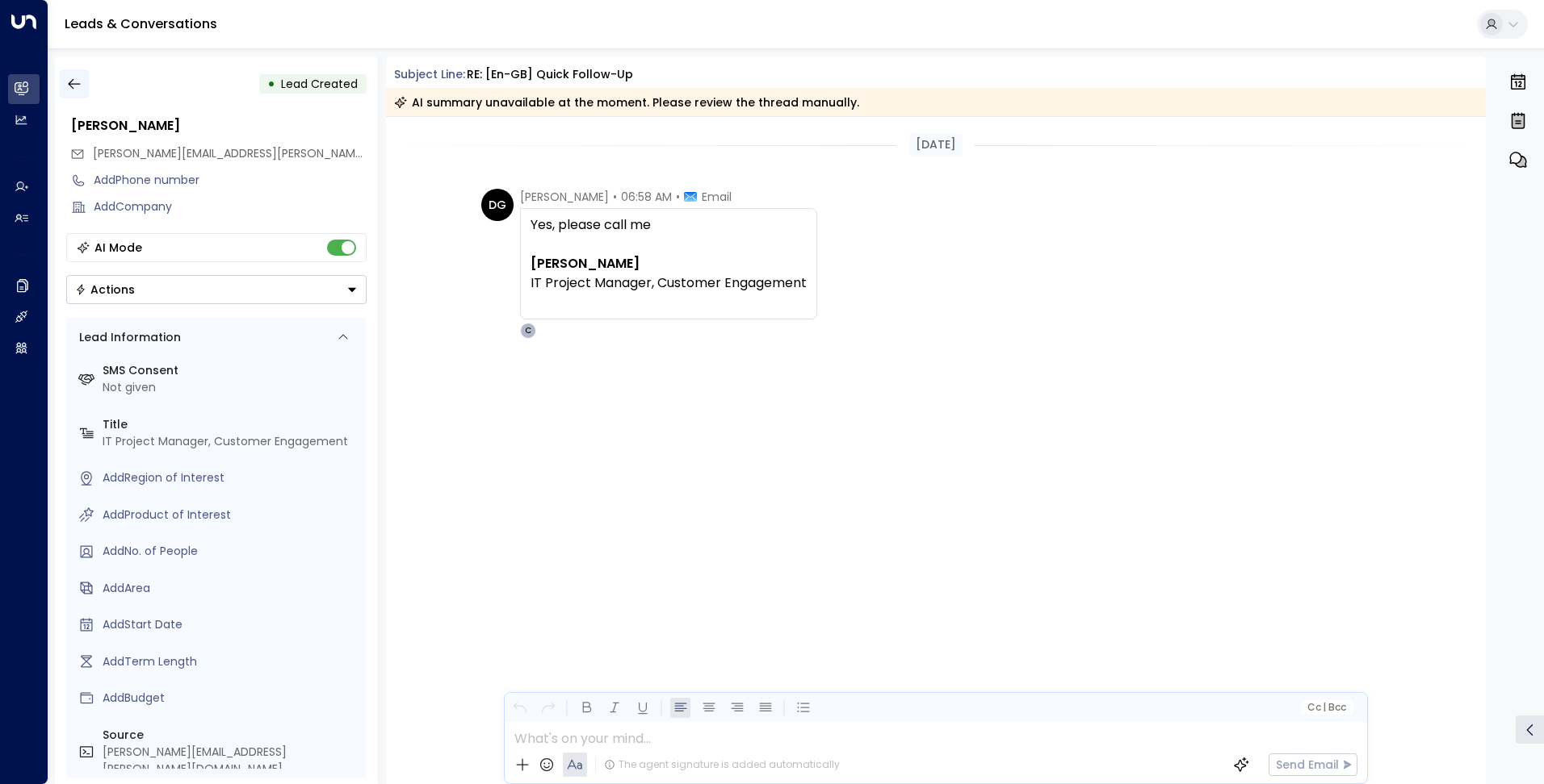
click at [83, 88] on button "button" at bounding box center [73, 83] width 29 height 29
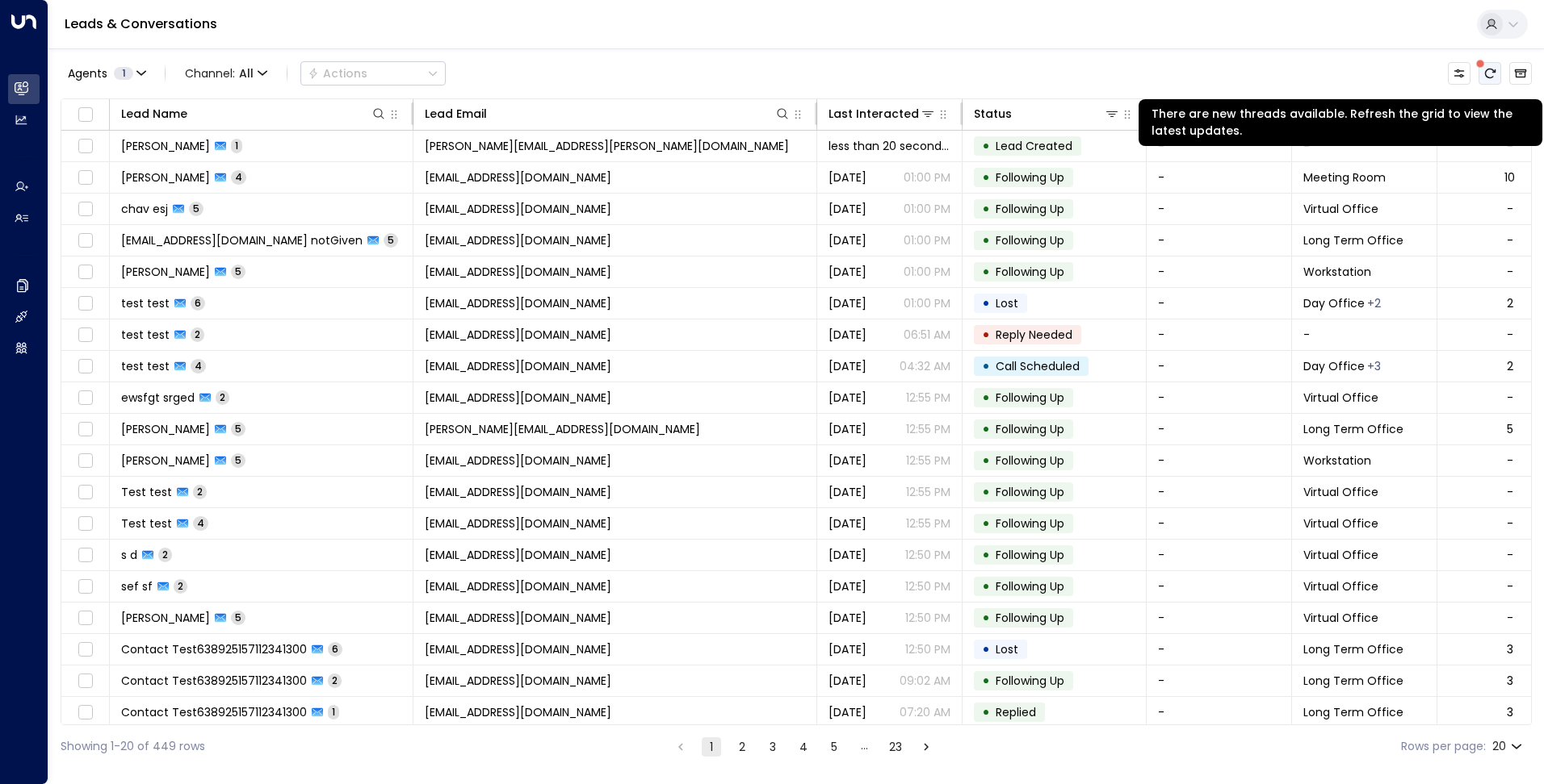
click at [1496, 71] on button "There are new threads available. Refresh the grid to view the latest updates." at bounding box center [1490, 73] width 23 height 23
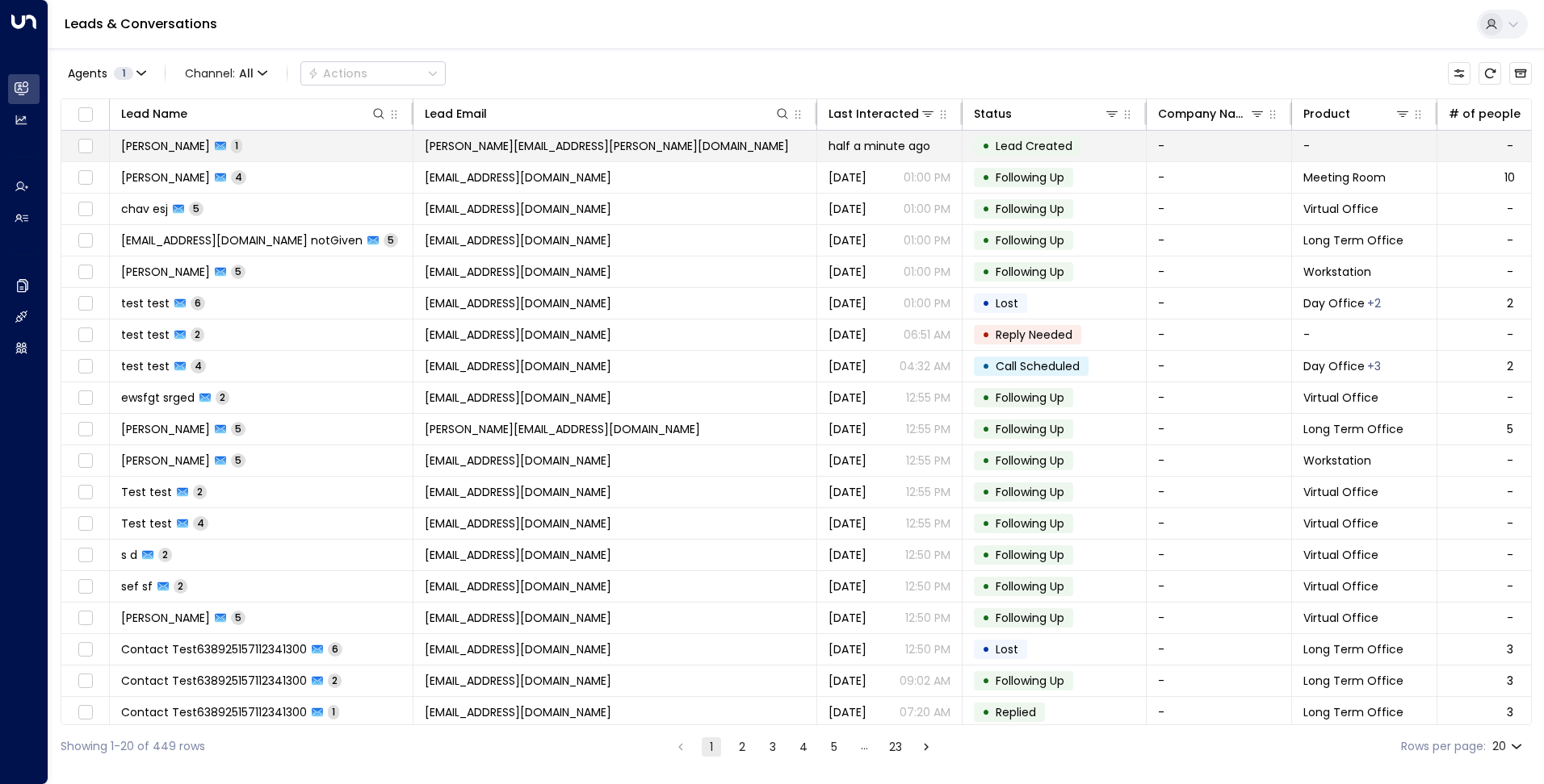
click at [531, 147] on span "[PERSON_NAME][EMAIL_ADDRESS][PERSON_NAME][DOMAIN_NAME]" at bounding box center [607, 146] width 364 height 16
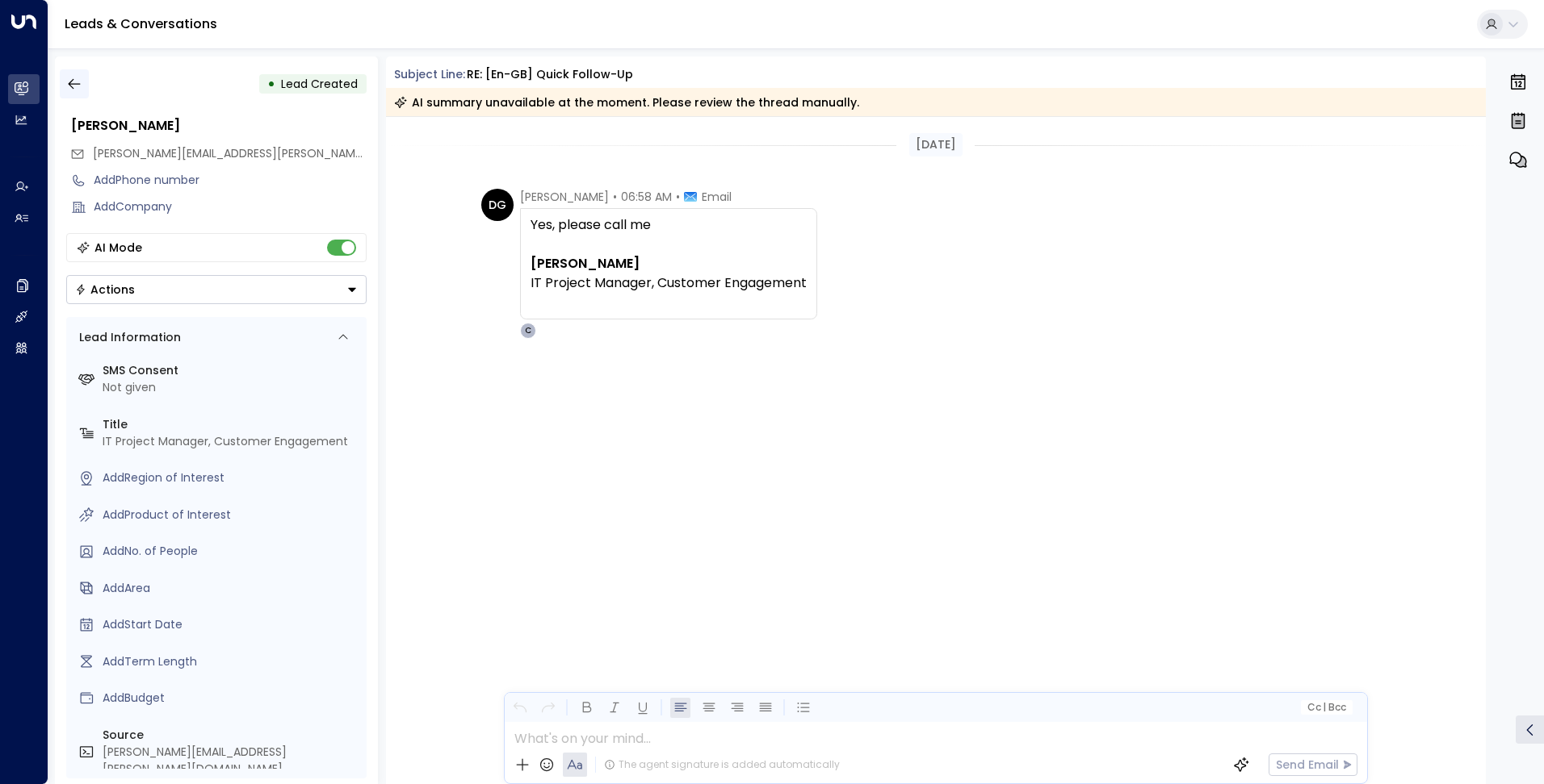
click at [71, 85] on icon "button" at bounding box center [74, 84] width 16 height 16
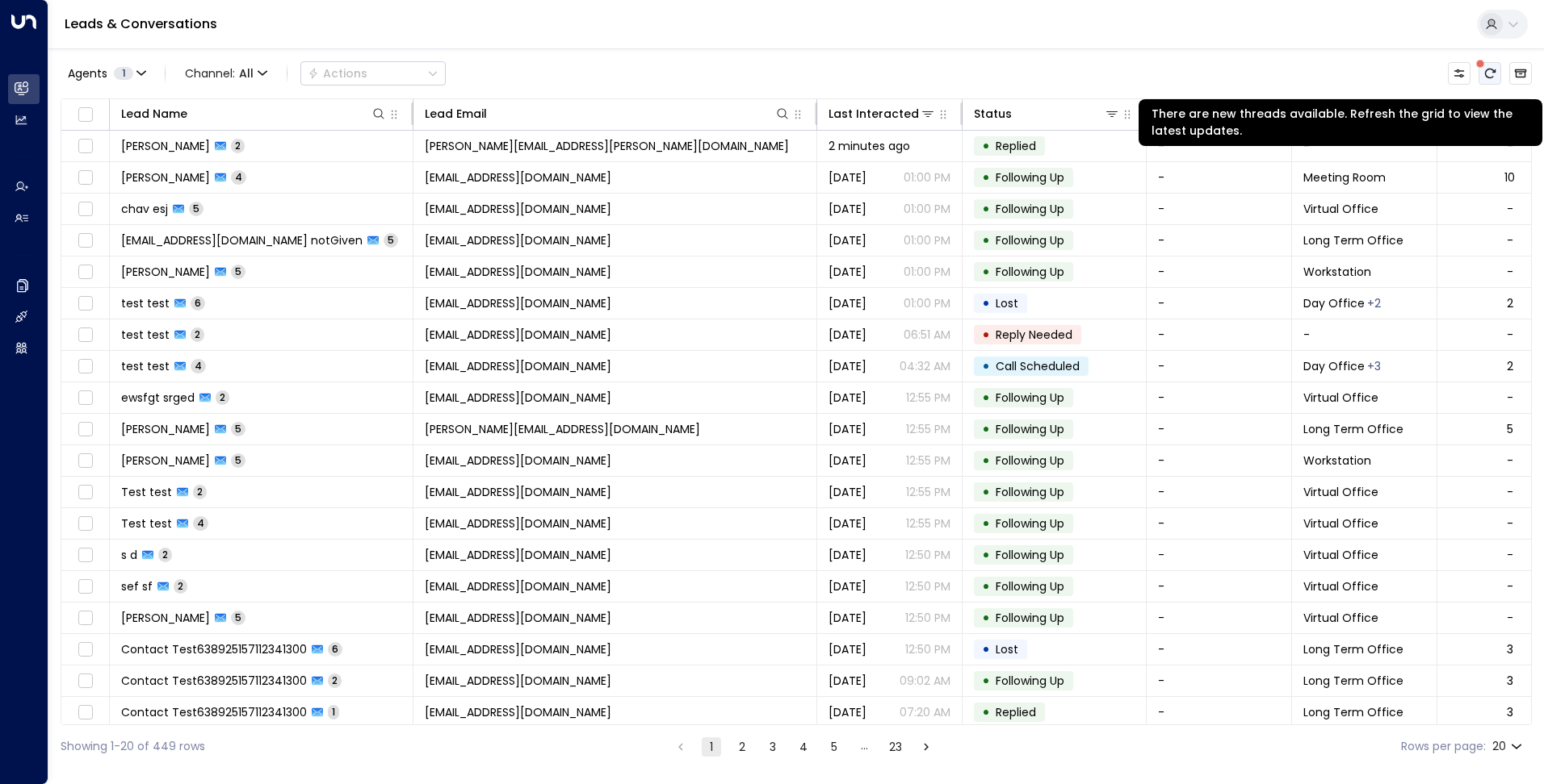
click at [1491, 71] on icon "There are new threads available. Refresh the grid to view the latest updates." at bounding box center [1490, 73] width 13 height 13
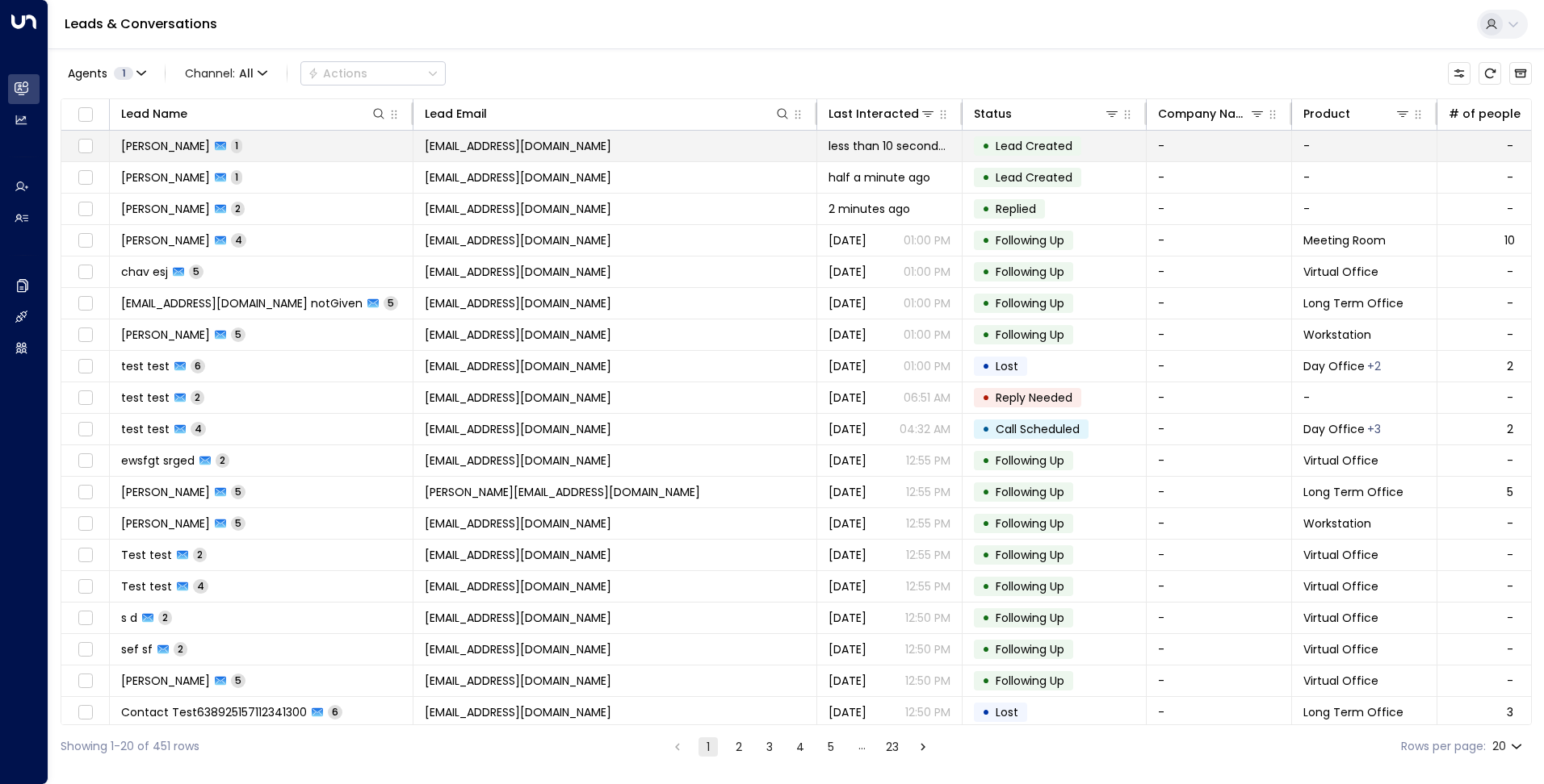
click at [611, 152] on span "[EMAIL_ADDRESS][DOMAIN_NAME]" at bounding box center [518, 146] width 186 height 16
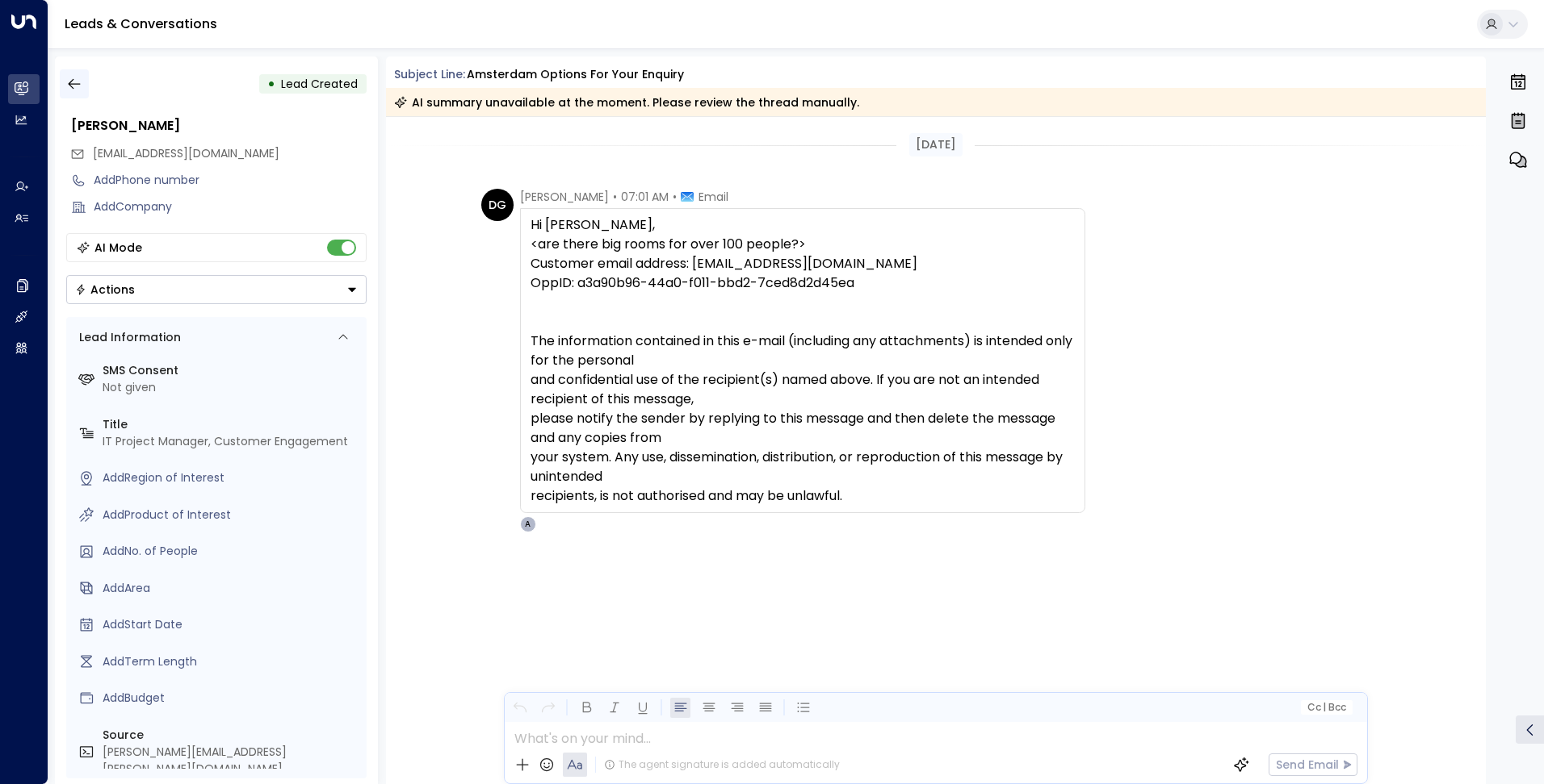
click at [72, 87] on icon "button" at bounding box center [74, 84] width 16 height 16
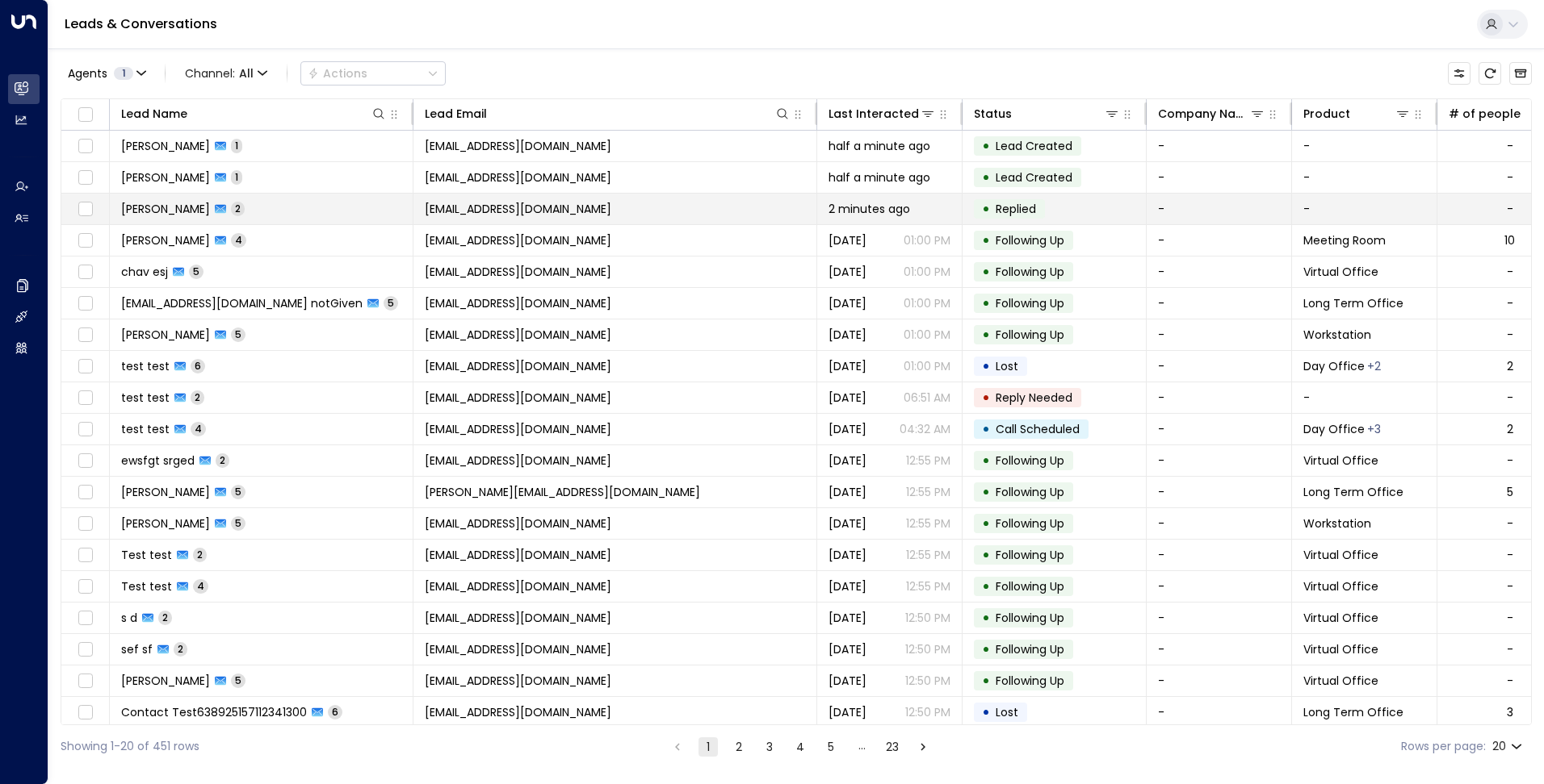
click at [598, 213] on span "[EMAIL_ADDRESS][DOMAIN_NAME]" at bounding box center [518, 209] width 186 height 16
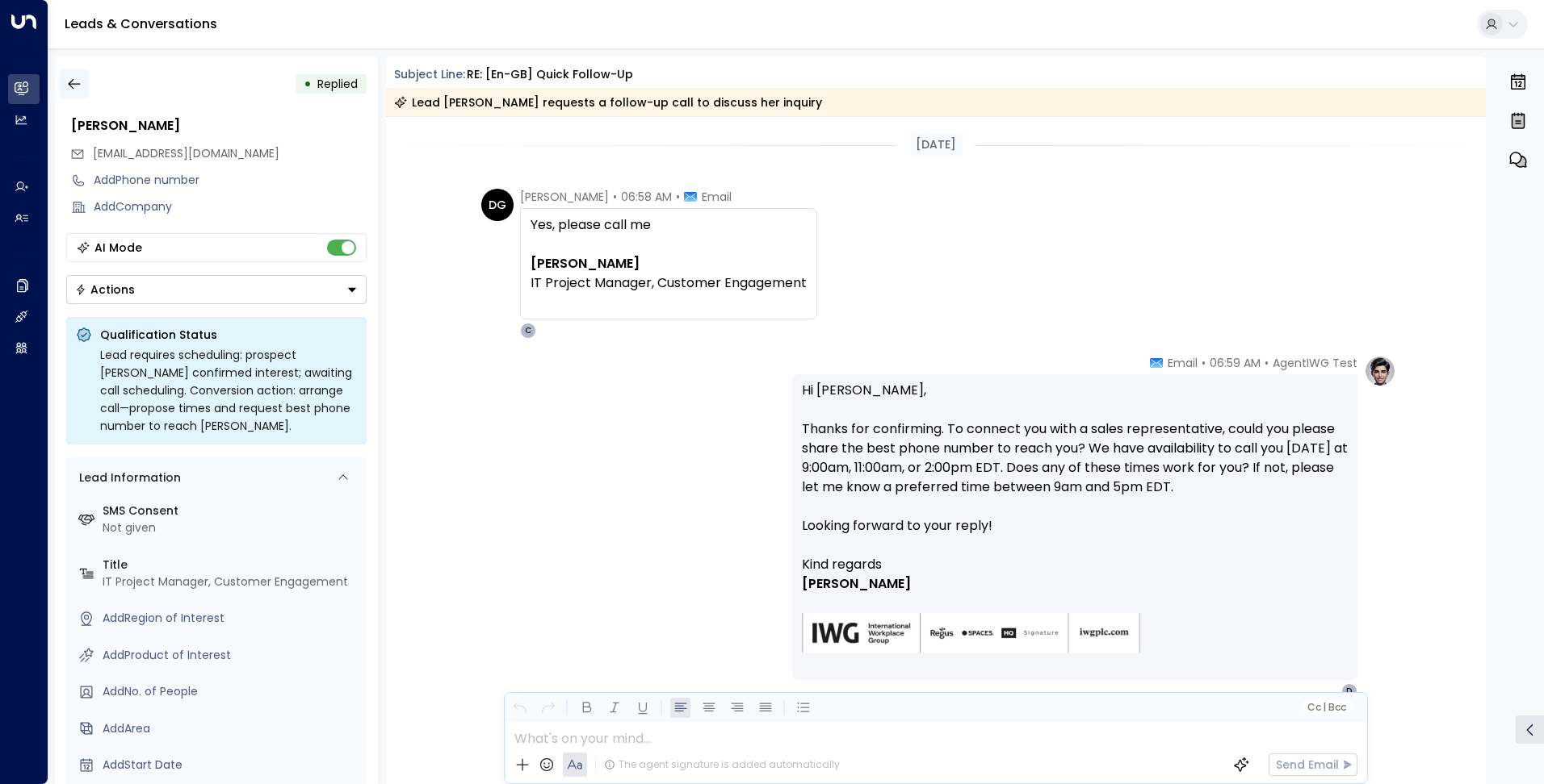
click at [76, 86] on icon "button" at bounding box center [74, 84] width 16 height 16
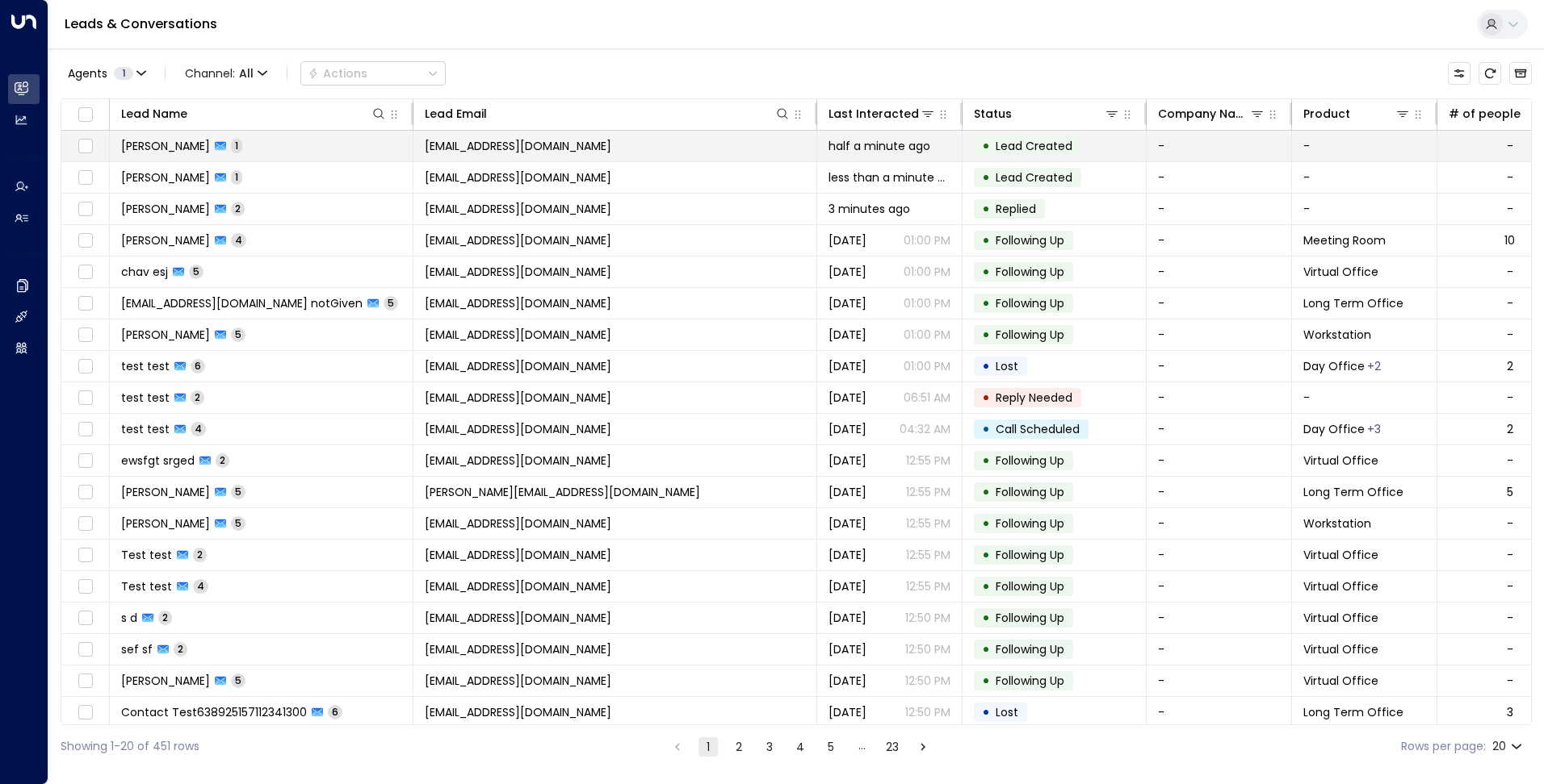
click at [546, 160] on td "[EMAIL_ADDRESS][DOMAIN_NAME]" at bounding box center [615, 146] width 404 height 31
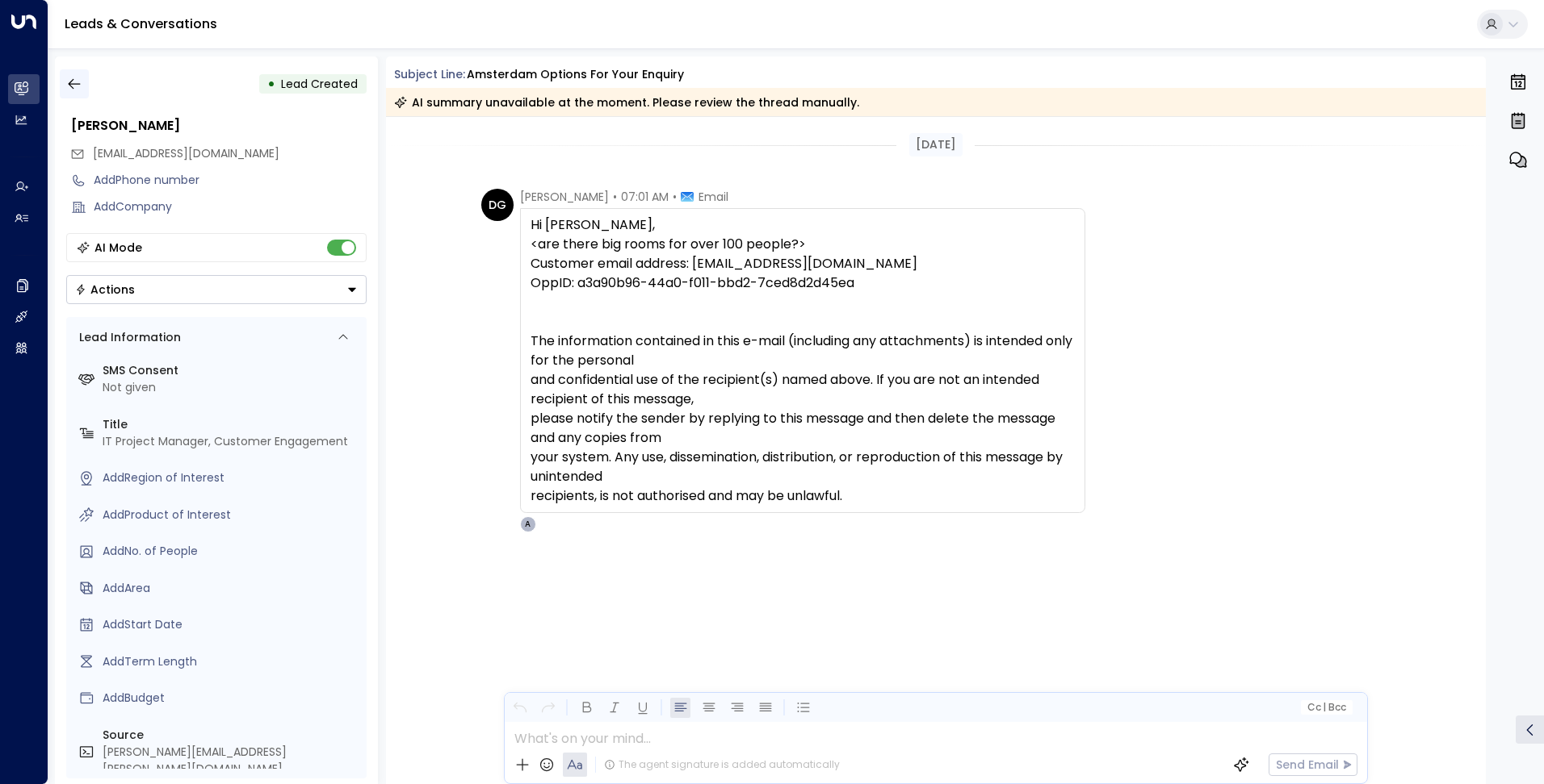
click at [80, 85] on icon "button" at bounding box center [74, 84] width 16 height 16
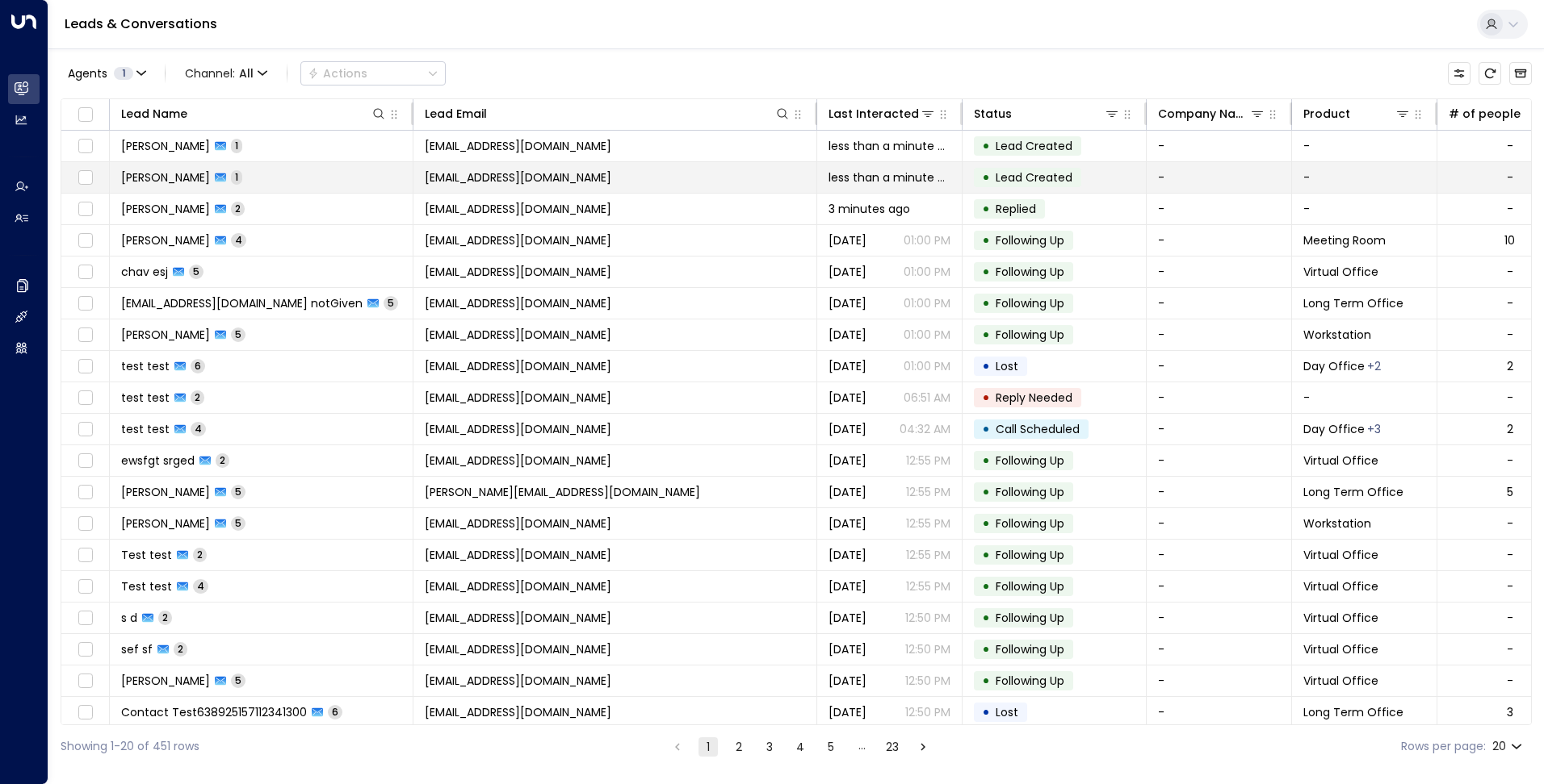
click at [557, 176] on span "[EMAIL_ADDRESS][DOMAIN_NAME]" at bounding box center [518, 177] width 186 height 16
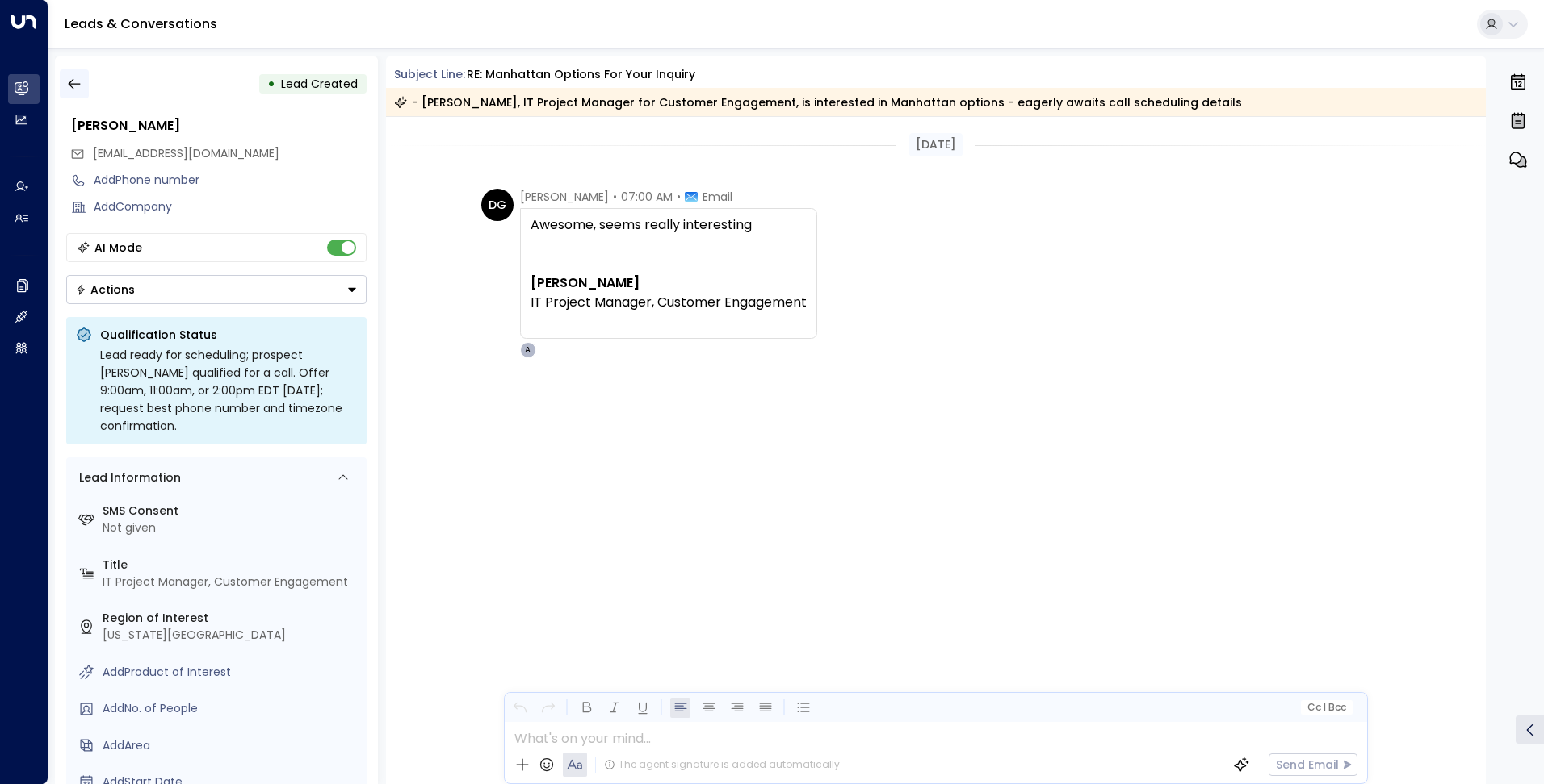
click at [79, 81] on icon "button" at bounding box center [74, 84] width 16 height 16
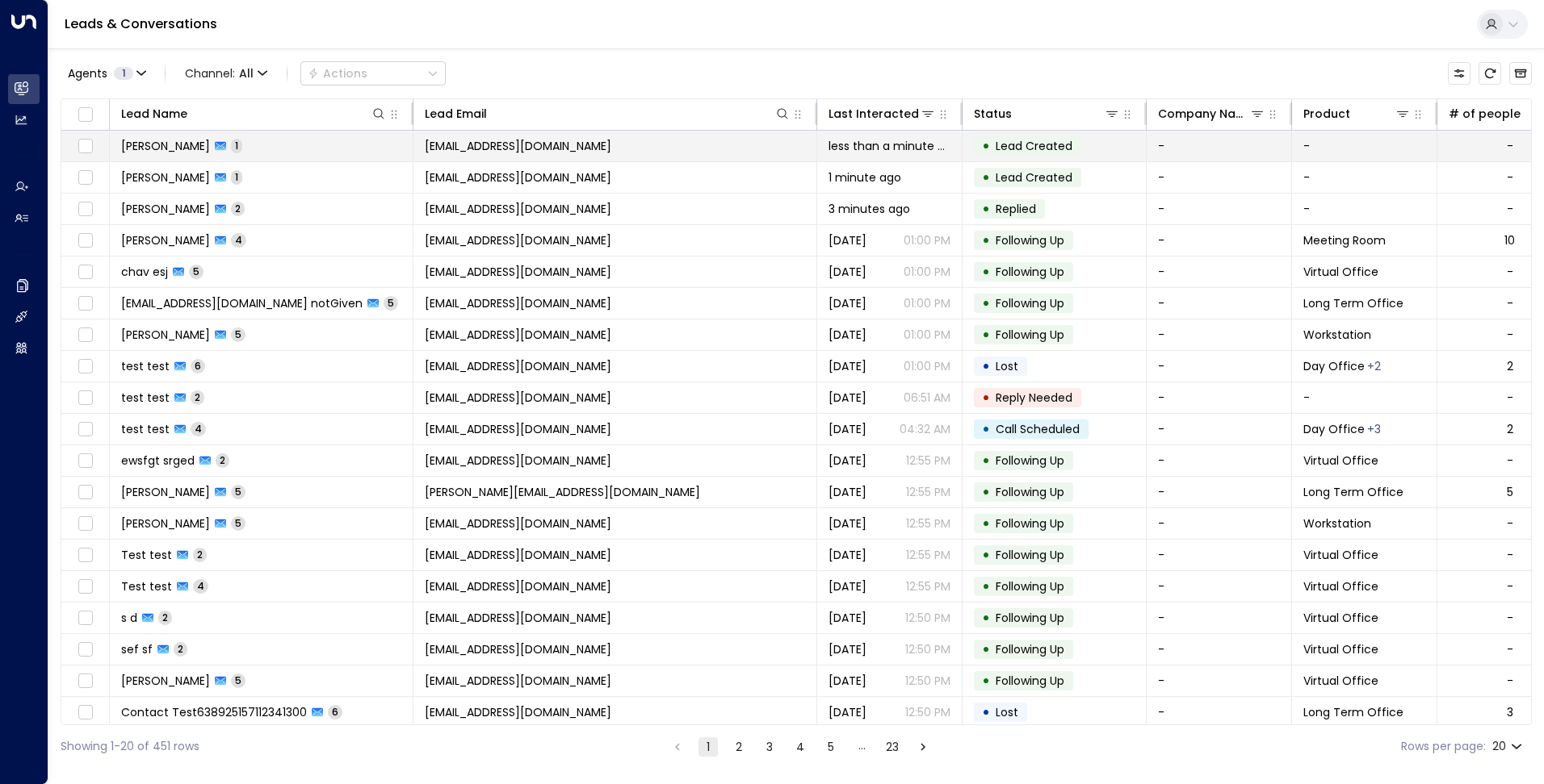
click at [558, 144] on span "[EMAIL_ADDRESS][DOMAIN_NAME]" at bounding box center [518, 146] width 186 height 16
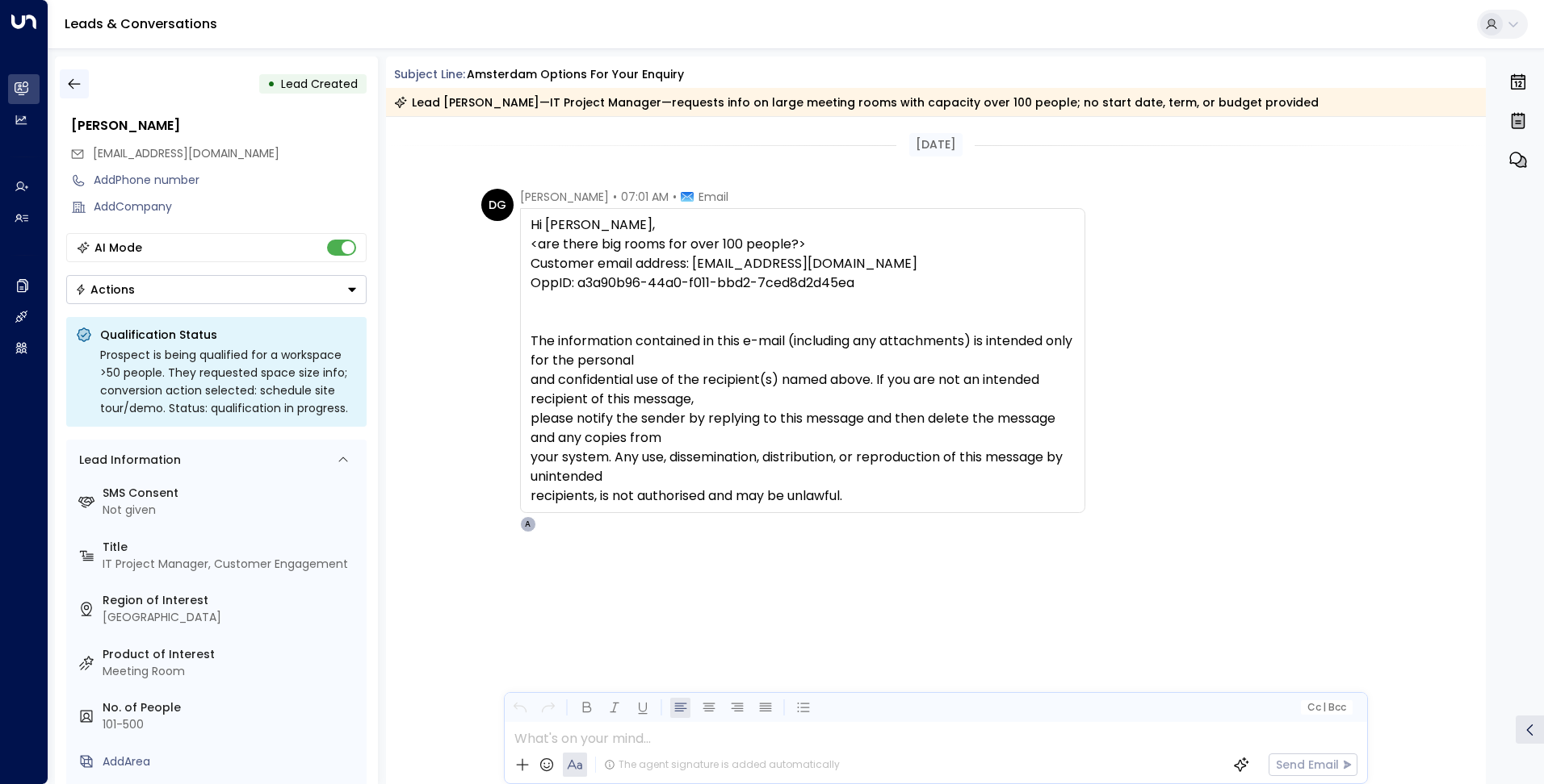
click at [76, 81] on icon "button" at bounding box center [74, 84] width 16 height 16
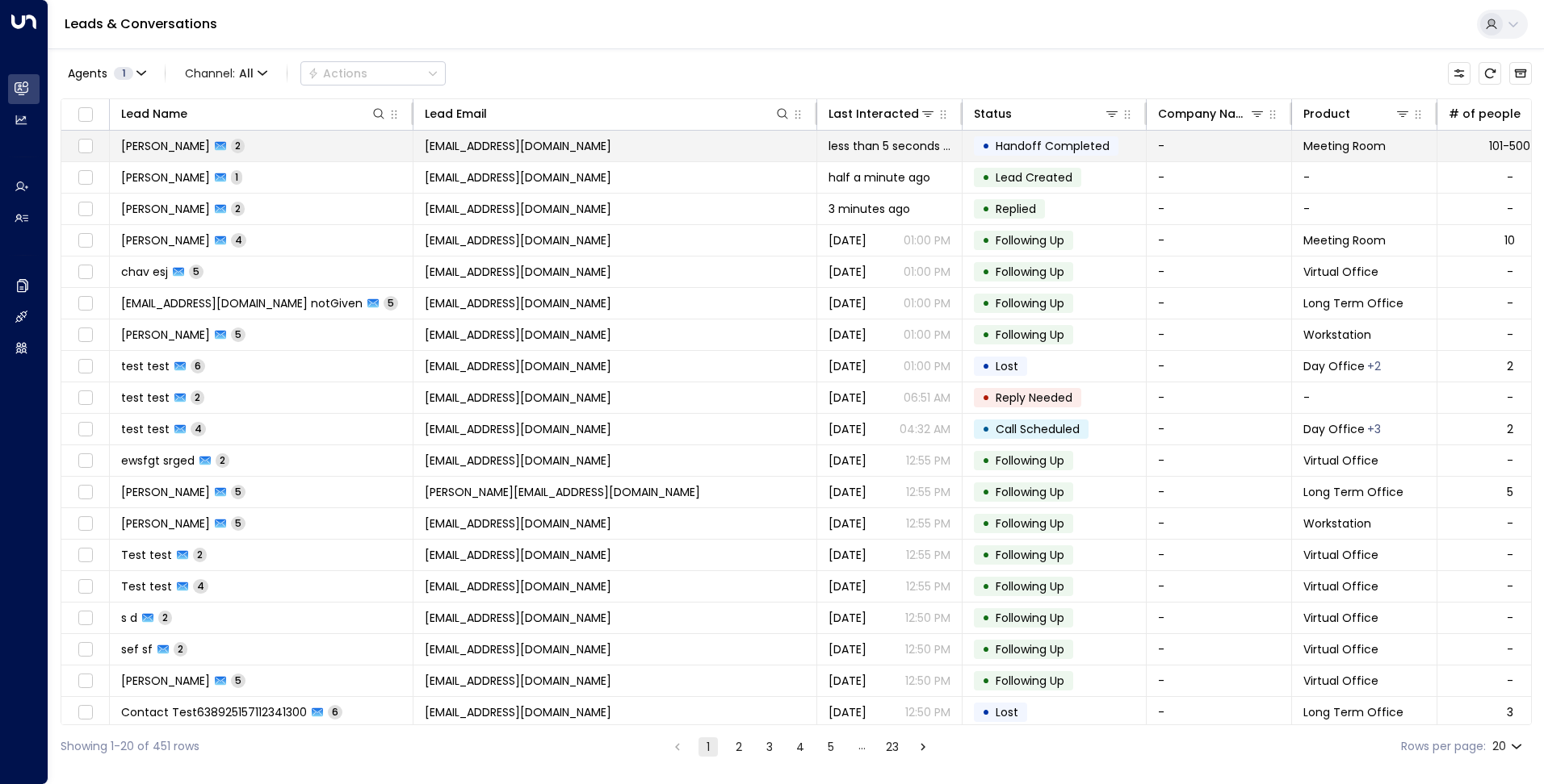
click at [744, 140] on td "[EMAIL_ADDRESS][DOMAIN_NAME]" at bounding box center [615, 146] width 404 height 31
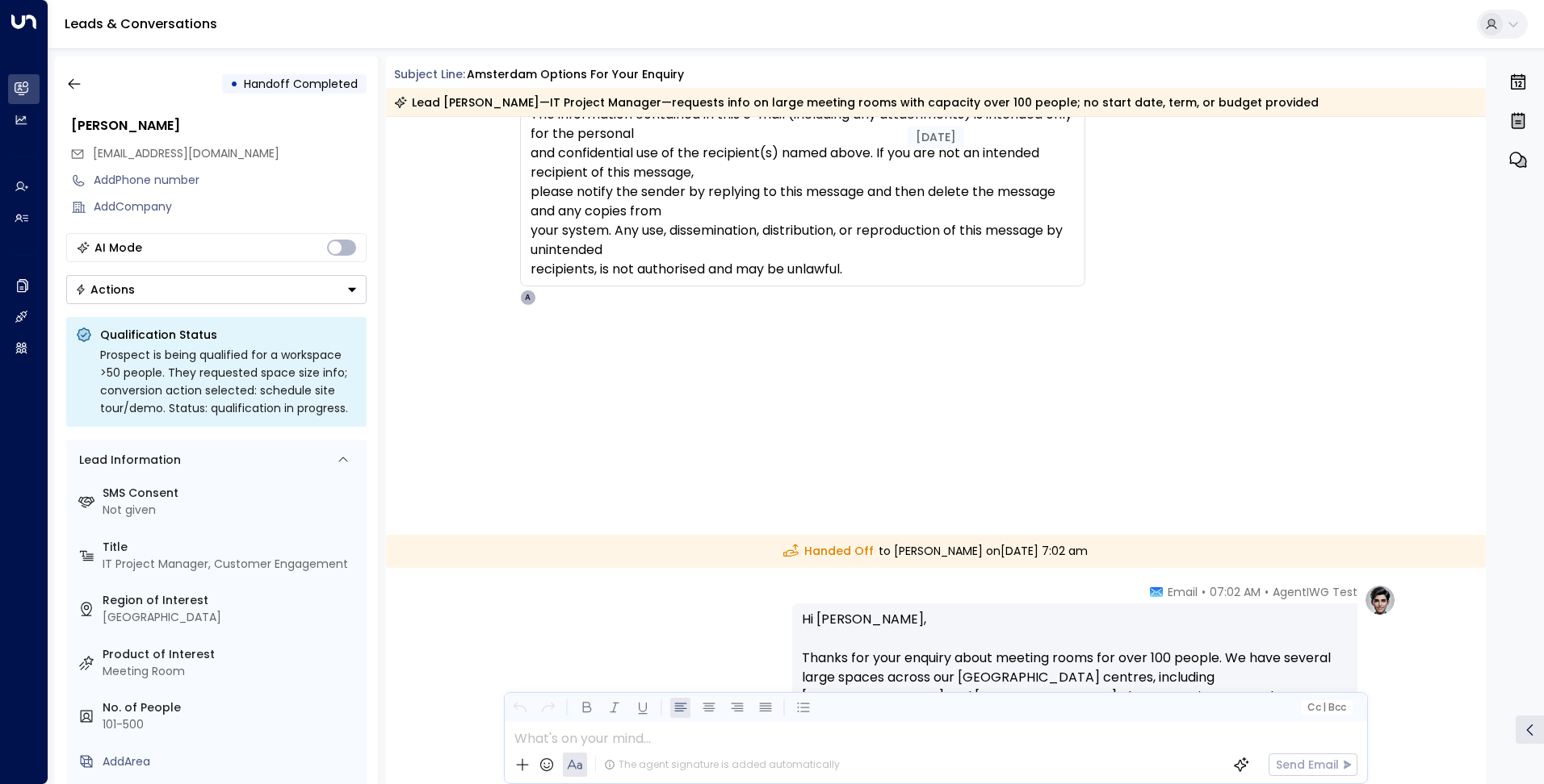
scroll to position [514, 0]
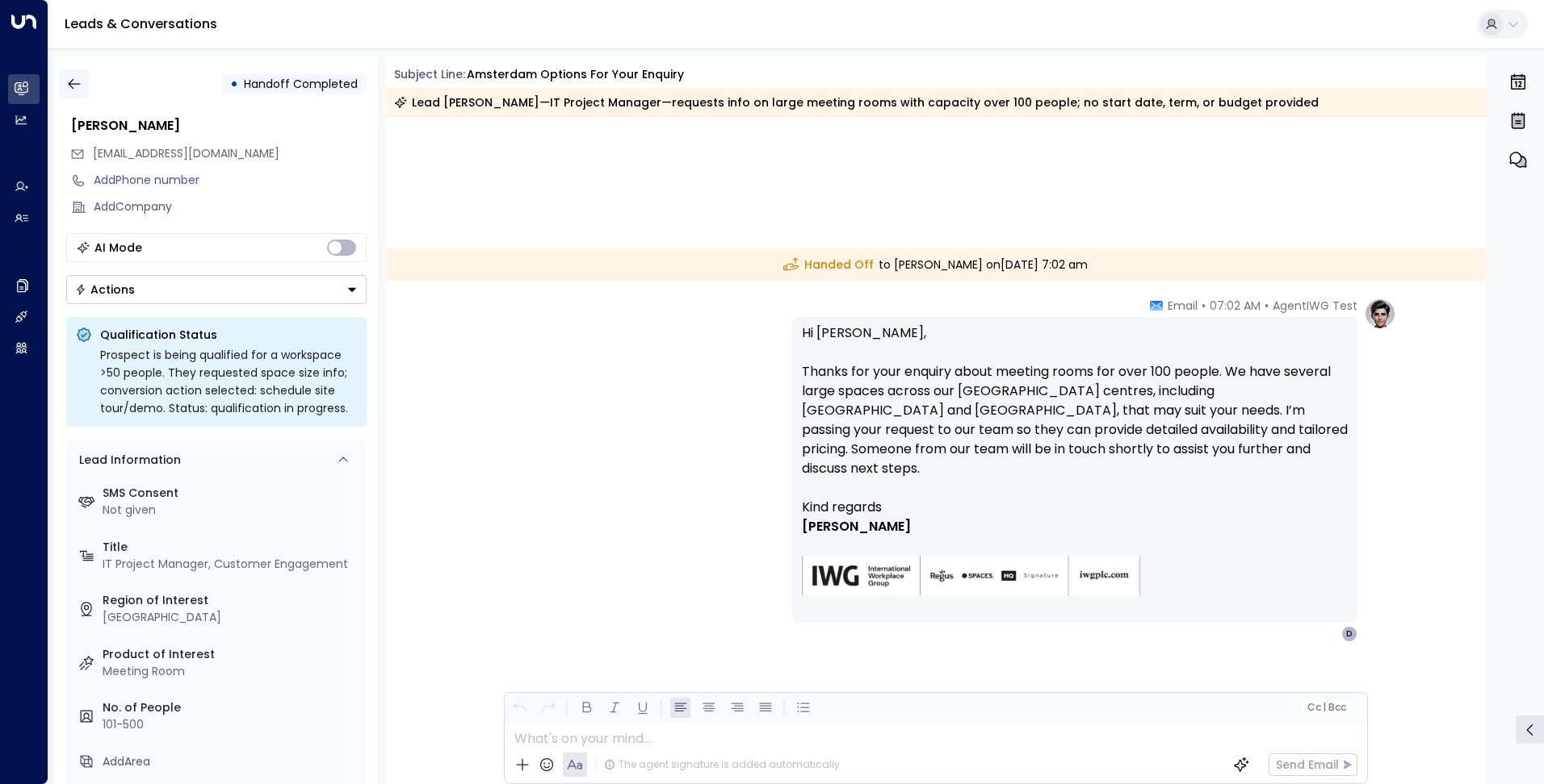
click at [73, 85] on icon "button" at bounding box center [74, 84] width 16 height 16
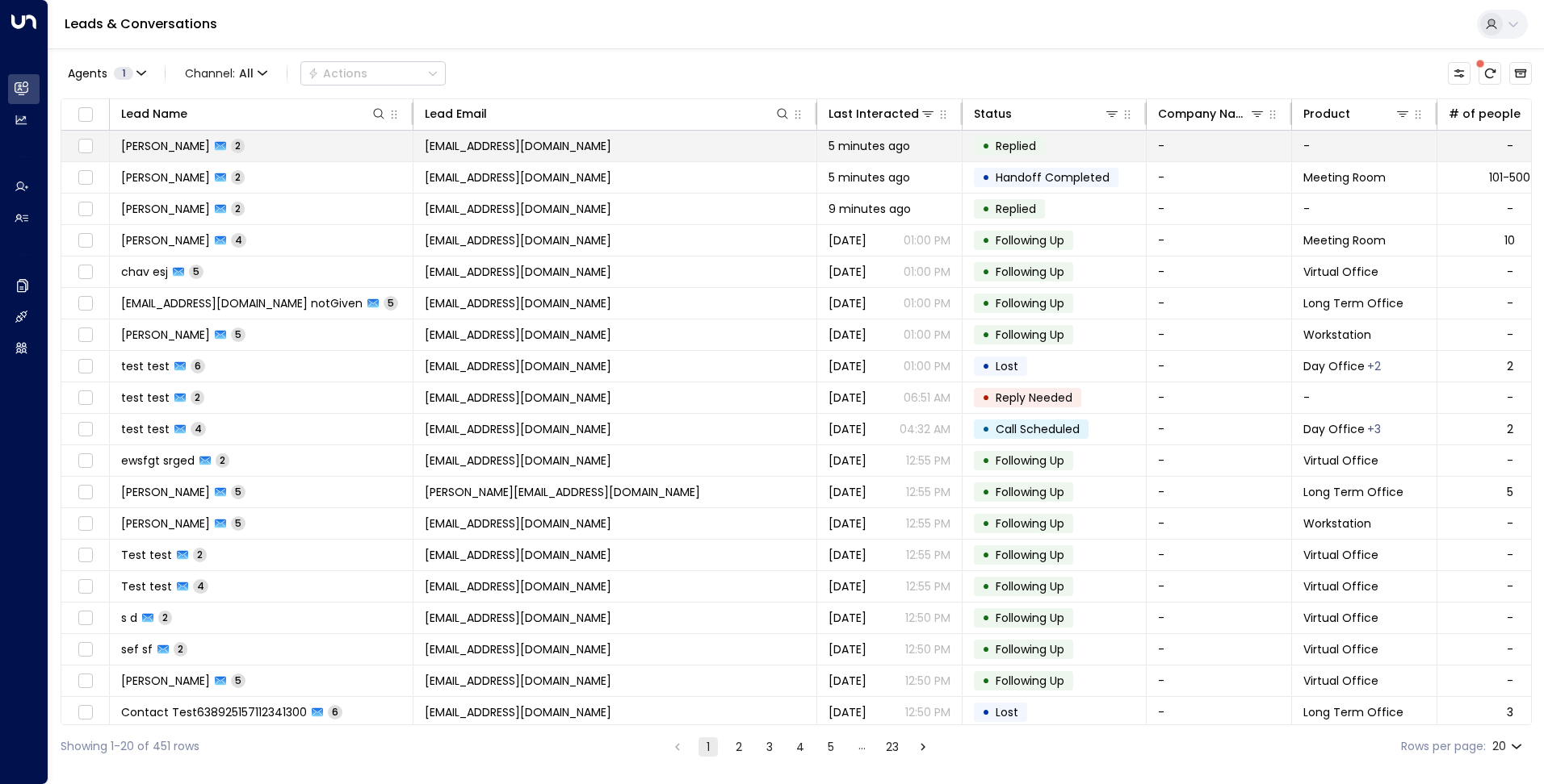
drag, startPoint x: 1497, startPoint y: 78, endPoint x: 1178, endPoint y: 148, distance: 326.6
click at [1497, 78] on button "There are new threads available. Refresh the grid to view the latest updates." at bounding box center [1490, 73] width 23 height 23
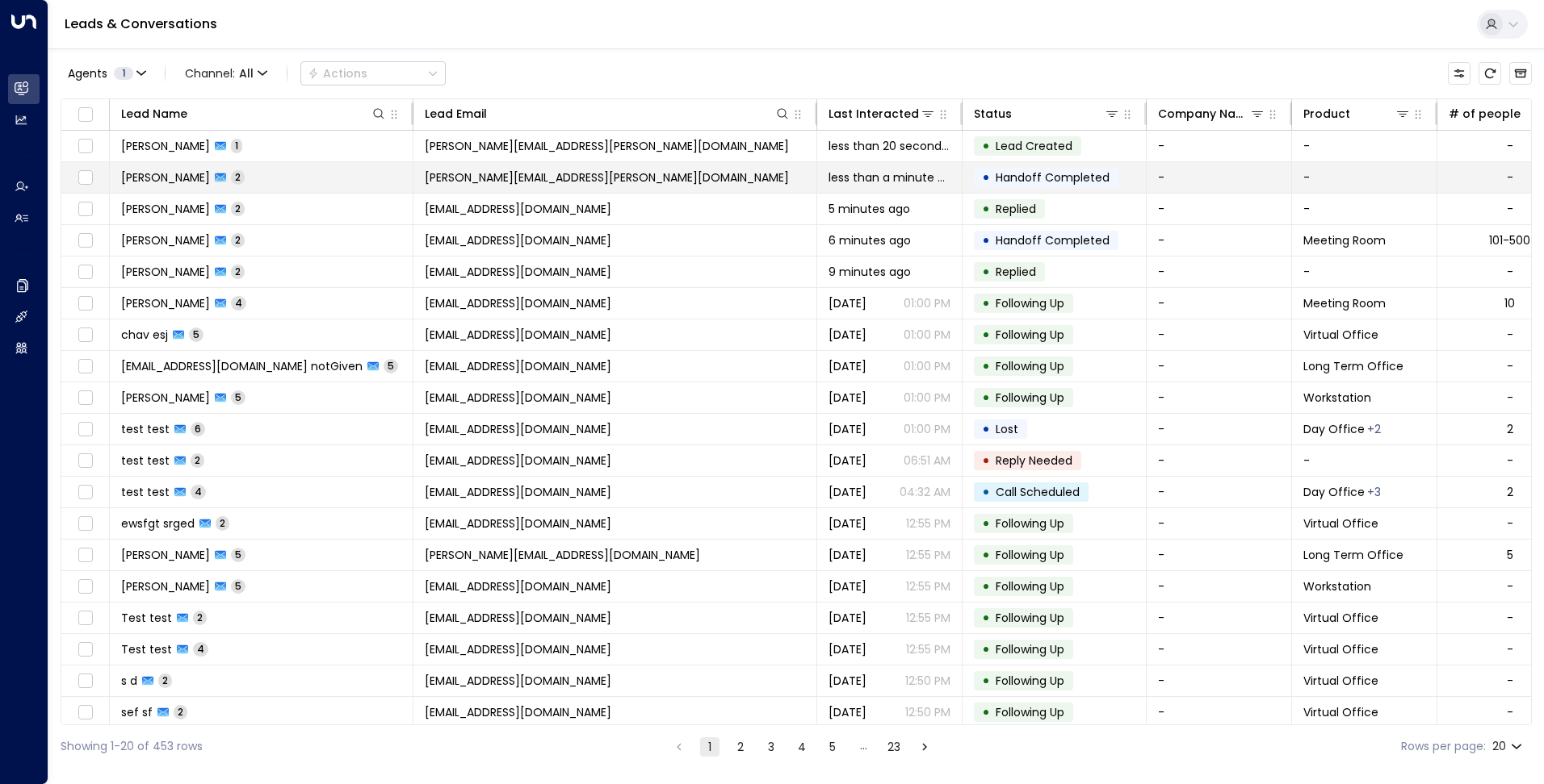
click at [670, 179] on td "[PERSON_NAME][EMAIL_ADDRESS][PERSON_NAME][DOMAIN_NAME]" at bounding box center [615, 177] width 404 height 31
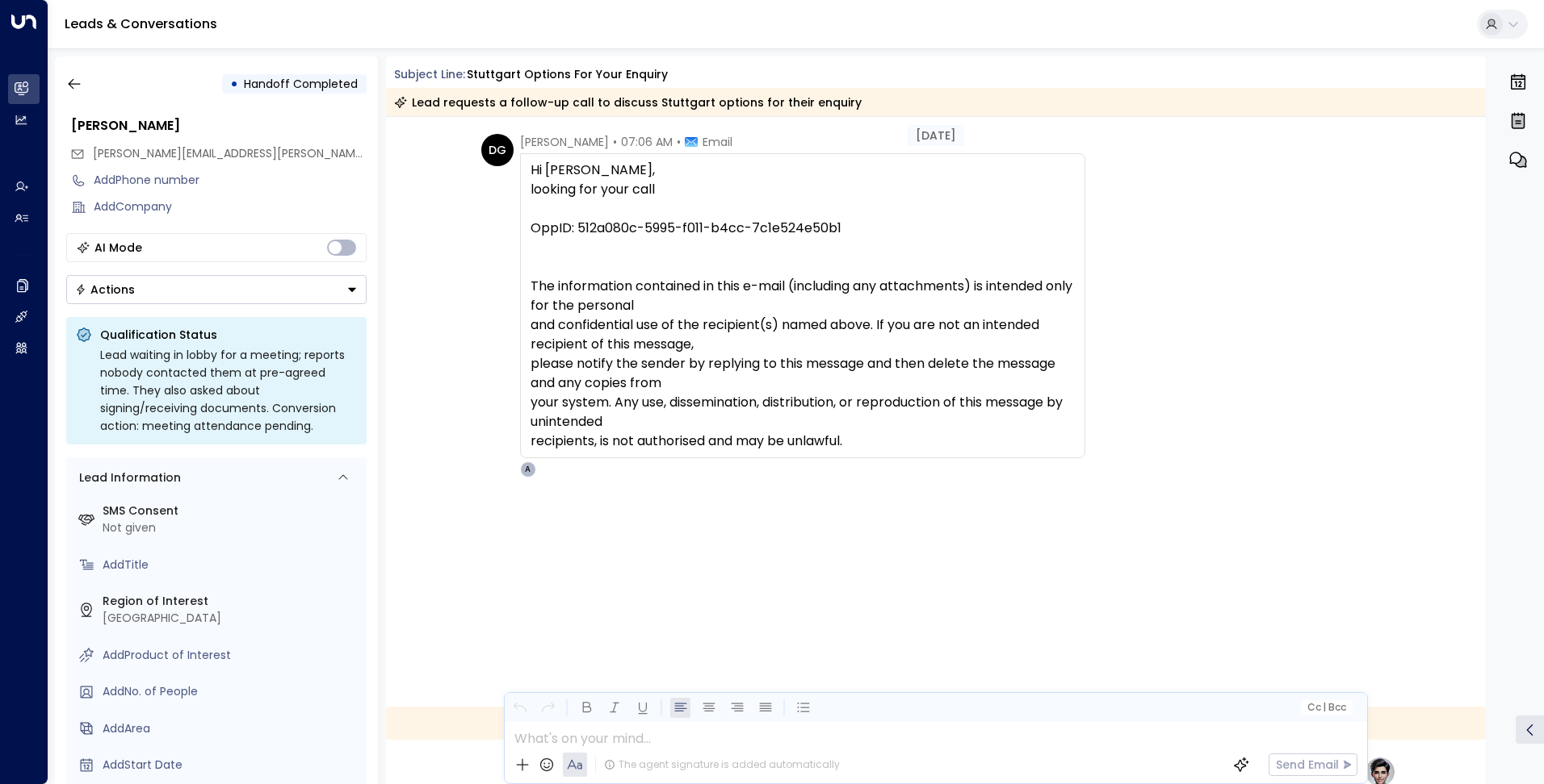
scroll to position [51, 0]
click at [76, 85] on icon "button" at bounding box center [74, 84] width 16 height 16
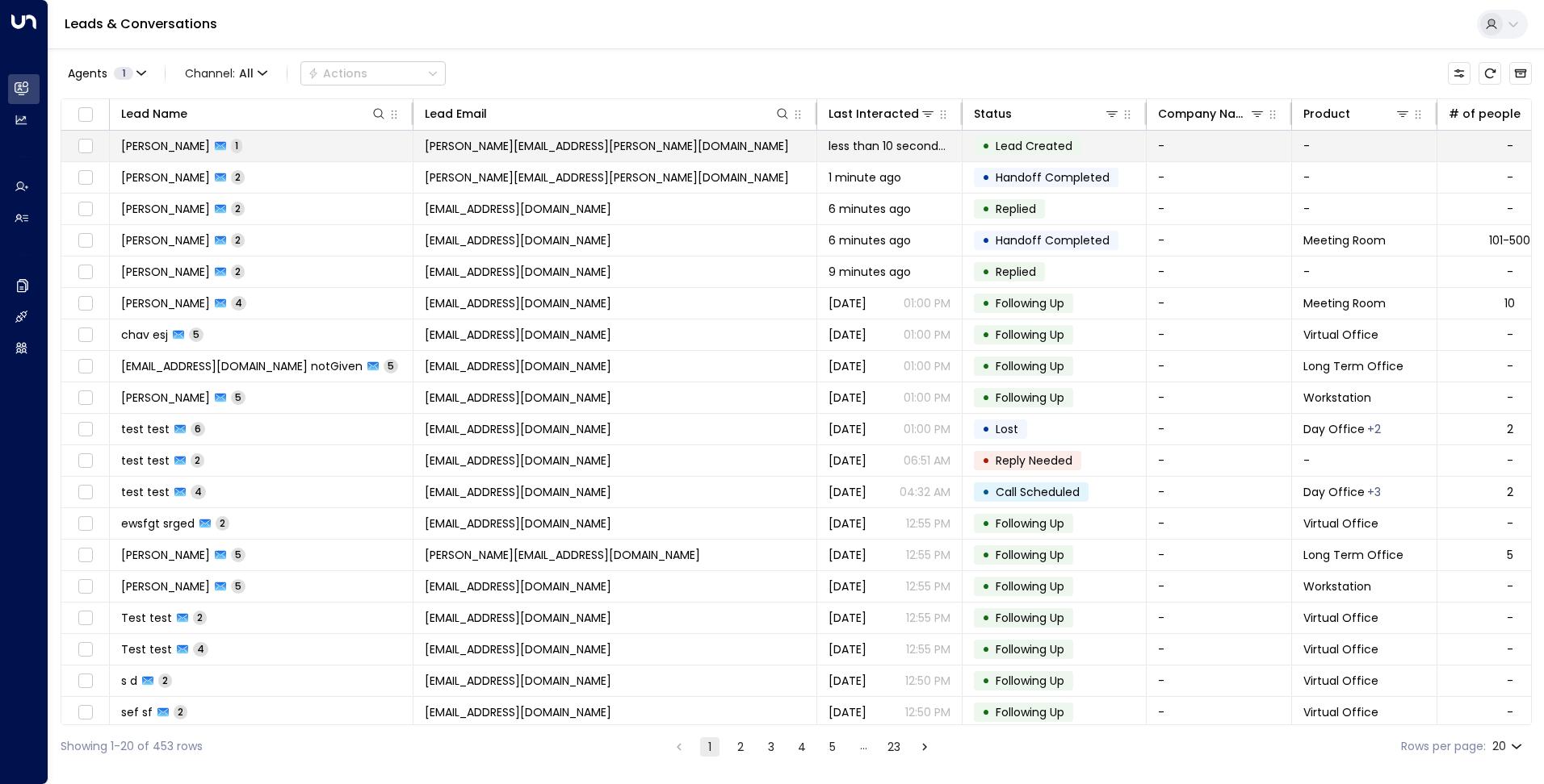
click at [558, 153] on span "[PERSON_NAME][EMAIL_ADDRESS][PERSON_NAME][DOMAIN_NAME]" at bounding box center [607, 146] width 364 height 16
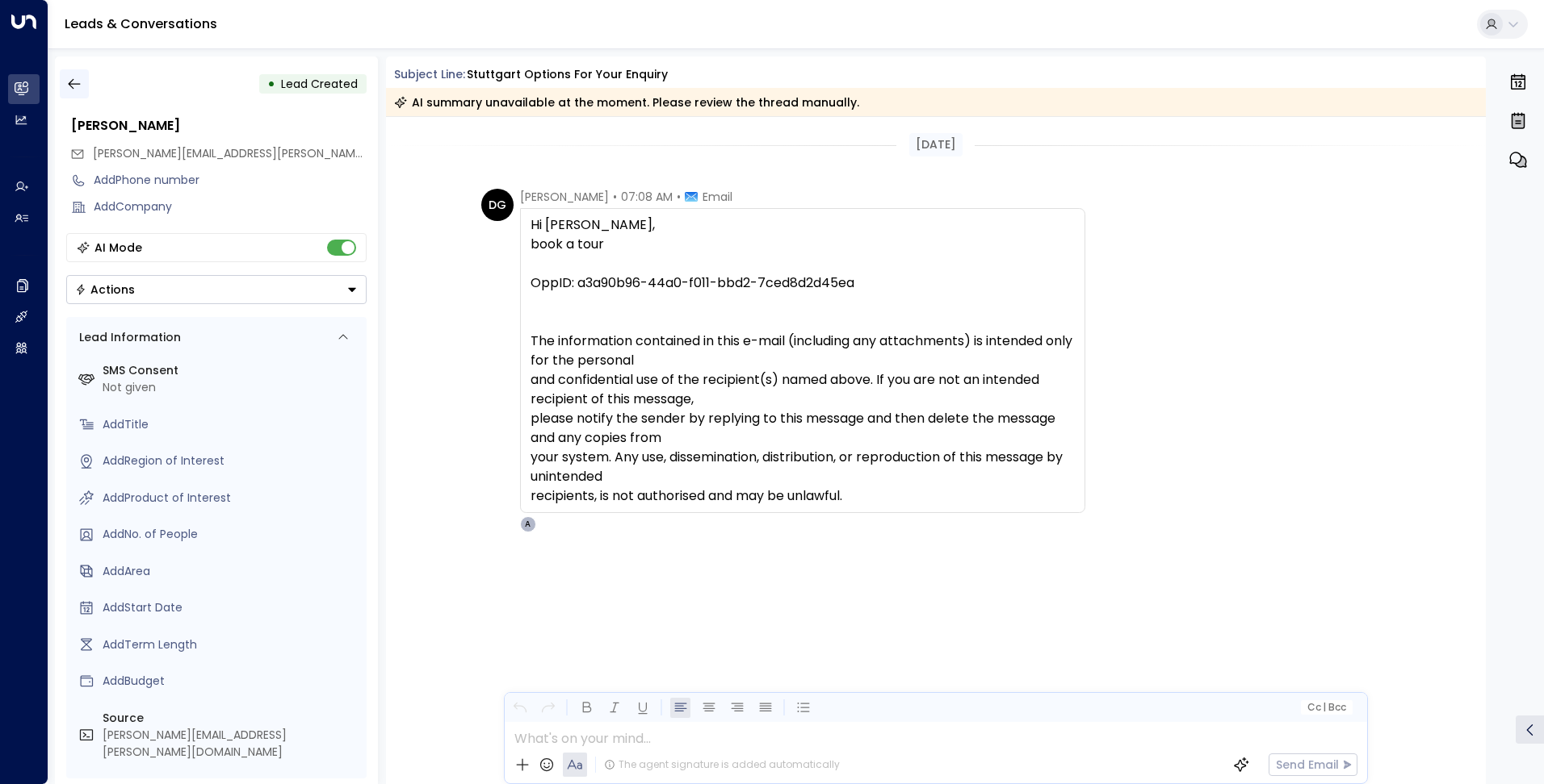
click at [71, 87] on icon "button" at bounding box center [73, 84] width 12 height 11
